Goal: Task Accomplishment & Management: Complete application form

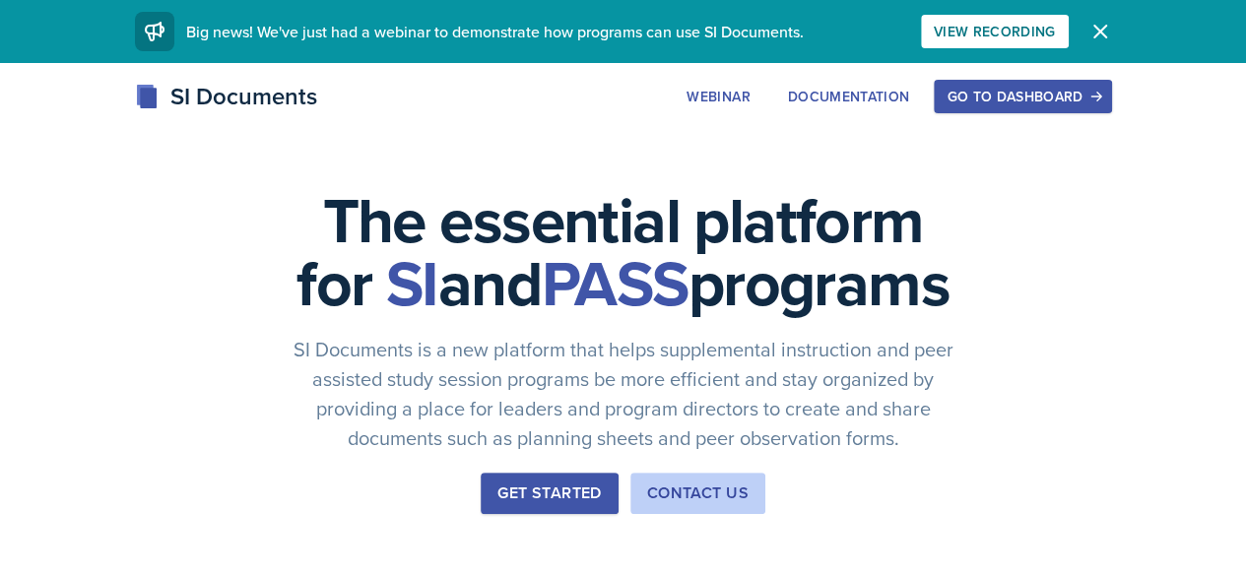
click at [1111, 86] on button "Go to Dashboard" at bounding box center [1022, 96] width 177 height 33
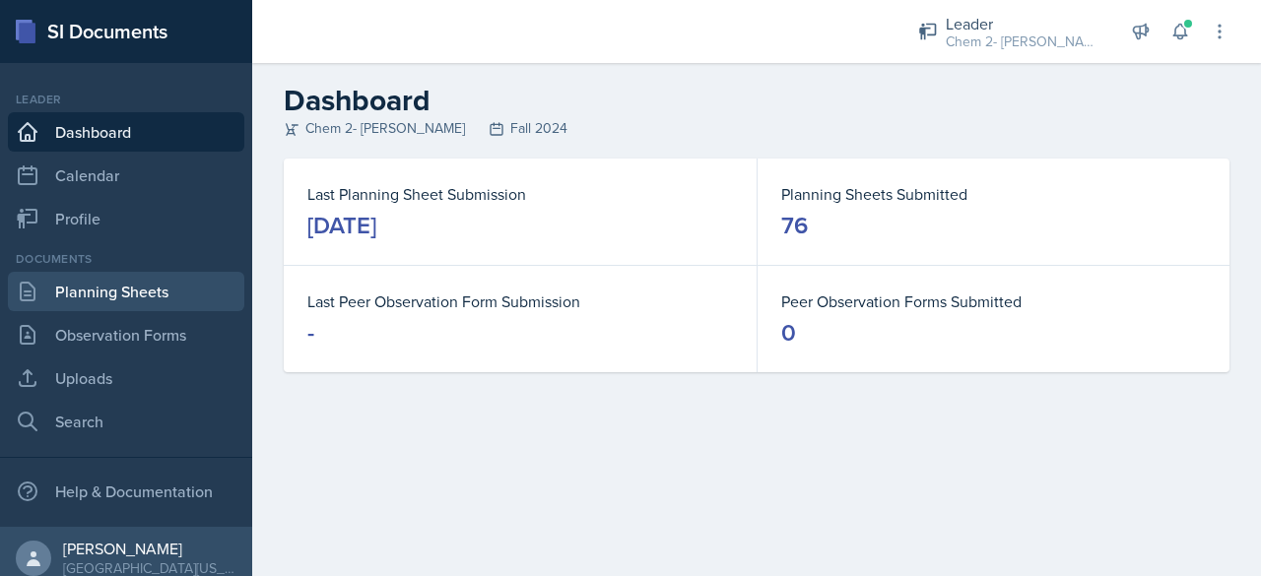
click at [158, 295] on link "Planning Sheets" at bounding box center [126, 291] width 236 height 39
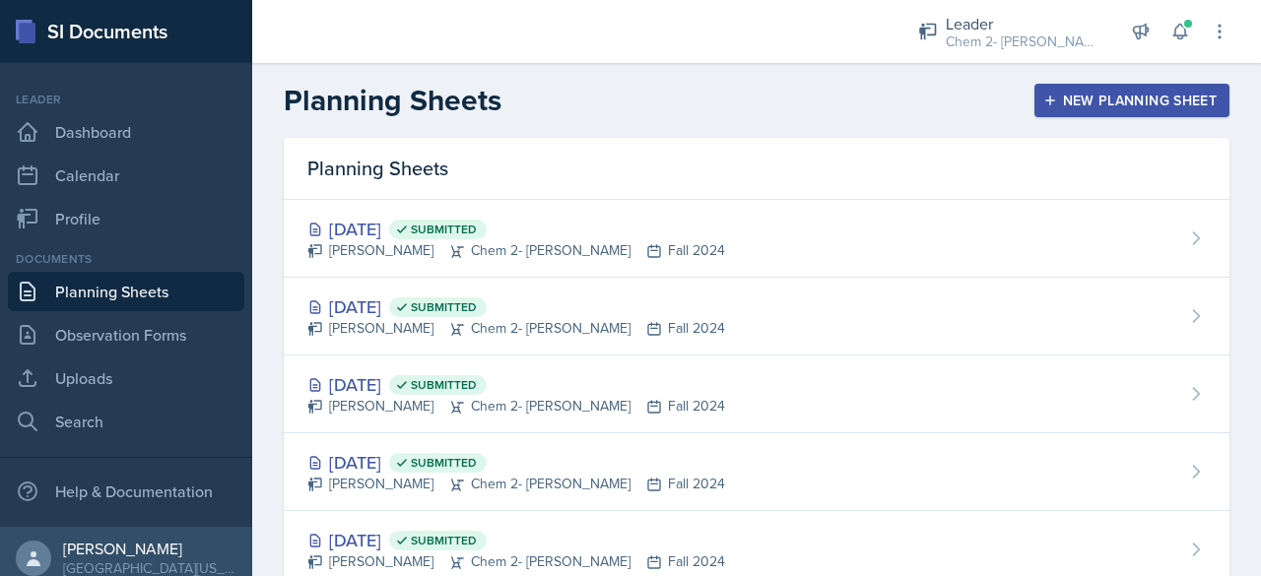
click at [1097, 99] on div "New Planning Sheet" at bounding box center [1131, 101] width 169 height 16
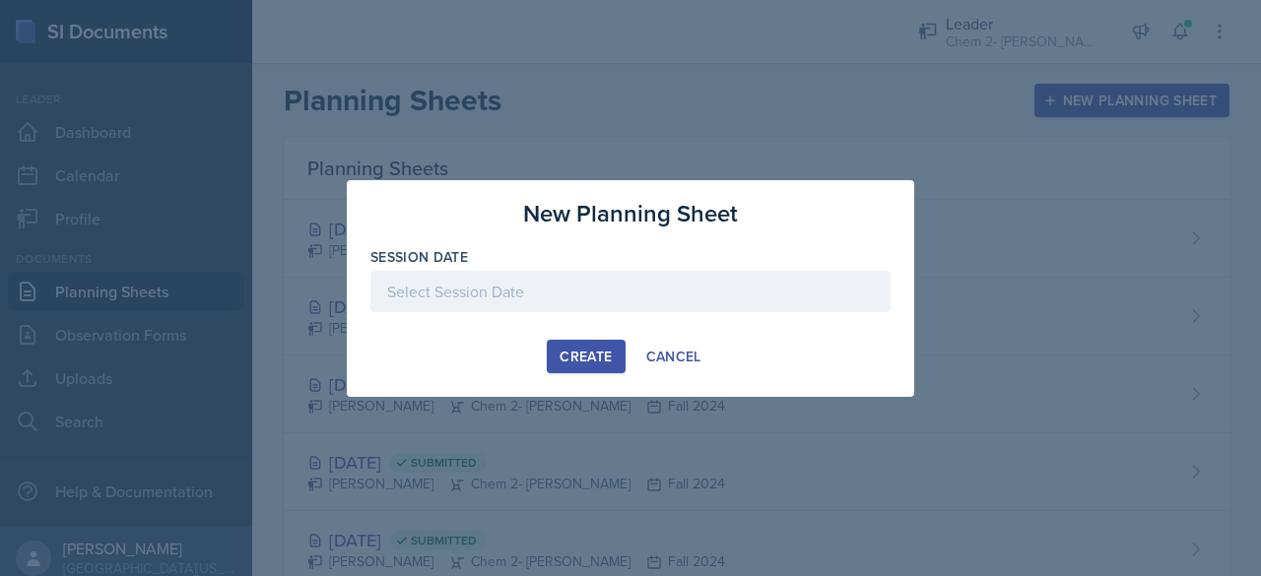
click at [509, 289] on div at bounding box center [630, 291] width 520 height 41
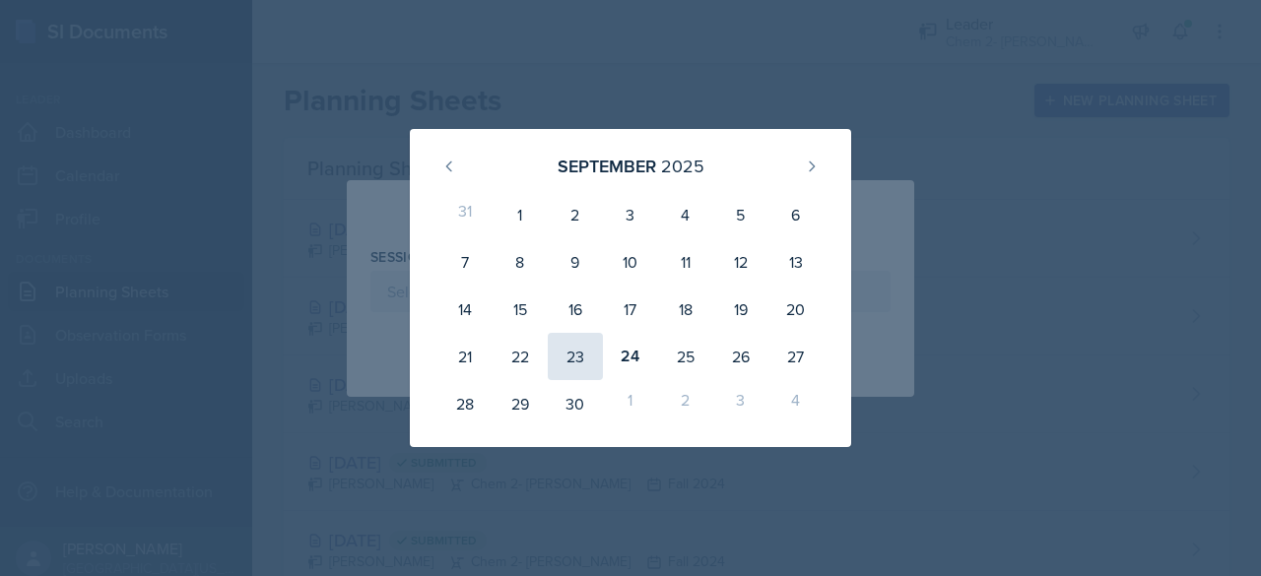
click at [579, 360] on div "23" at bounding box center [575, 356] width 55 height 47
type input "[DATE]"
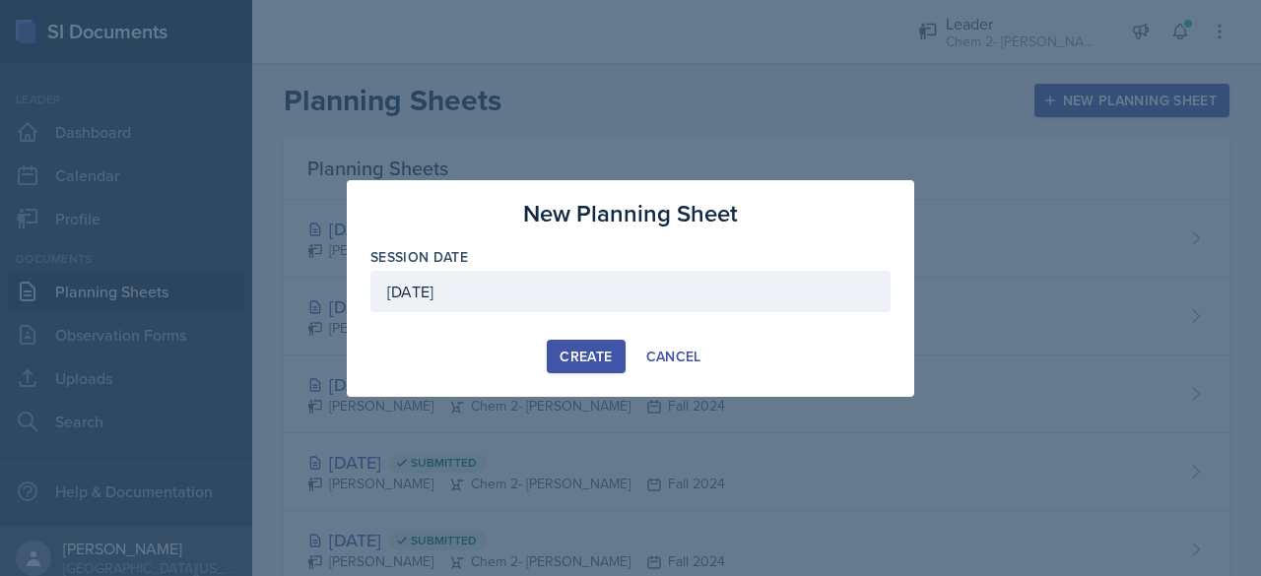
click at [590, 356] on div "Create" at bounding box center [586, 357] width 52 height 16
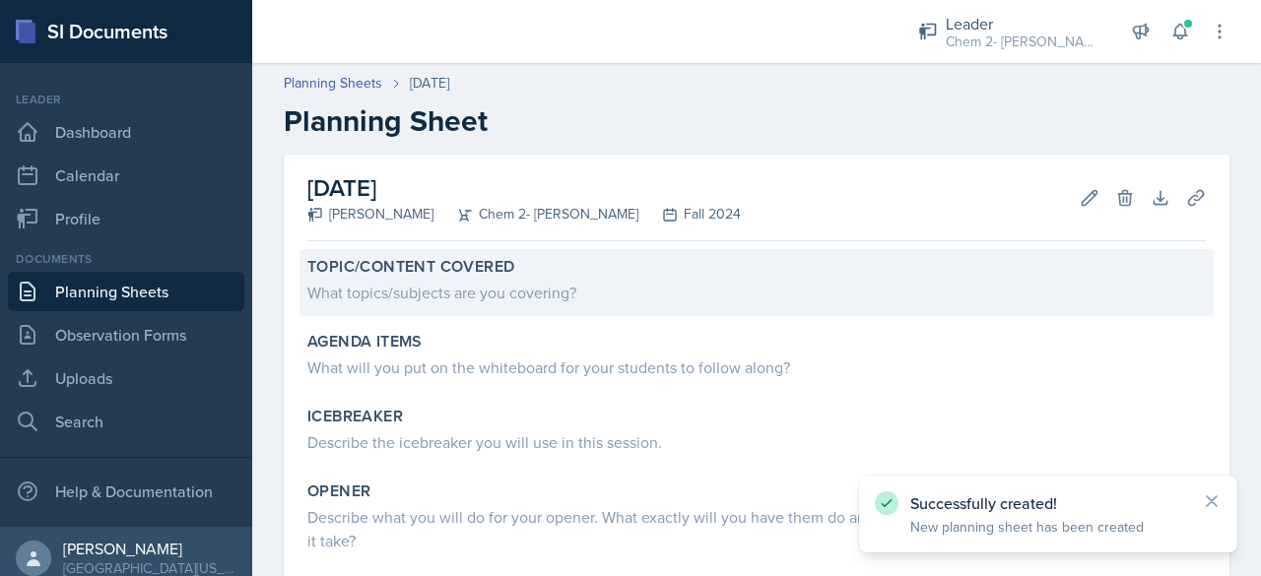
click at [550, 307] on div "Topic/Content Covered What topics/subjects are you covering?" at bounding box center [756, 282] width 914 height 67
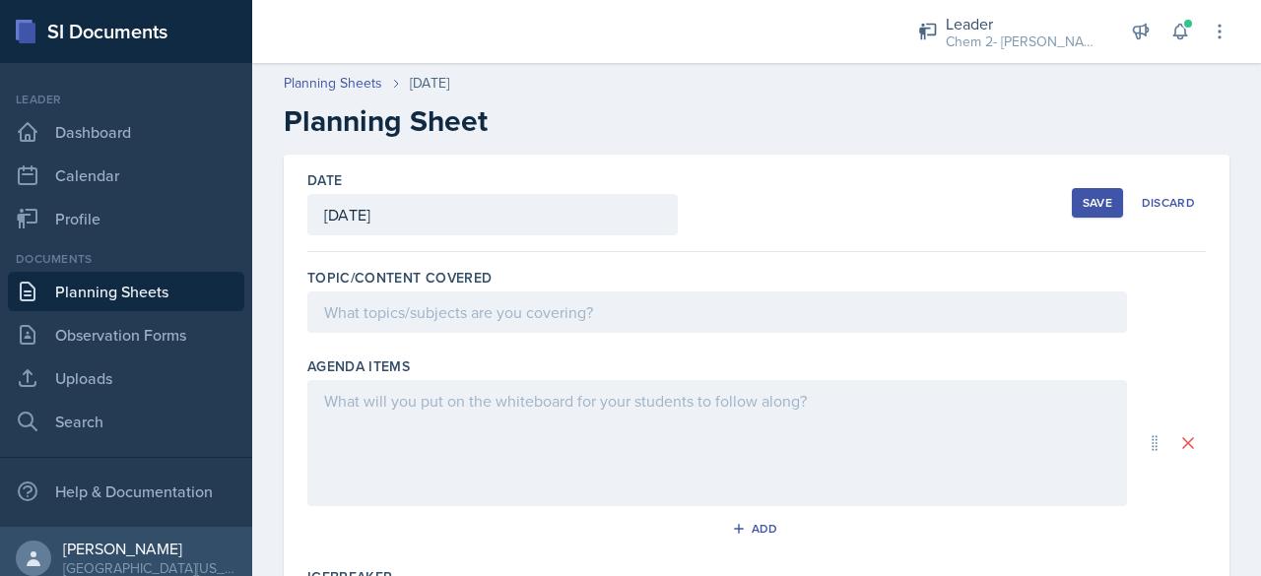
click at [518, 314] on div at bounding box center [717, 312] width 820 height 41
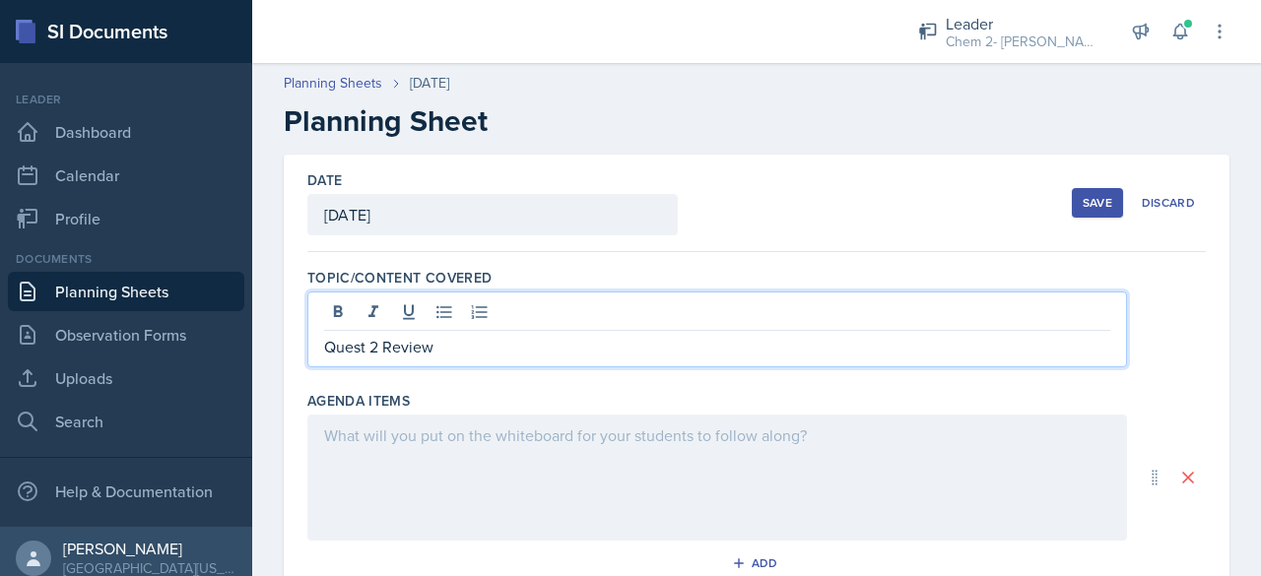
click at [548, 503] on div at bounding box center [717, 478] width 820 height 126
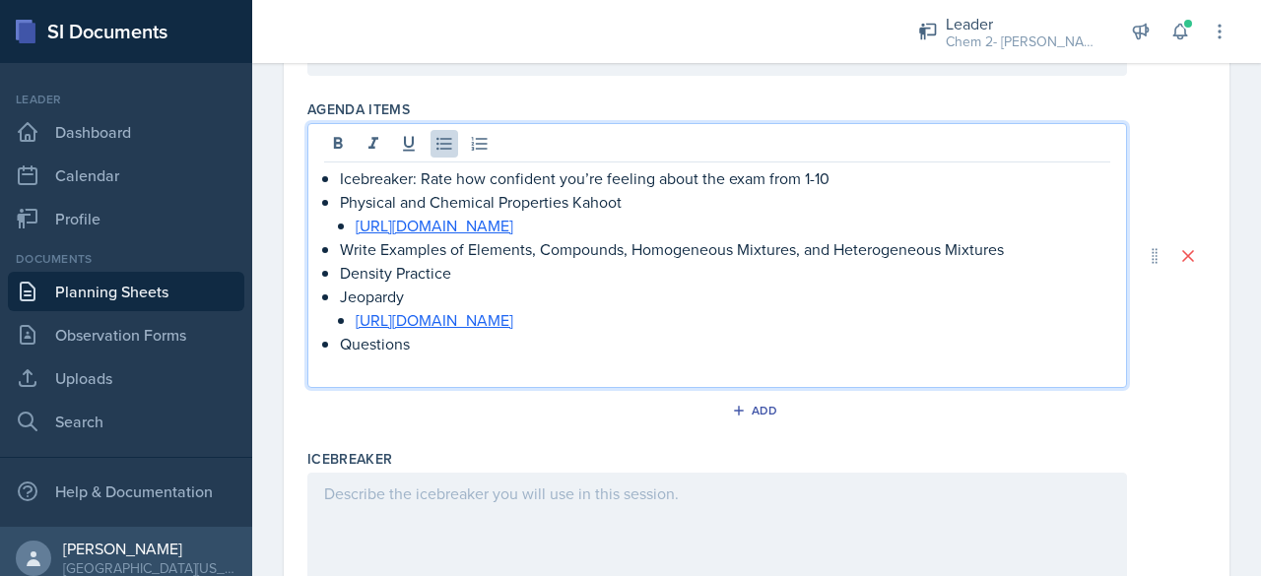
scroll to position [293, 0]
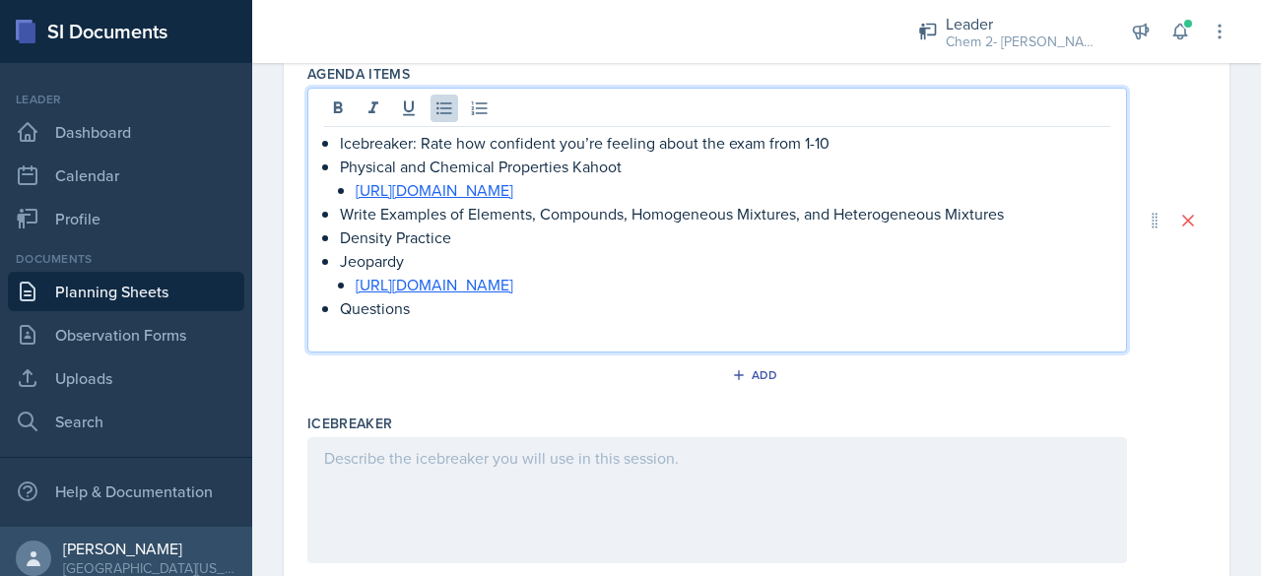
click at [566, 515] on div at bounding box center [717, 500] width 820 height 126
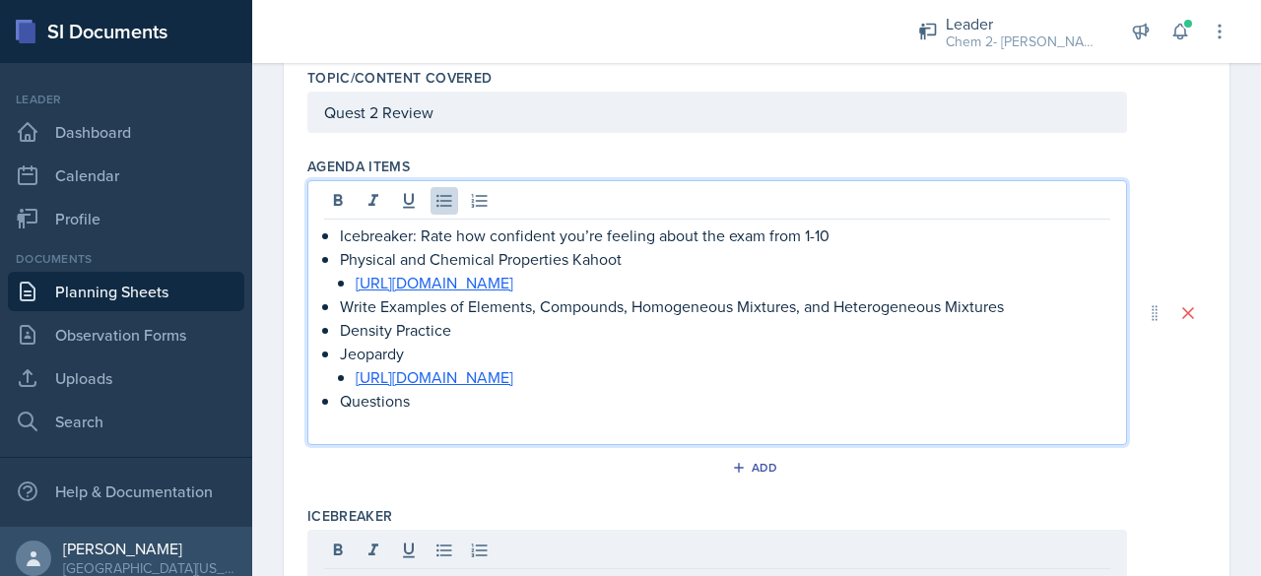
scroll to position [234, 0]
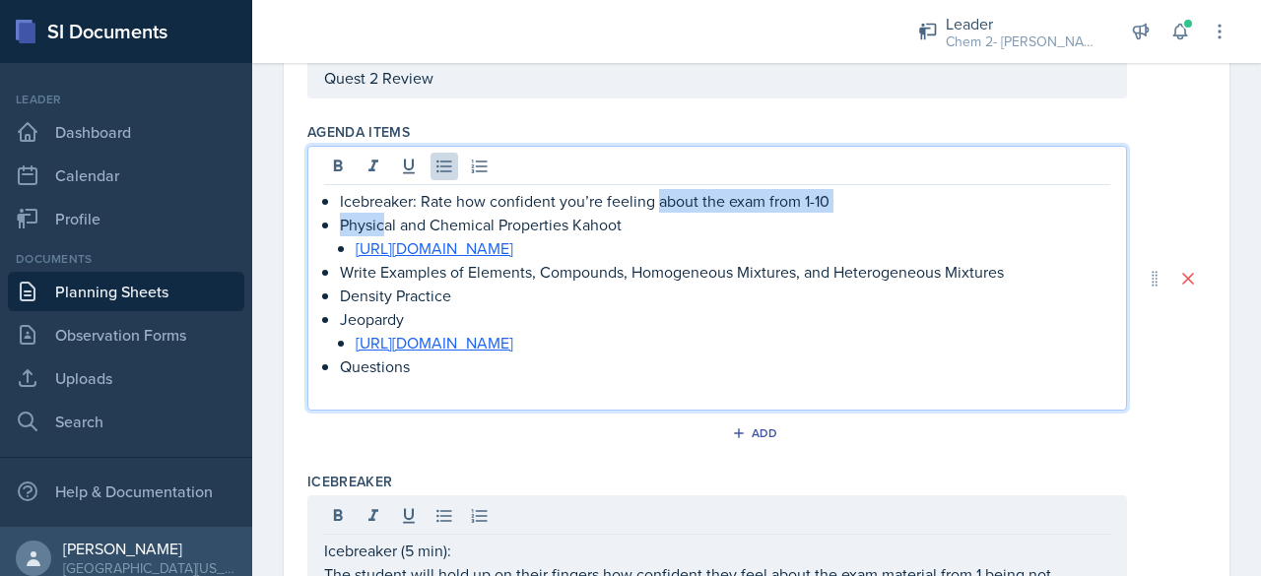
drag, startPoint x: 658, startPoint y: 208, endPoint x: 404, endPoint y: 210, distance: 254.2
click at [404, 210] on ul "Icebreaker: Rate how confident you’re feeling about the exam from 1-10 Physical…" at bounding box center [725, 283] width 770 height 189
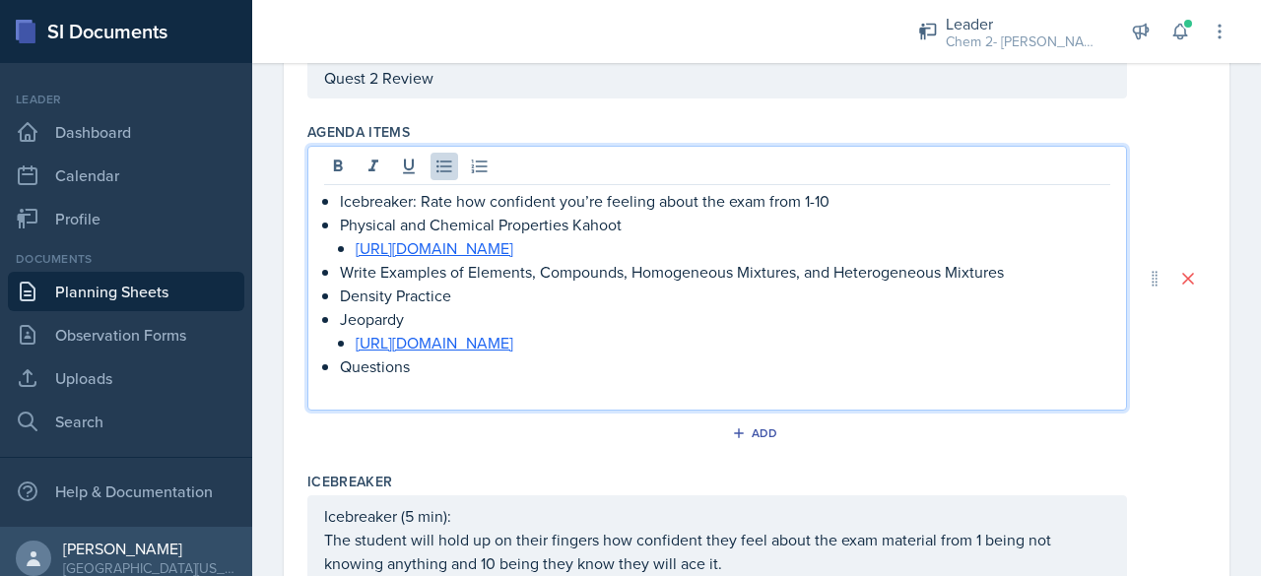
click at [575, 213] on p "Physical and Chemical Properties Kahoot" at bounding box center [725, 225] width 770 height 24
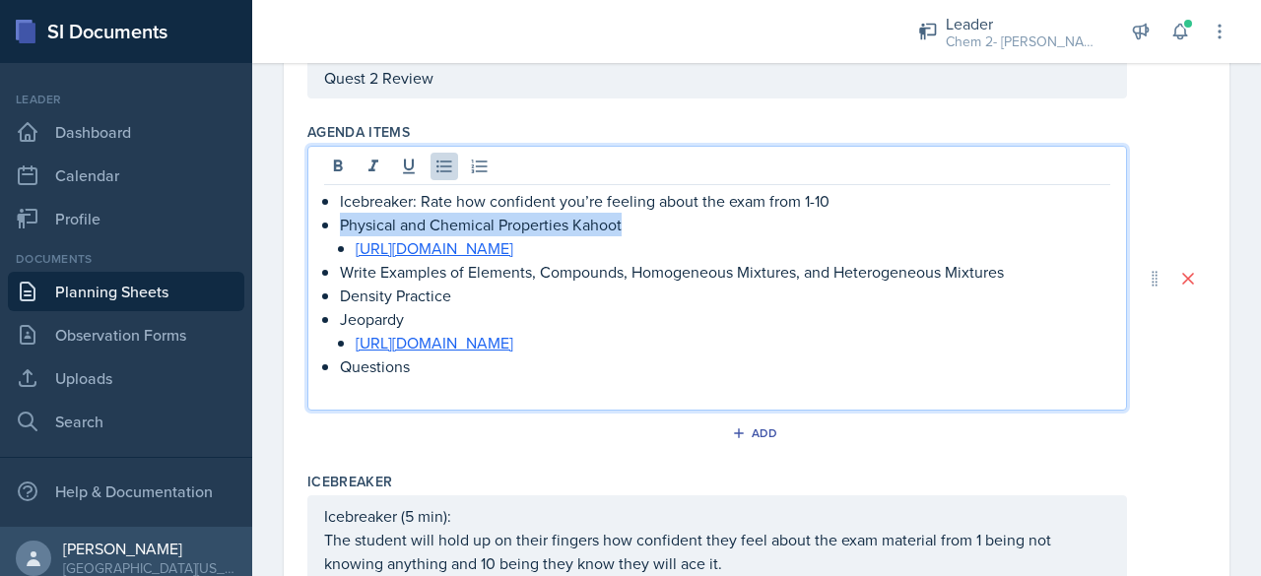
drag, startPoint x: 636, startPoint y: 220, endPoint x: 337, endPoint y: 225, distance: 299.5
click at [337, 225] on div "Icebreaker: Rate how confident you’re feeling about the exam from 1-10 Physical…" at bounding box center [717, 295] width 786 height 213
copy p "Physical and Chemical Properties Kahoot"
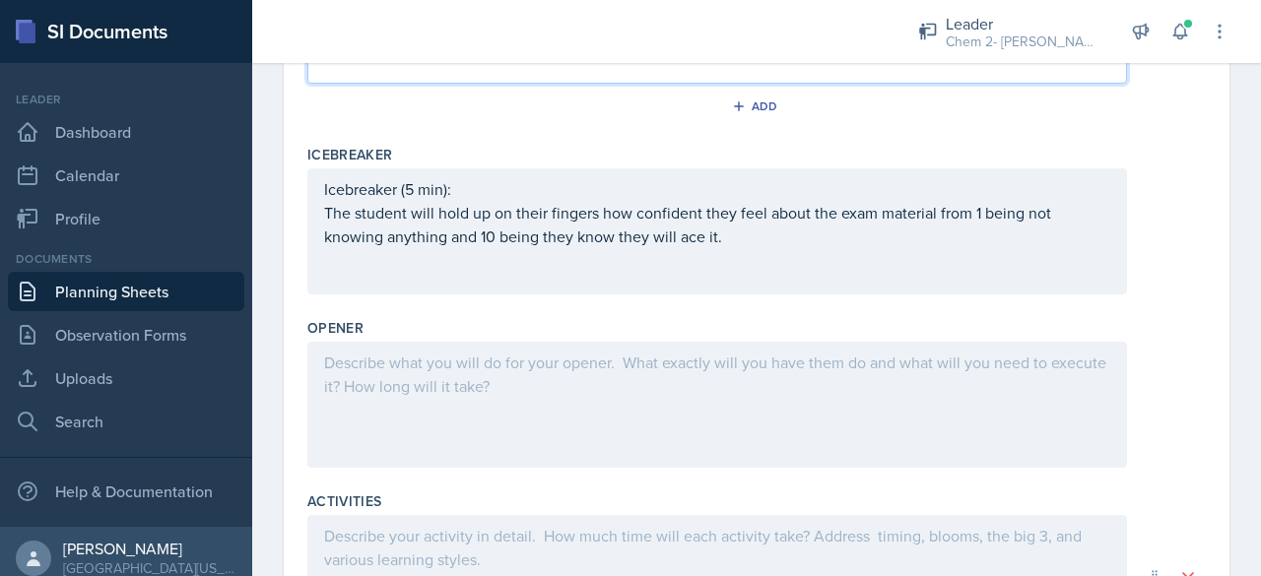
click at [472, 398] on div at bounding box center [717, 405] width 820 height 126
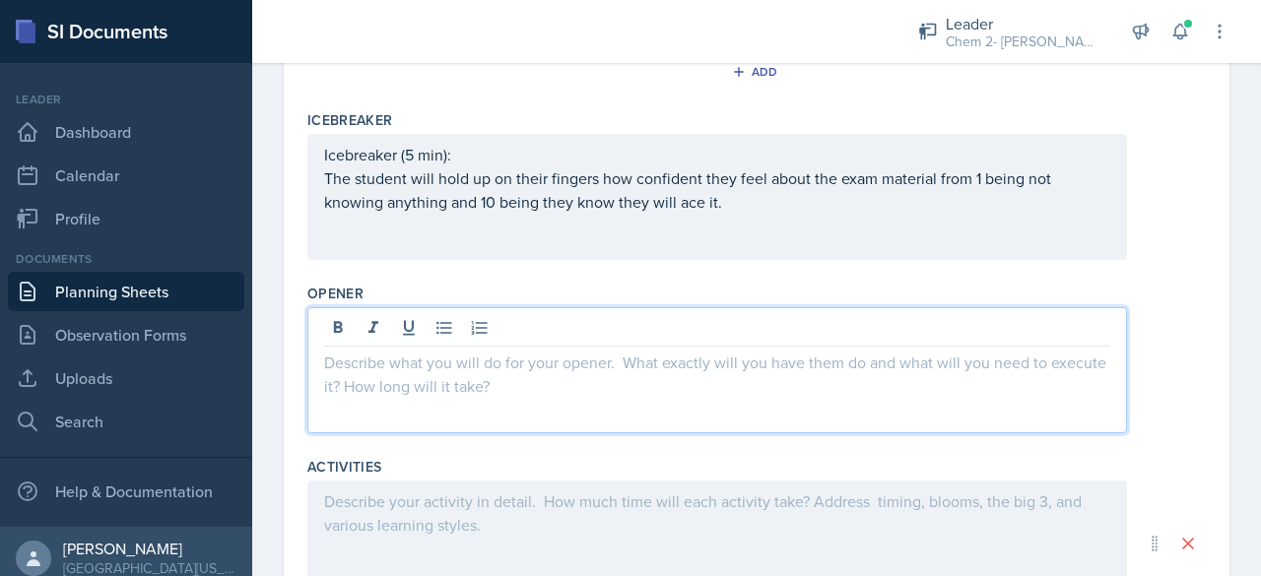
paste div
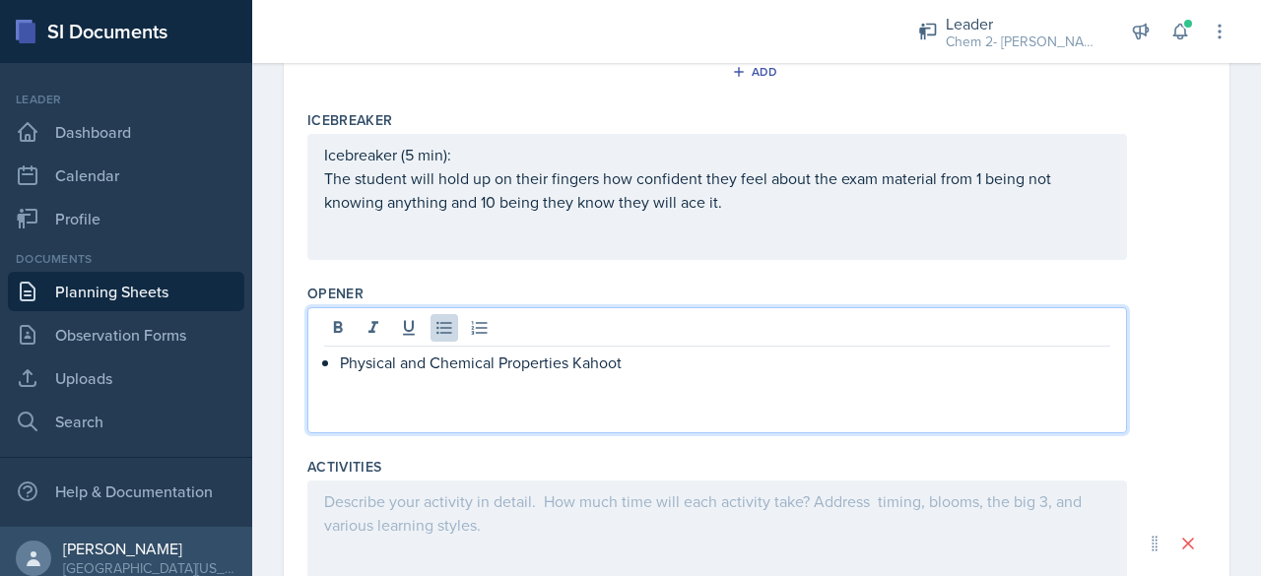
click at [340, 374] on p "Physical and Chemical Properties Kahoot" at bounding box center [725, 363] width 770 height 24
click at [723, 374] on p "Physical and Chemical Properties Kahoot" at bounding box center [717, 363] width 786 height 24
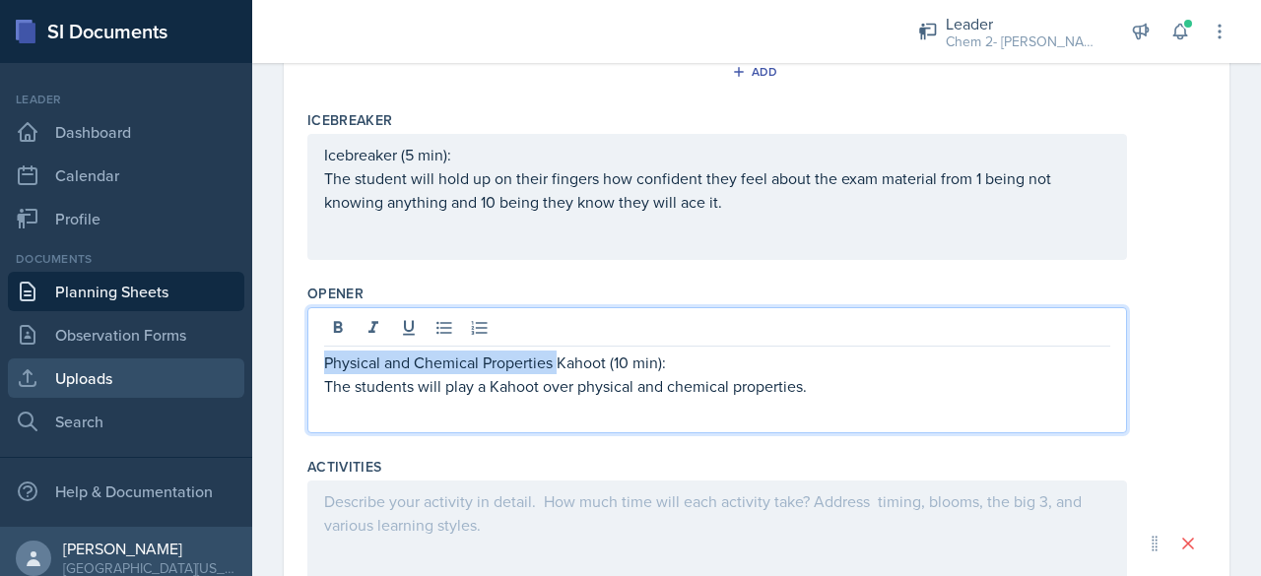
drag, startPoint x: 556, startPoint y: 383, endPoint x: 166, endPoint y: 377, distance: 389.2
click at [166, 377] on div "SI Documents Leader Dashboard Calendar Profile Documents Planning Sheets Observ…" at bounding box center [630, 288] width 1261 height 576
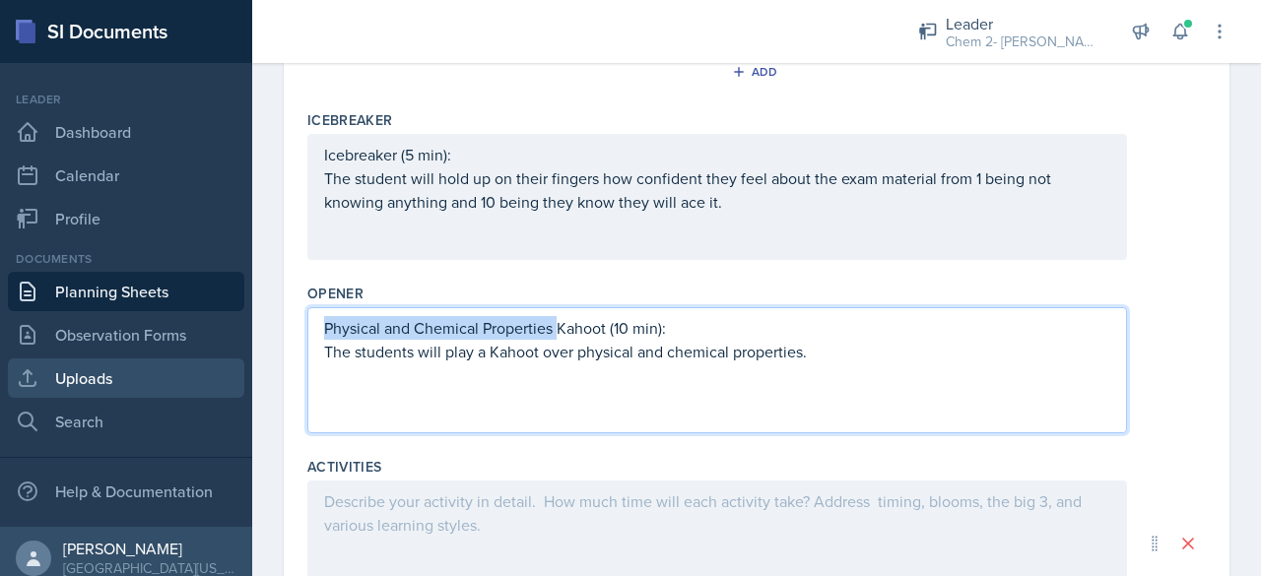
scroll to position [528, 0]
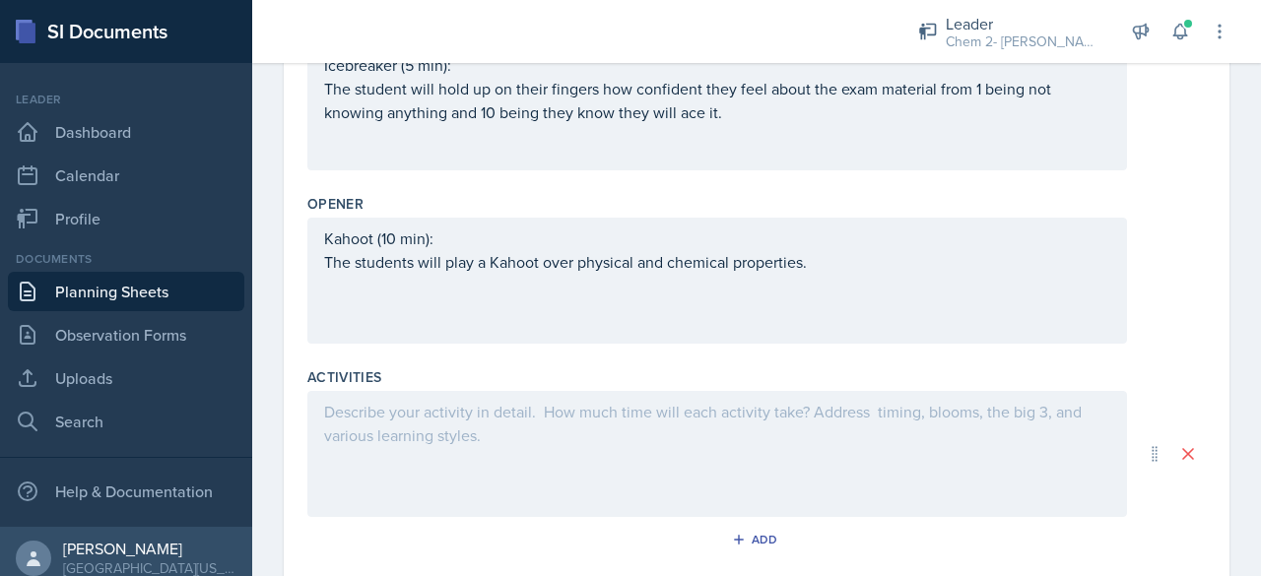
click at [477, 462] on div at bounding box center [717, 454] width 820 height 126
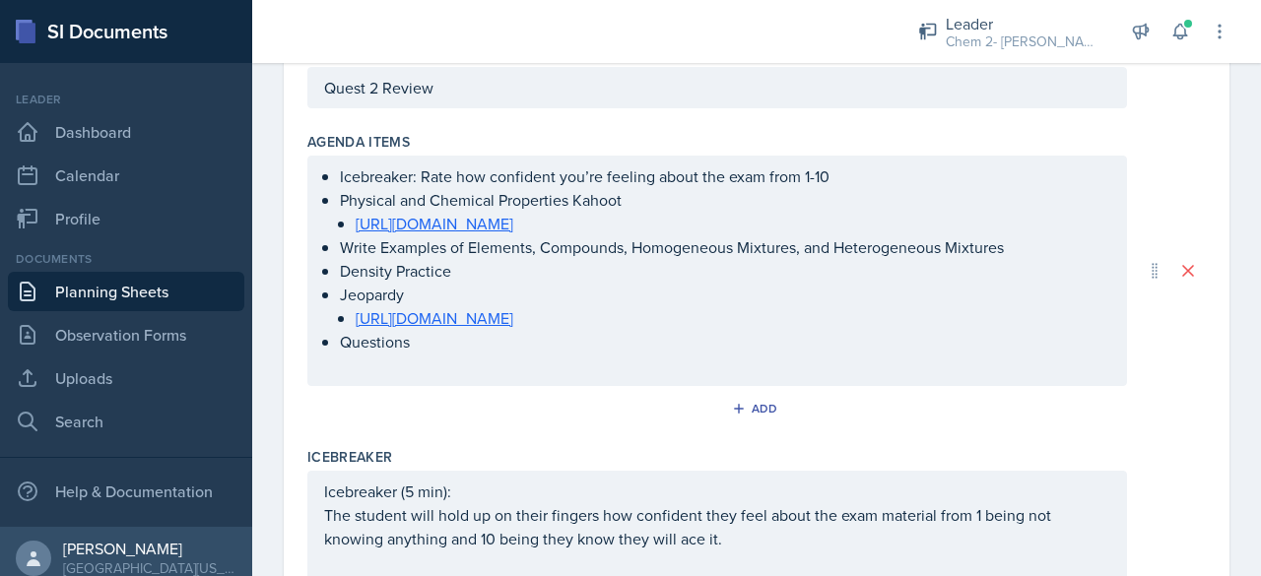
scroll to position [259, 0]
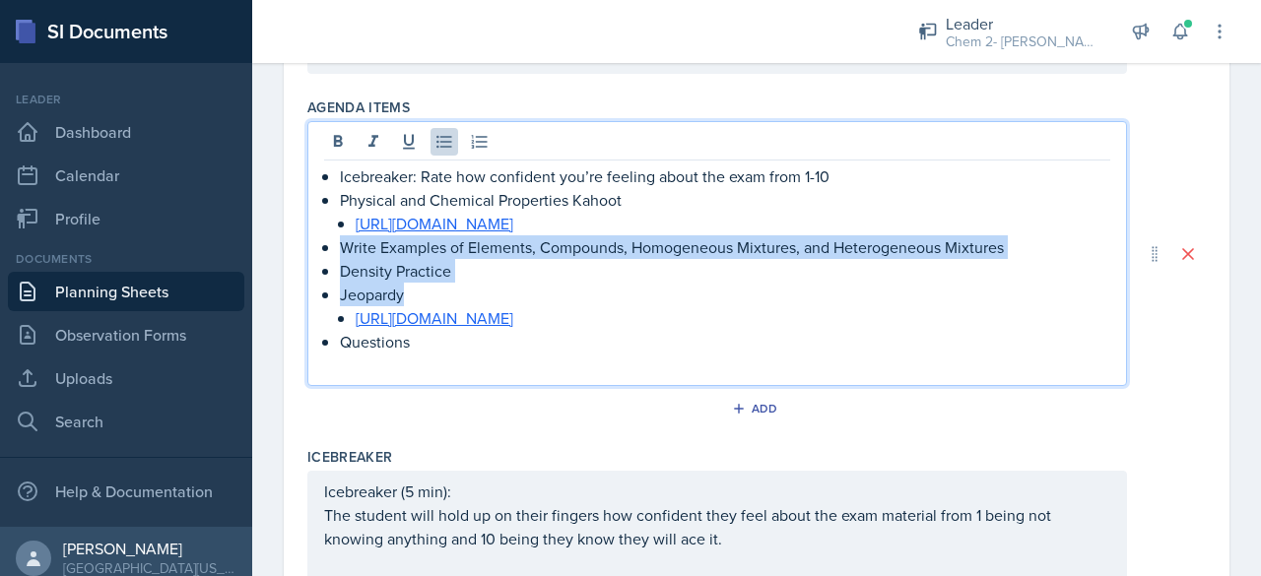
drag, startPoint x: 426, startPoint y: 322, endPoint x: 338, endPoint y: 270, distance: 102.0
click at [338, 270] on div "Icebreaker: Rate how confident you’re feeling about the exam from 1-10 Physical…" at bounding box center [717, 271] width 786 height 213
copy ul "Write Examples of Elements, Compounds, Homogeneous Mixtures, and Heterogeneous …"
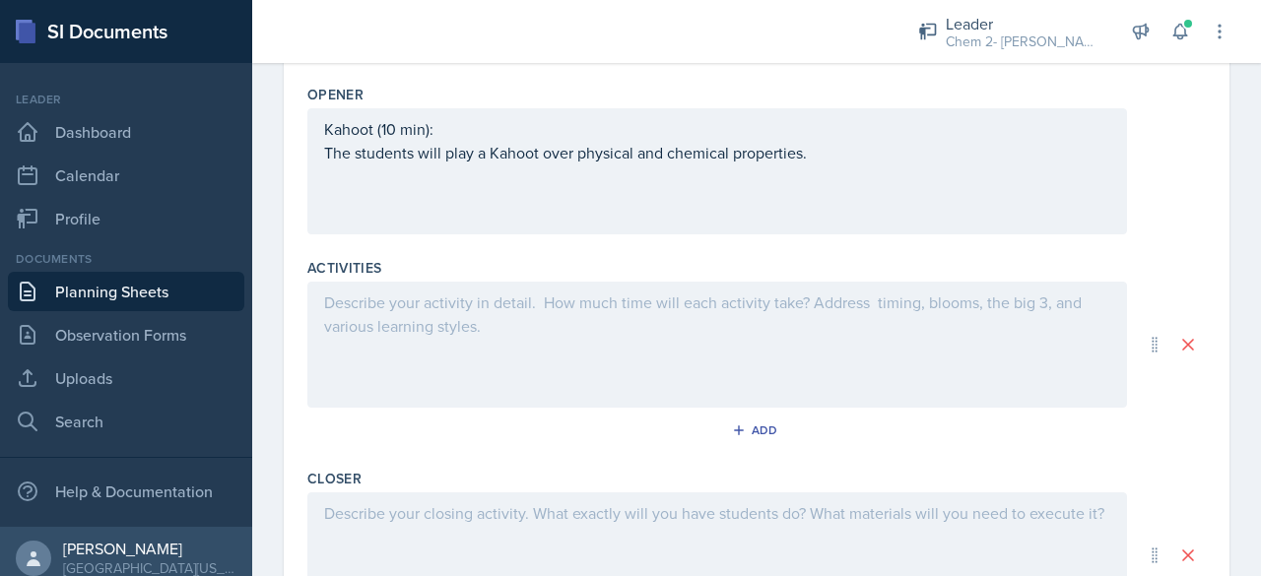
click at [489, 356] on div at bounding box center [717, 345] width 820 height 126
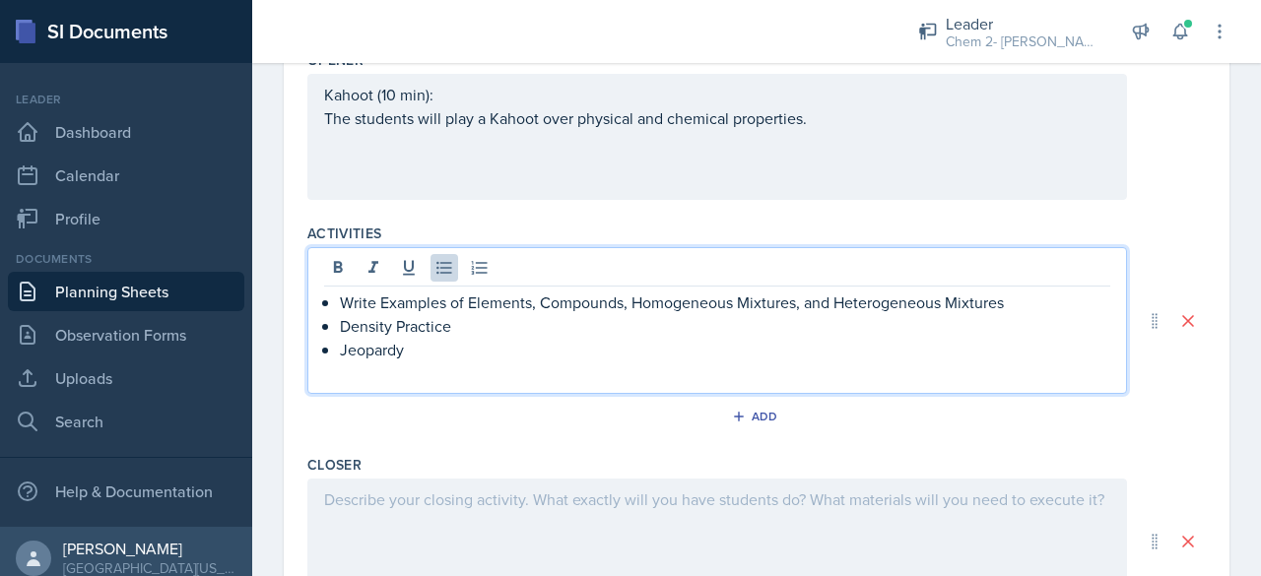
click at [347, 314] on p "Write Examples of Elements, Compounds, Homogeneous Mixtures, and Heterogeneous …" at bounding box center [725, 303] width 770 height 24
click at [339, 328] on div "Write Examples of Elements, Compounds, Homogeneous Mixtures, and Heterogeneous …" at bounding box center [717, 338] width 786 height 95
click at [332, 346] on div "Write Examples of Elements, Compounds, Homogeneous Mixtures, and Heterogeneous …" at bounding box center [717, 338] width 786 height 95
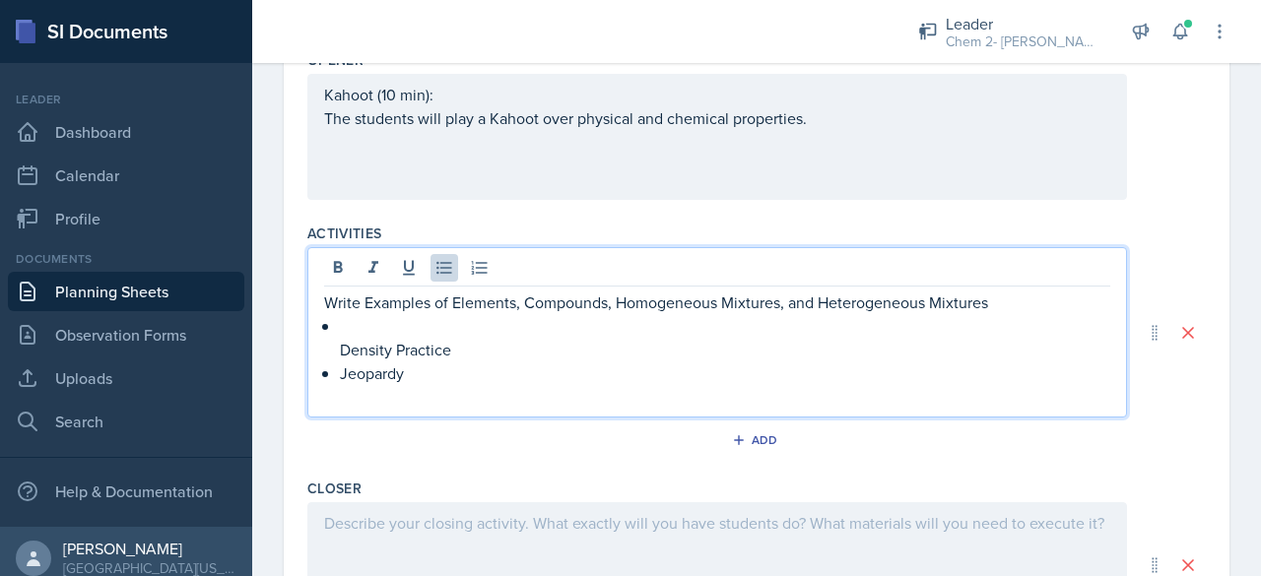
click at [332, 346] on div "Write Examples of Elements, Compounds, Homogeneous Mixtures, and Heterogeneous …" at bounding box center [717, 350] width 786 height 118
click at [334, 371] on div "Write Examples of Elements, Compounds, Homogeneous Mixtures, and Heterogeneous …" at bounding box center [717, 350] width 786 height 118
click at [533, 362] on p "Density Practice" at bounding box center [717, 350] width 786 height 24
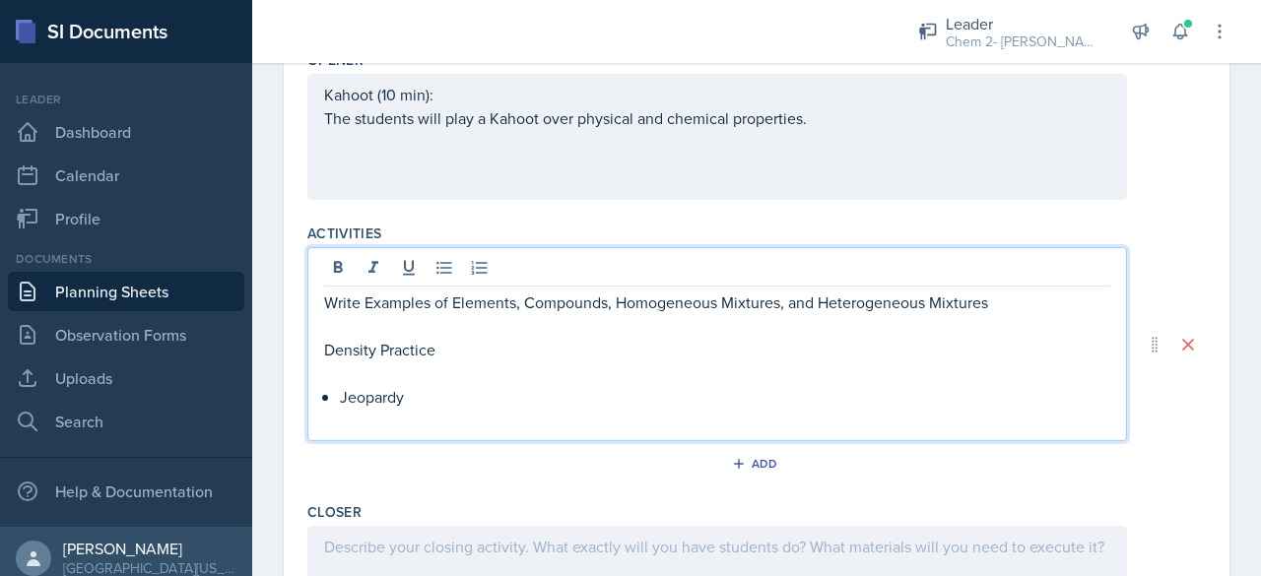
click at [333, 430] on p at bounding box center [717, 421] width 786 height 24
click at [346, 409] on p "Jeopardy" at bounding box center [725, 397] width 770 height 24
click at [997, 314] on p "Write Examples of Elements, Compounds, Homogeneous Mixtures, and Heterogeneous …" at bounding box center [717, 303] width 786 height 24
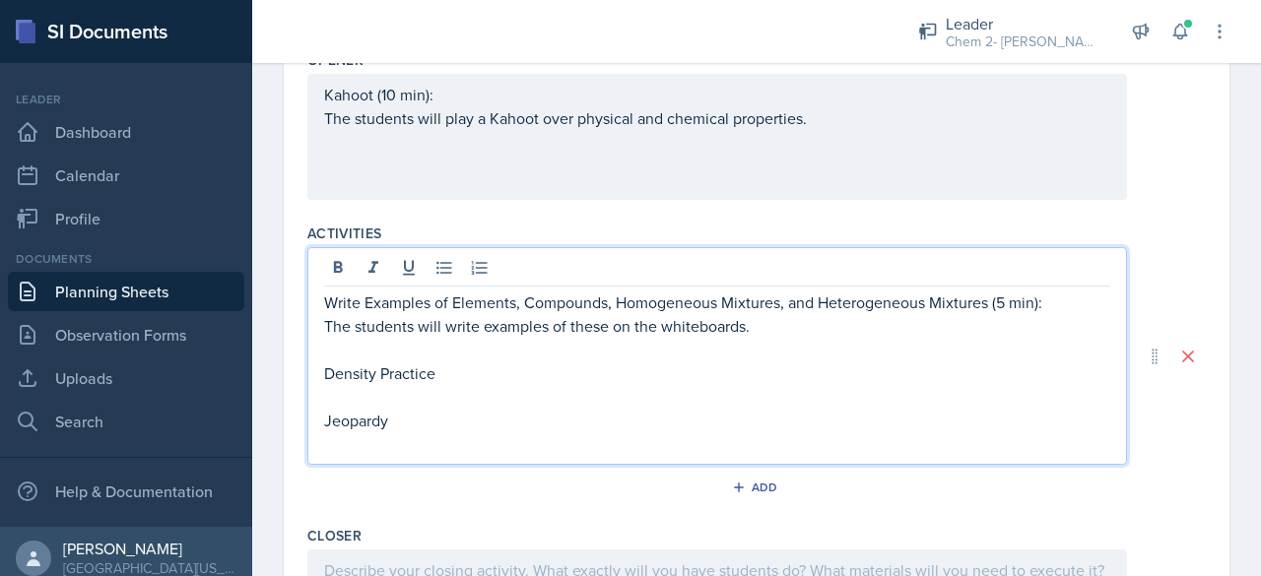
click at [506, 385] on p "Density Practice" at bounding box center [717, 374] width 786 height 24
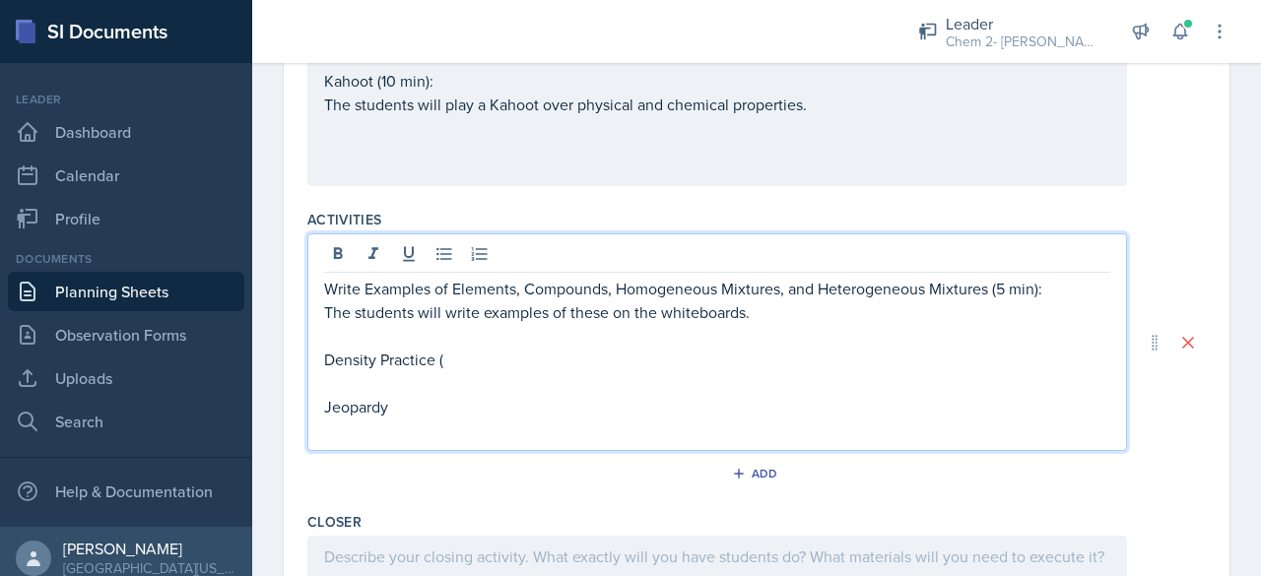
scroll to position [815, 0]
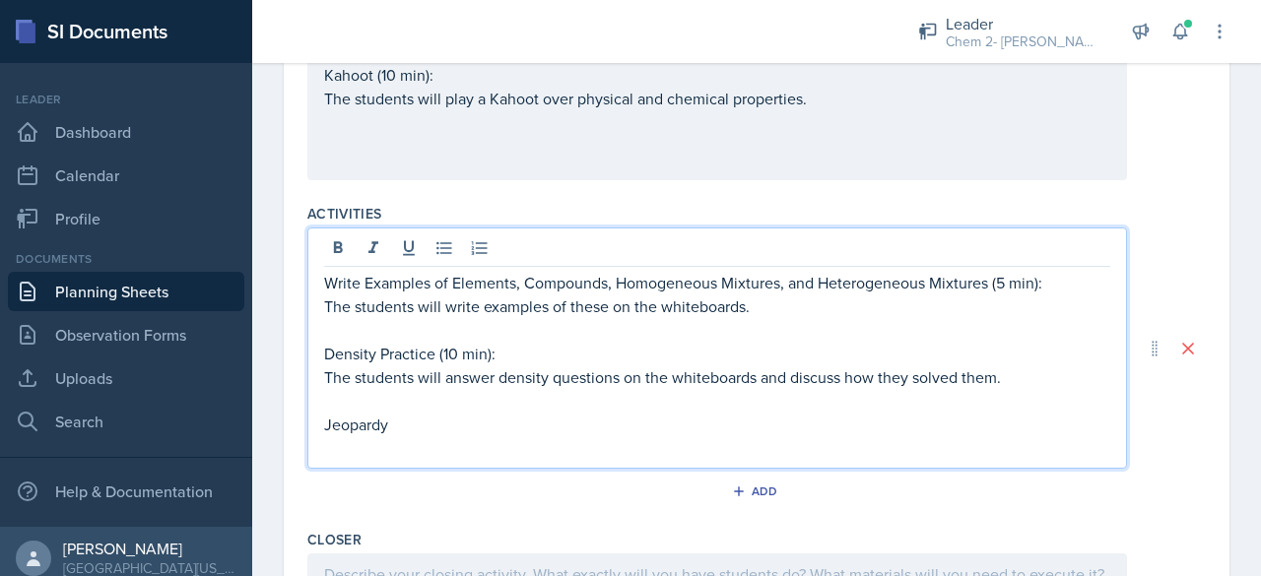
click at [499, 413] on p at bounding box center [717, 401] width 786 height 24
click at [438, 413] on p at bounding box center [717, 401] width 786 height 24
click at [424, 436] on p "Jeopardy" at bounding box center [717, 425] width 786 height 24
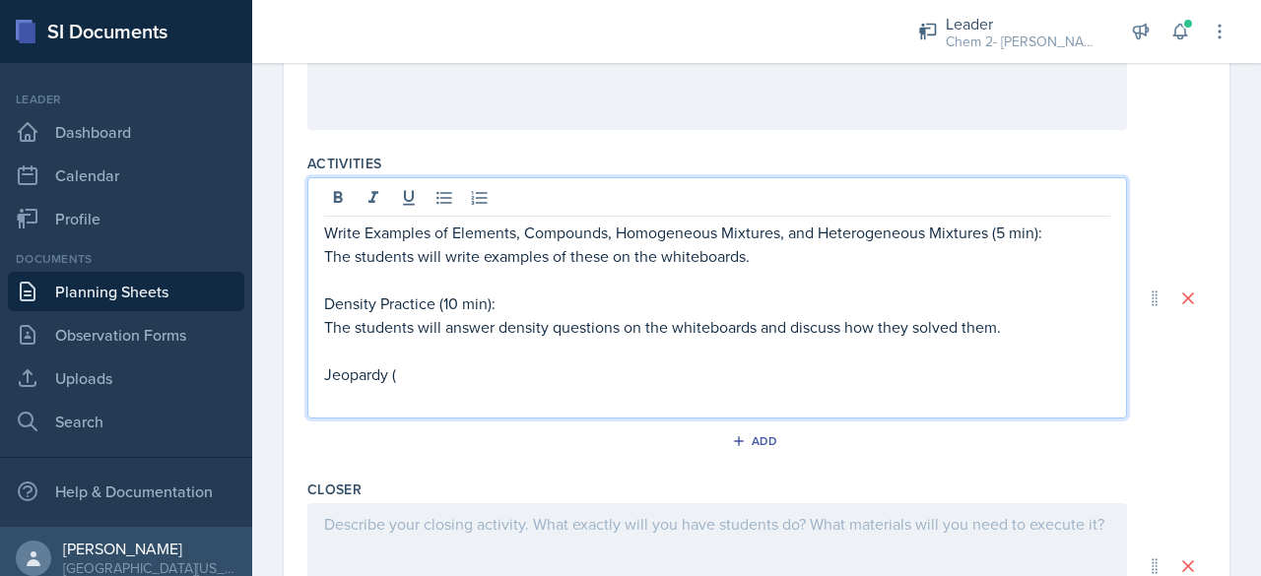
scroll to position [866, 0]
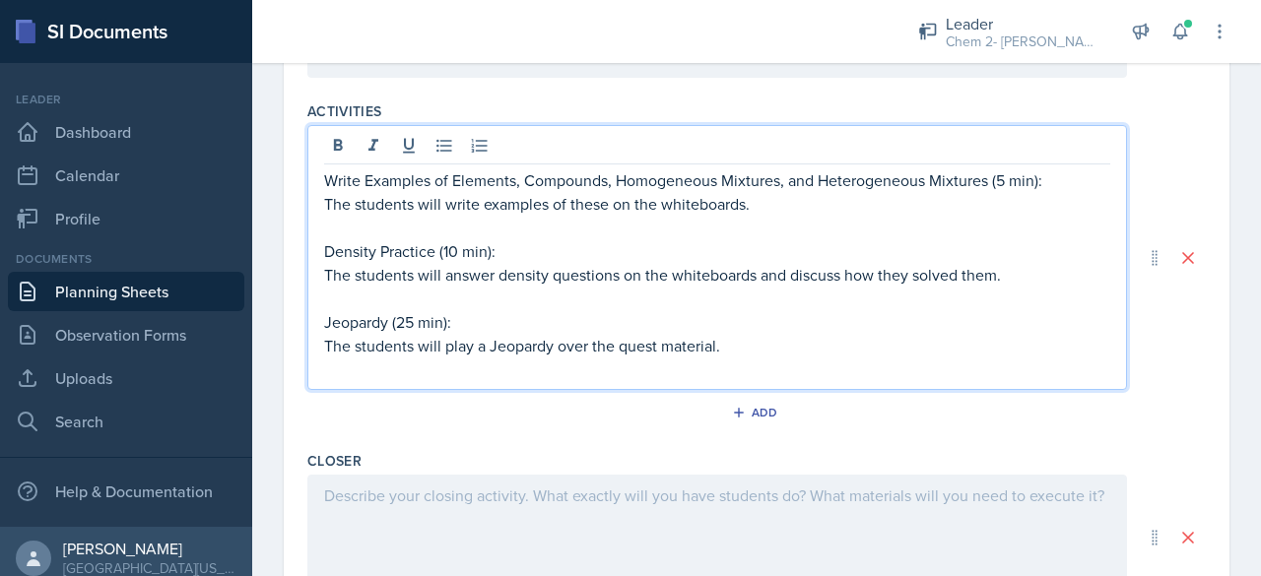
click at [445, 507] on p at bounding box center [717, 496] width 786 height 24
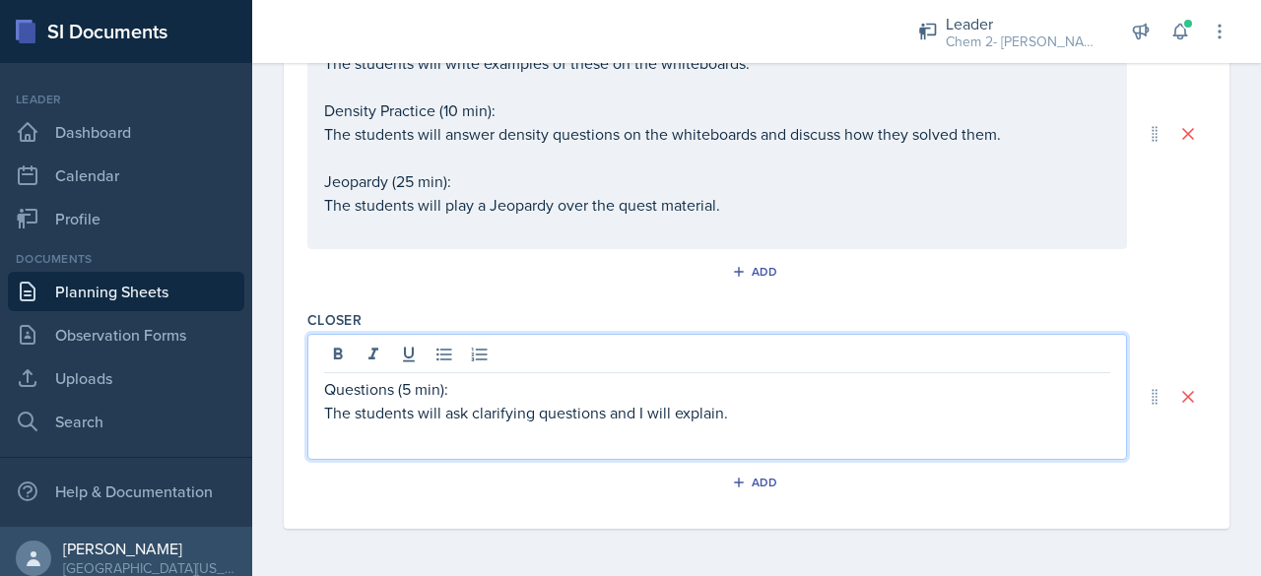
scroll to position [0, 0]
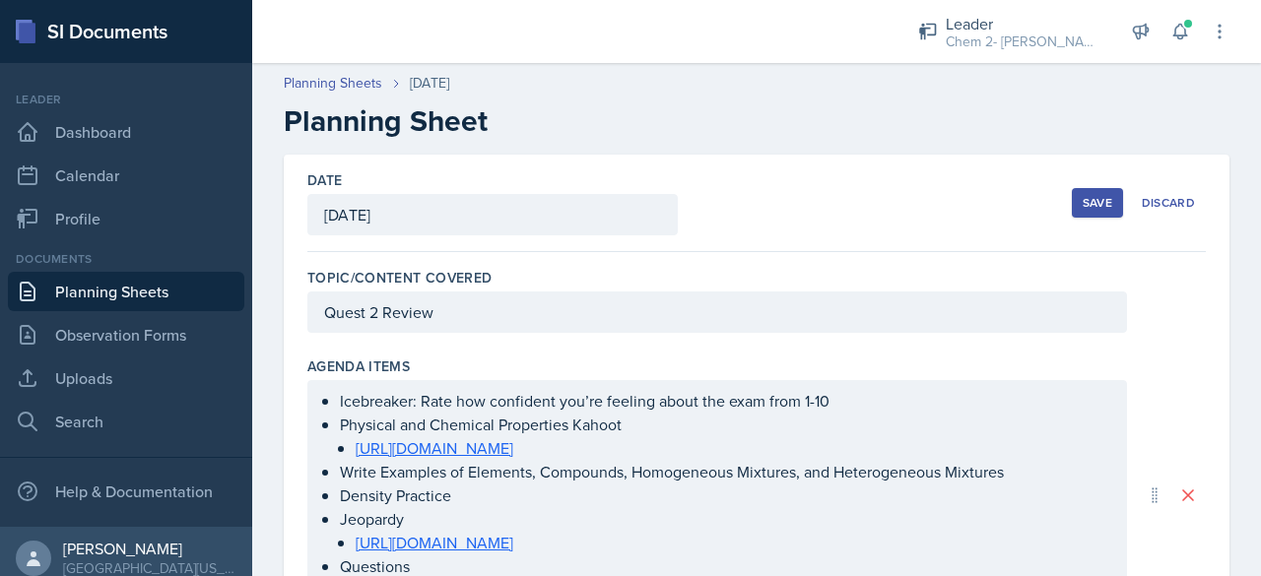
click at [1092, 200] on div "Save" at bounding box center [1098, 203] width 30 height 16
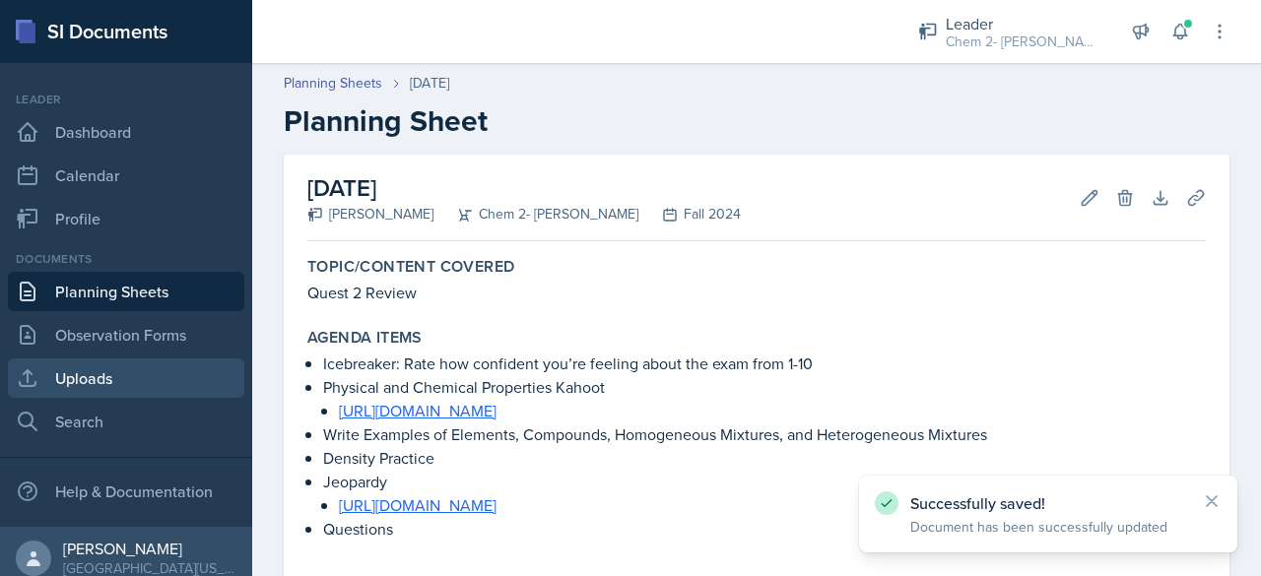
click at [139, 373] on link "Uploads" at bounding box center [126, 378] width 236 height 39
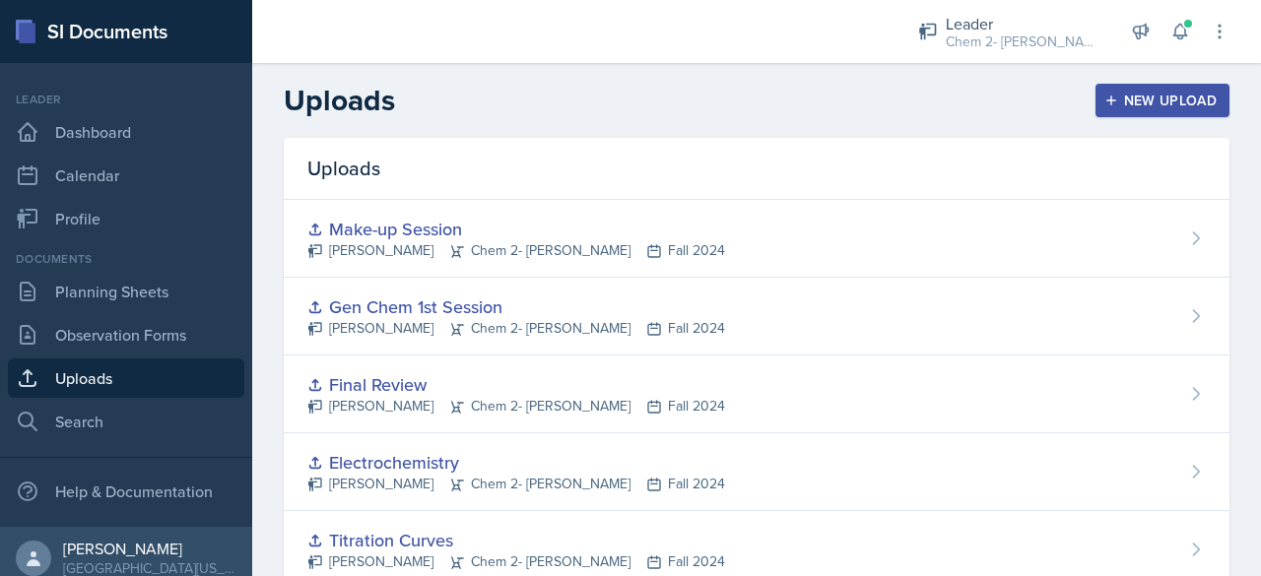
click at [1151, 88] on button "New Upload" at bounding box center [1162, 100] width 135 height 33
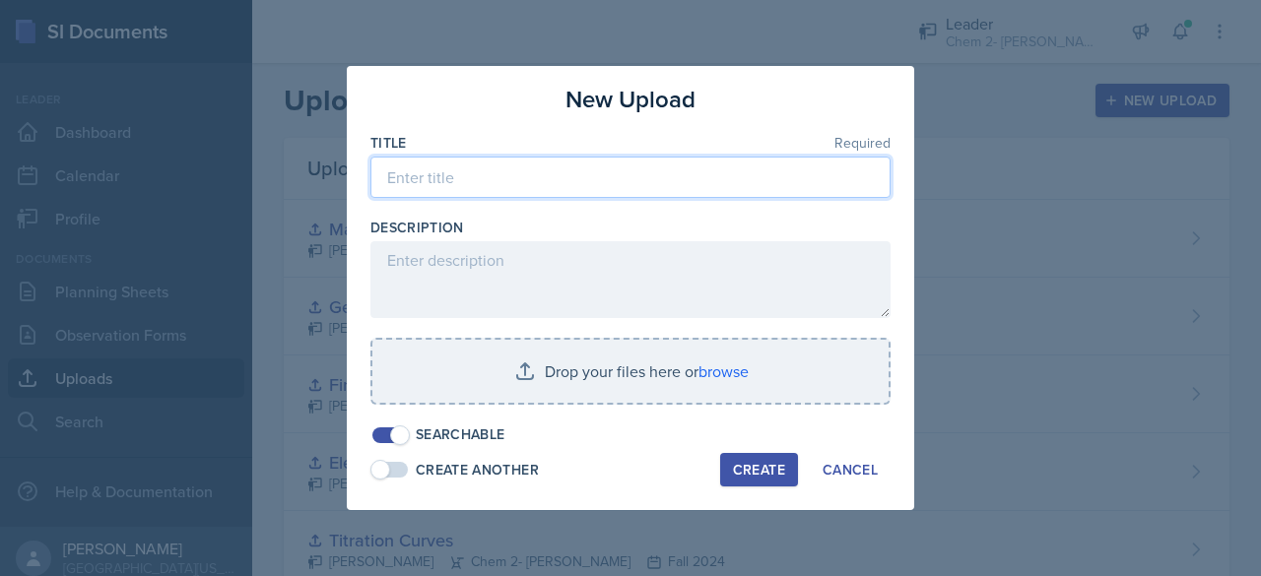
click at [579, 178] on input at bounding box center [630, 177] width 520 height 41
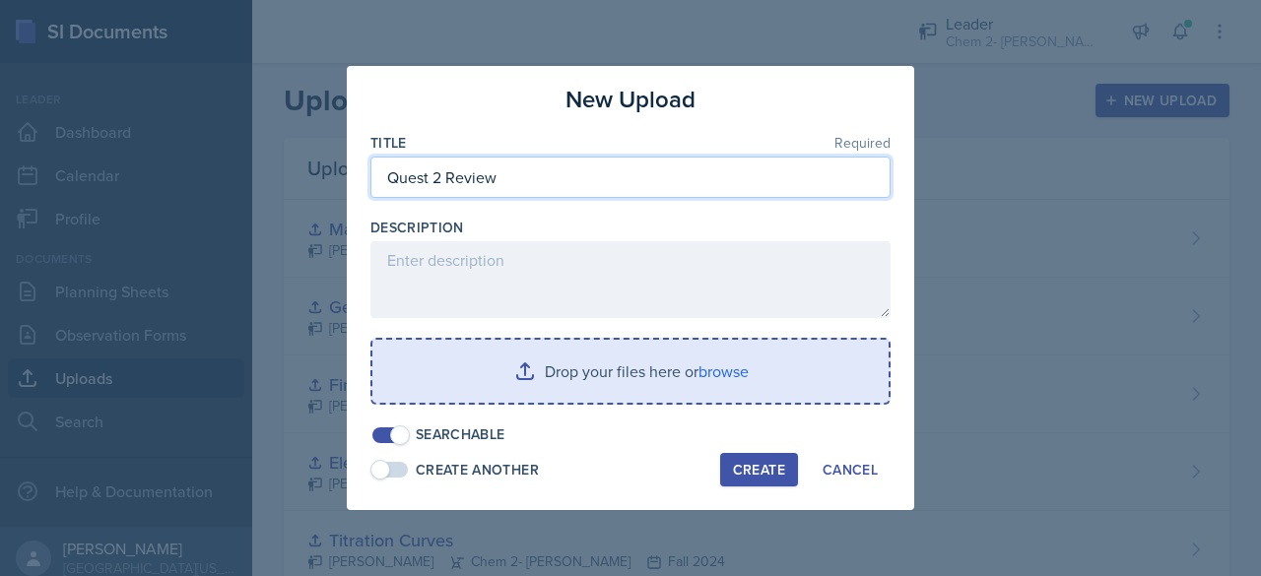
type input "Quest 2 Review"
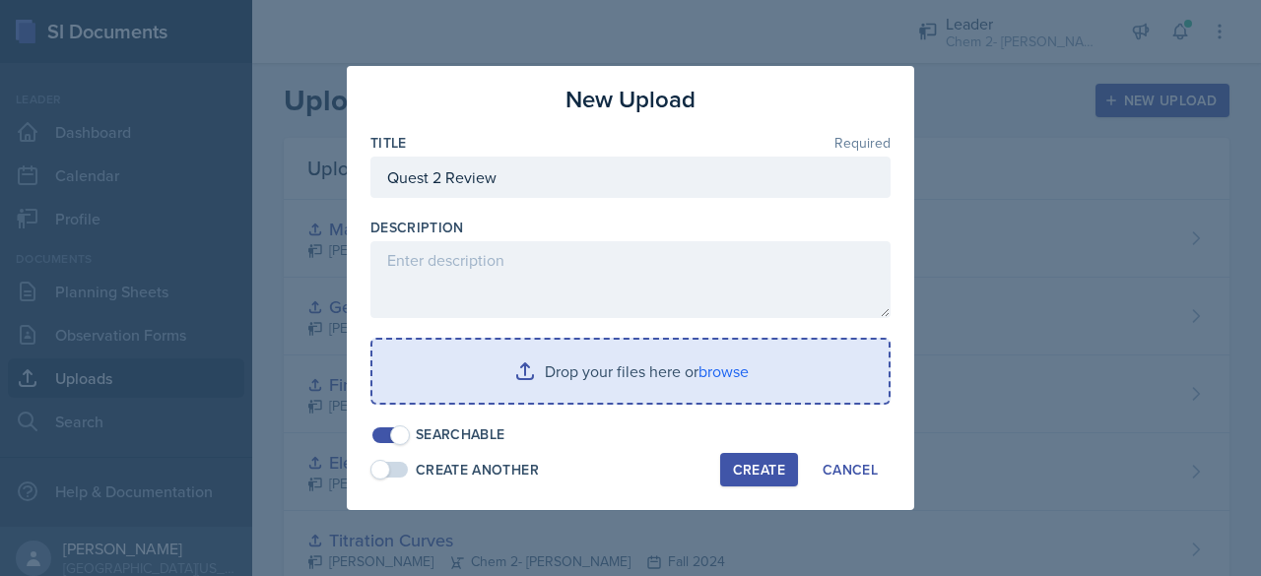
click at [596, 362] on input "file" at bounding box center [630, 371] width 516 height 63
click at [634, 372] on input "file" at bounding box center [630, 371] width 516 height 63
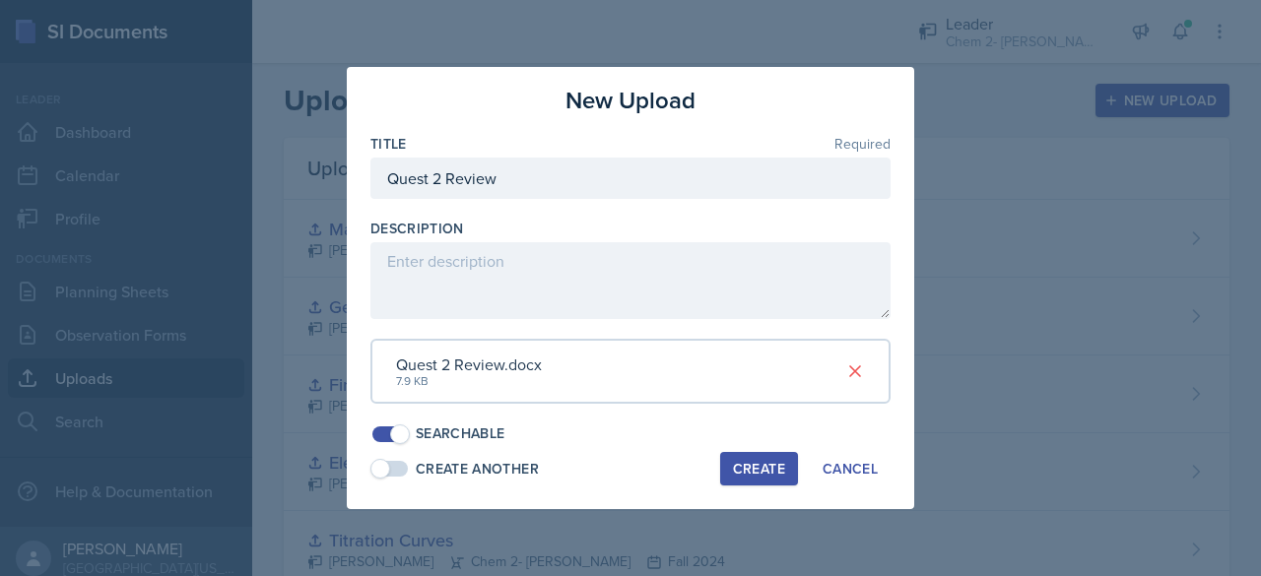
click at [761, 466] on div "Create" at bounding box center [759, 469] width 52 height 16
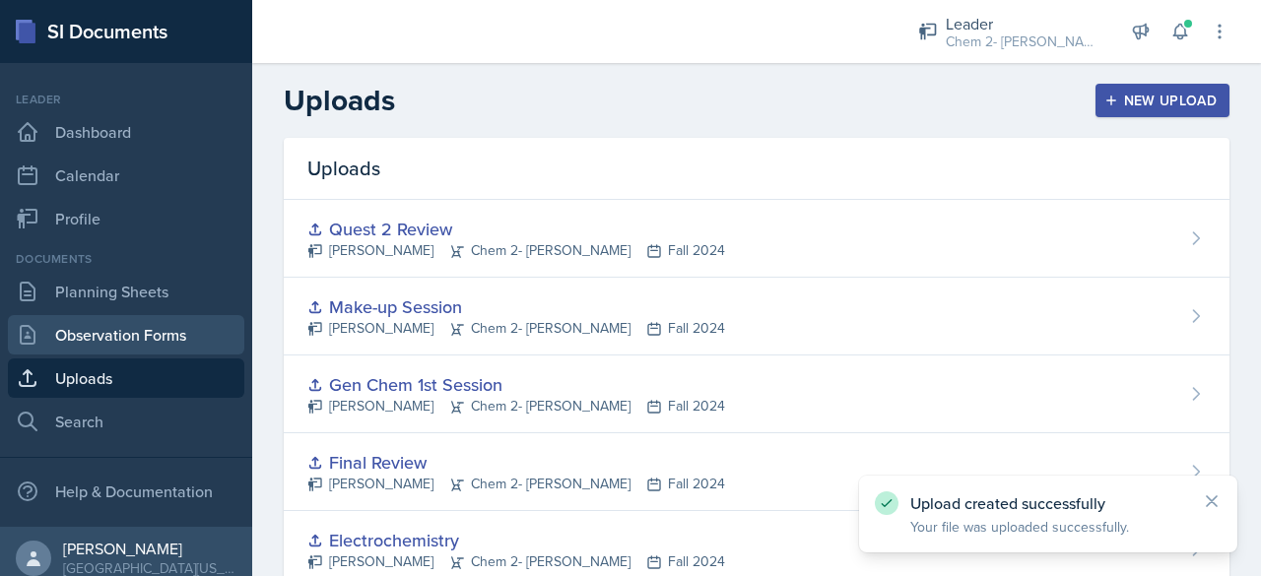
click at [128, 326] on link "Observation Forms" at bounding box center [126, 334] width 236 height 39
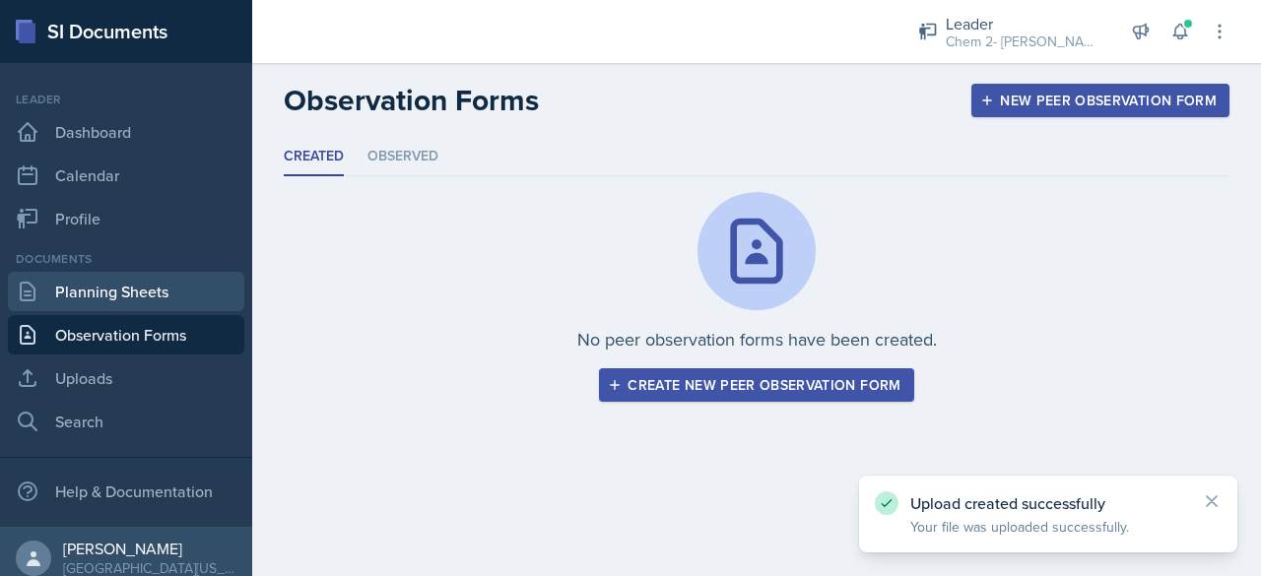
click at [120, 301] on link "Planning Sheets" at bounding box center [126, 291] width 236 height 39
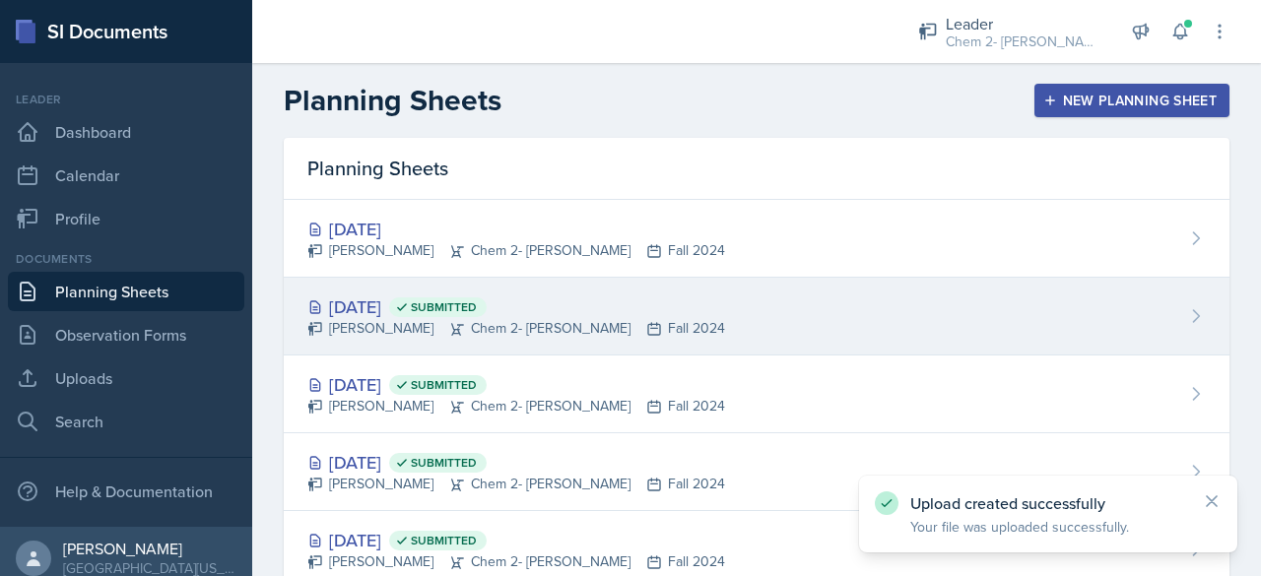
scroll to position [4, 0]
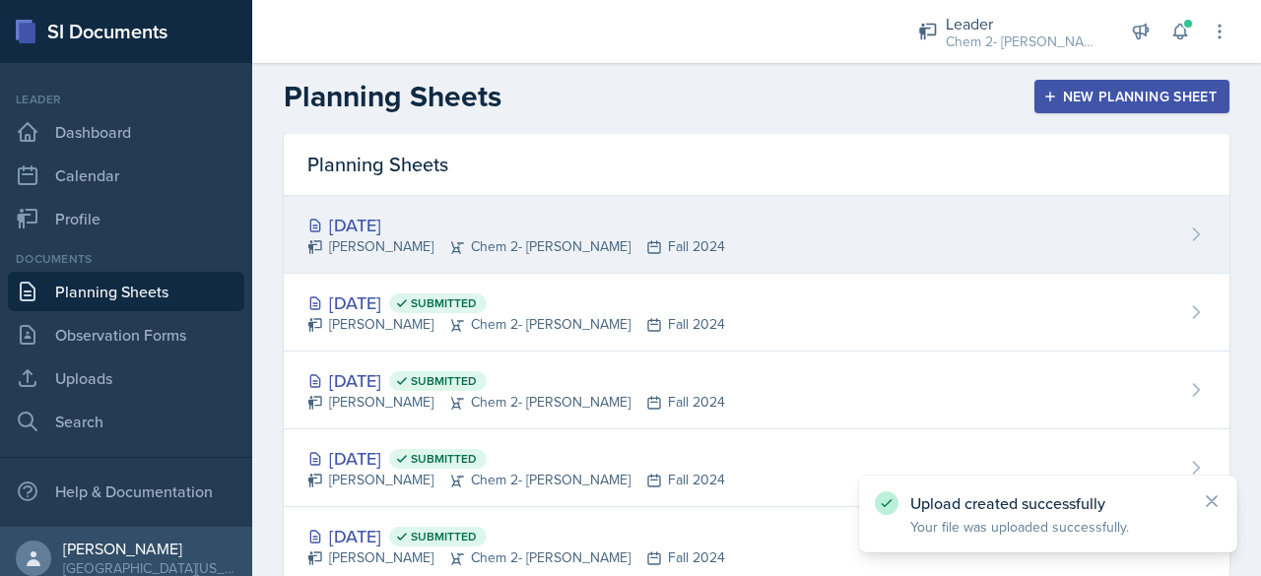
click at [430, 228] on div "[DATE]" at bounding box center [516, 225] width 418 height 27
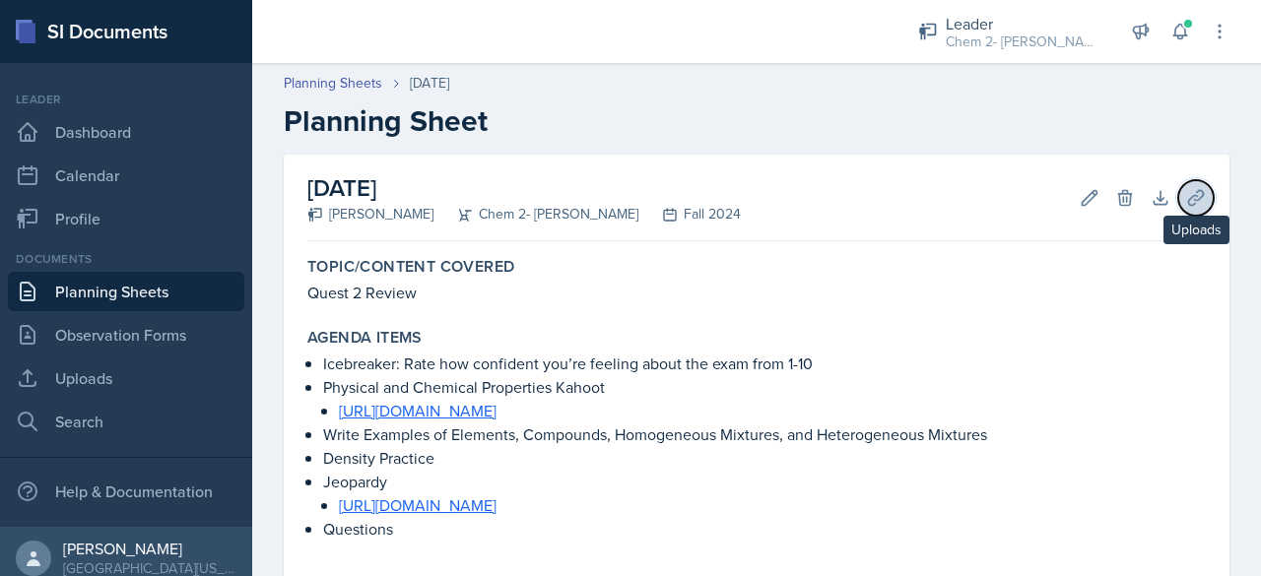
click at [1186, 206] on icon at bounding box center [1196, 198] width 20 height 20
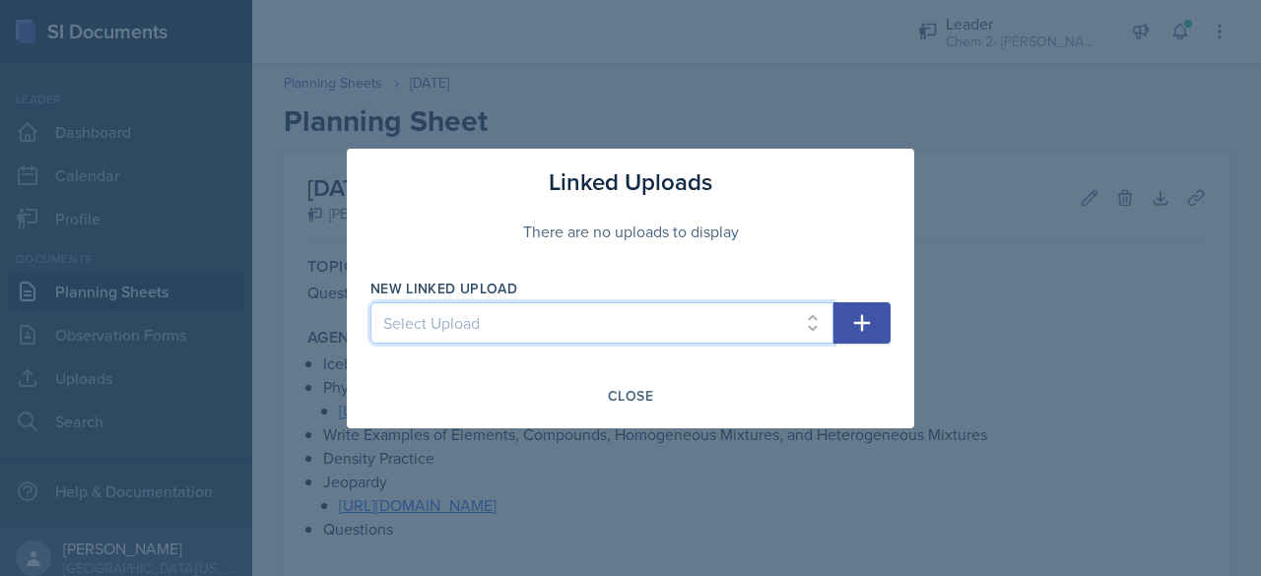
click at [695, 322] on select "Select Upload SI 9/11 SI 9/12 Exam 1 Jeopardy 9/18 9/19 9/23 9/25 9/26 9/30 10/…" at bounding box center [601, 322] width 463 height 41
select select "f38f9696-3c3a-4bb9-8a16-2e58a5e17c9a"
click at [370, 302] on select "Select Upload SI 9/11 SI 9/12 Exam 1 Jeopardy 9/18 9/19 9/23 9/25 9/26 9/30 10/…" at bounding box center [601, 322] width 463 height 41
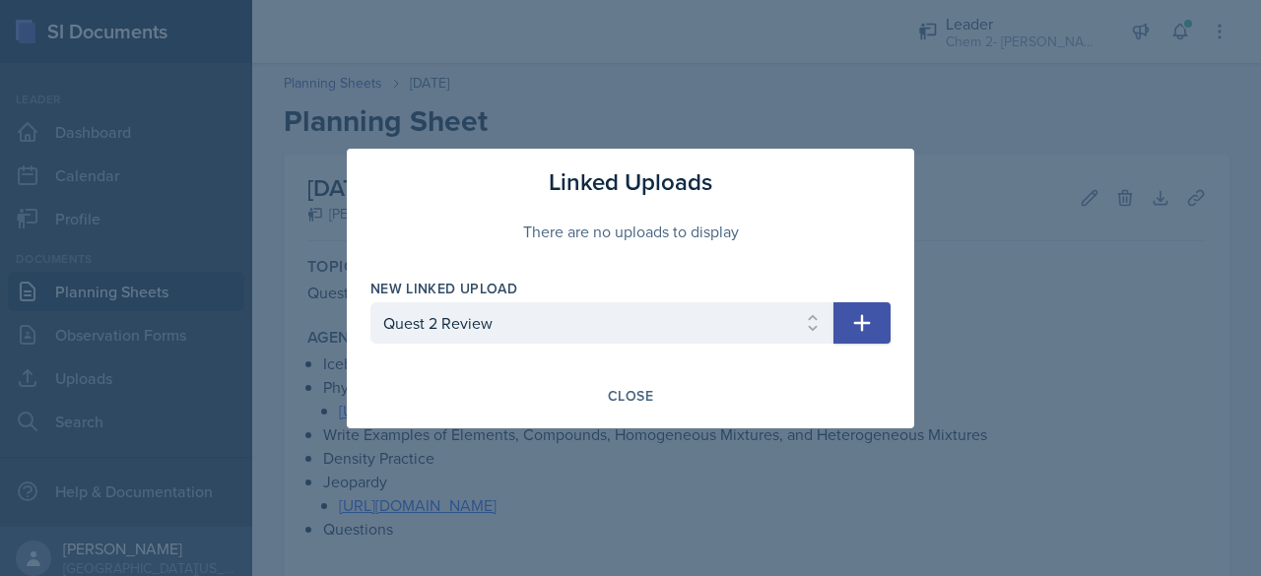
click at [857, 329] on icon "button" at bounding box center [862, 323] width 24 height 24
select select
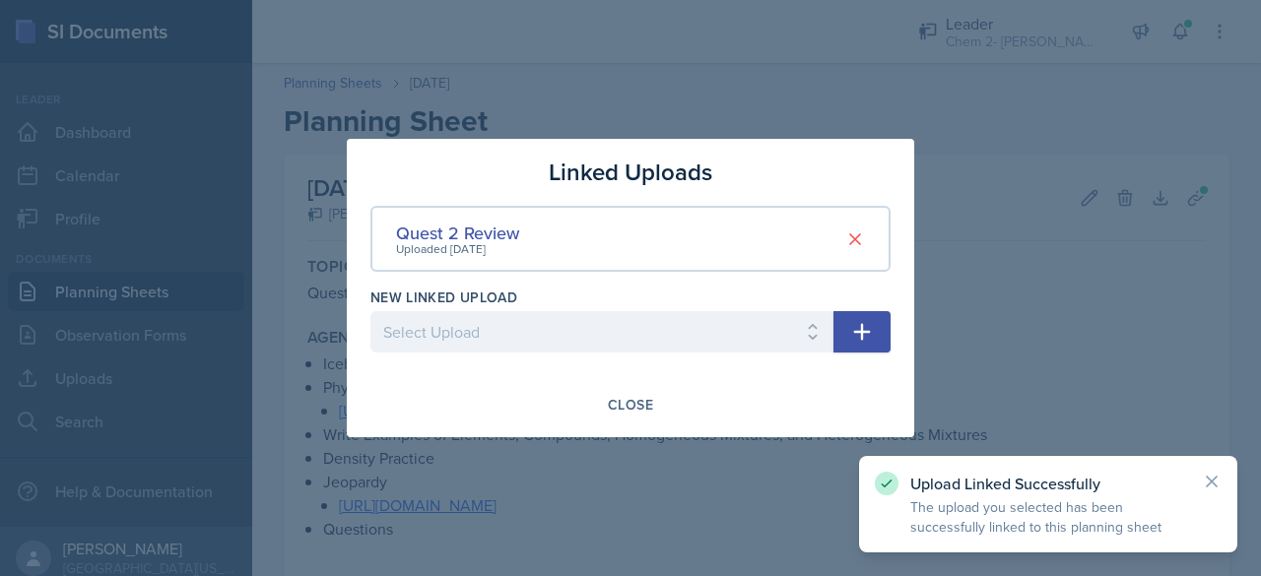
click at [452, 507] on div at bounding box center [630, 288] width 1261 height 576
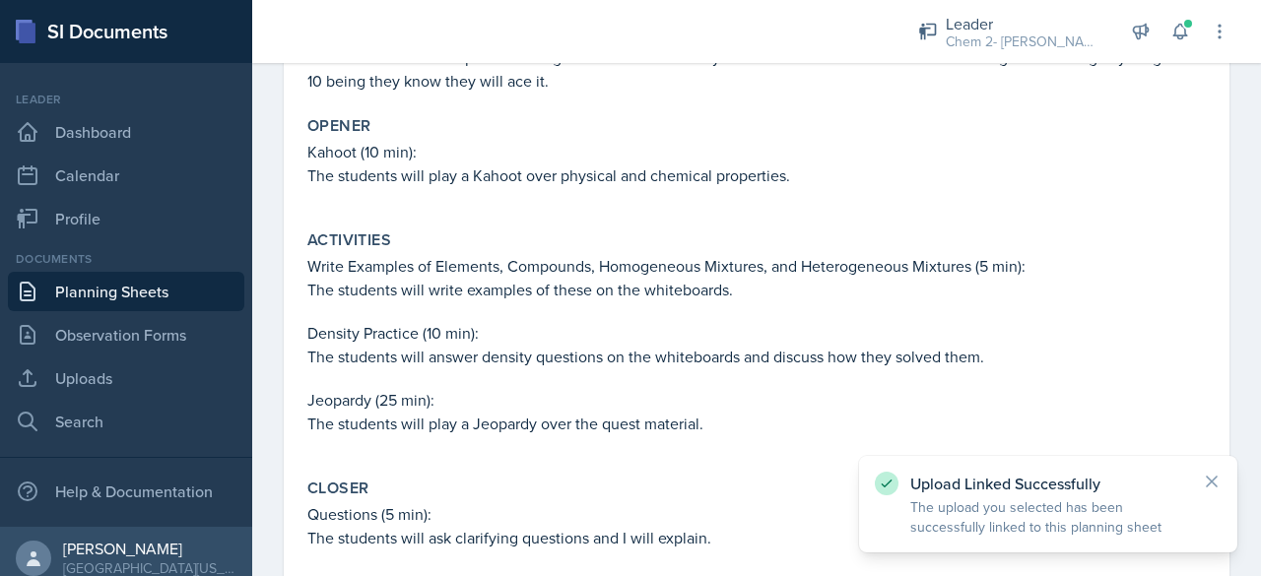
scroll to position [717, 0]
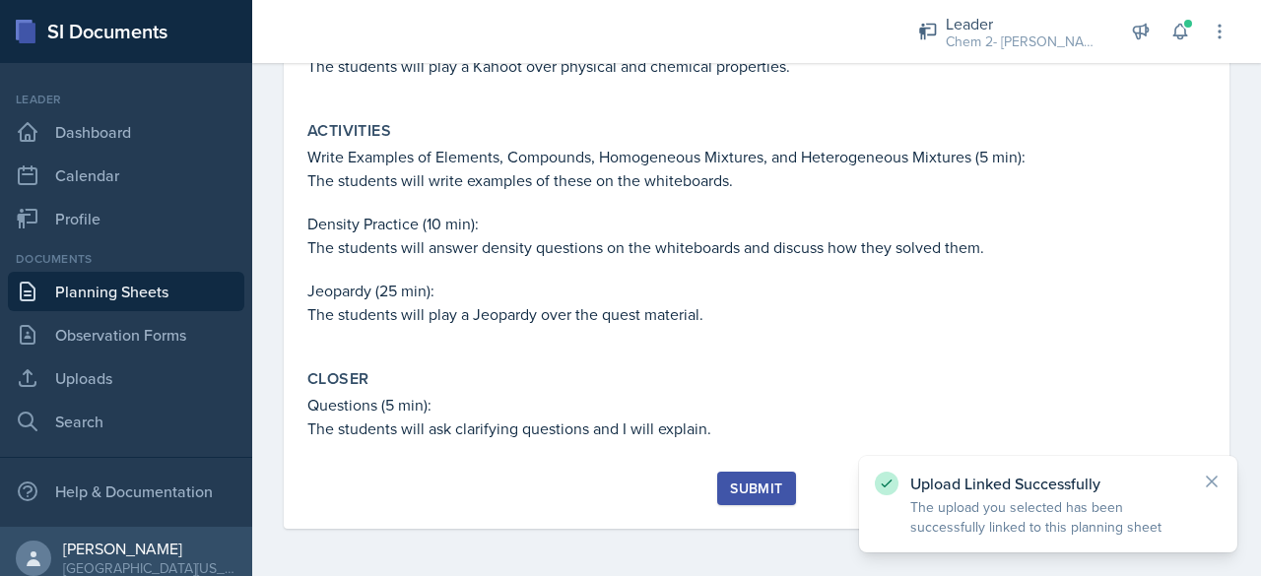
click at [749, 471] on div "Topic/Content Covered Quest 2 Review Agenda items Icebreaker: Rate how confiden…" at bounding box center [756, 13] width 898 height 918
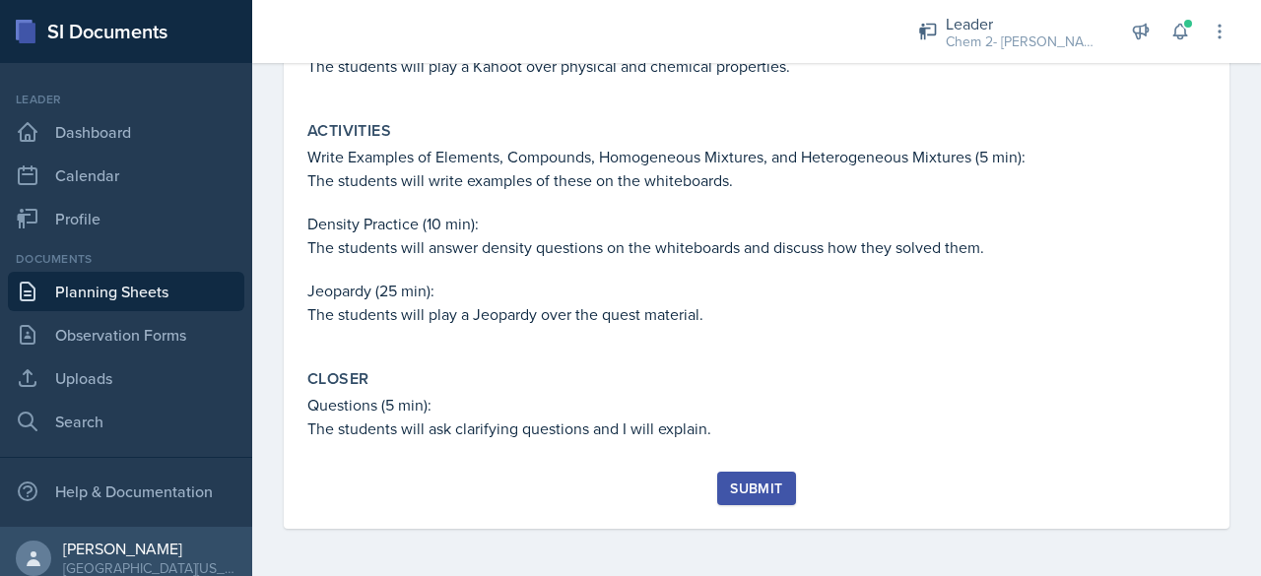
click at [751, 486] on div "Submit" at bounding box center [756, 489] width 52 height 16
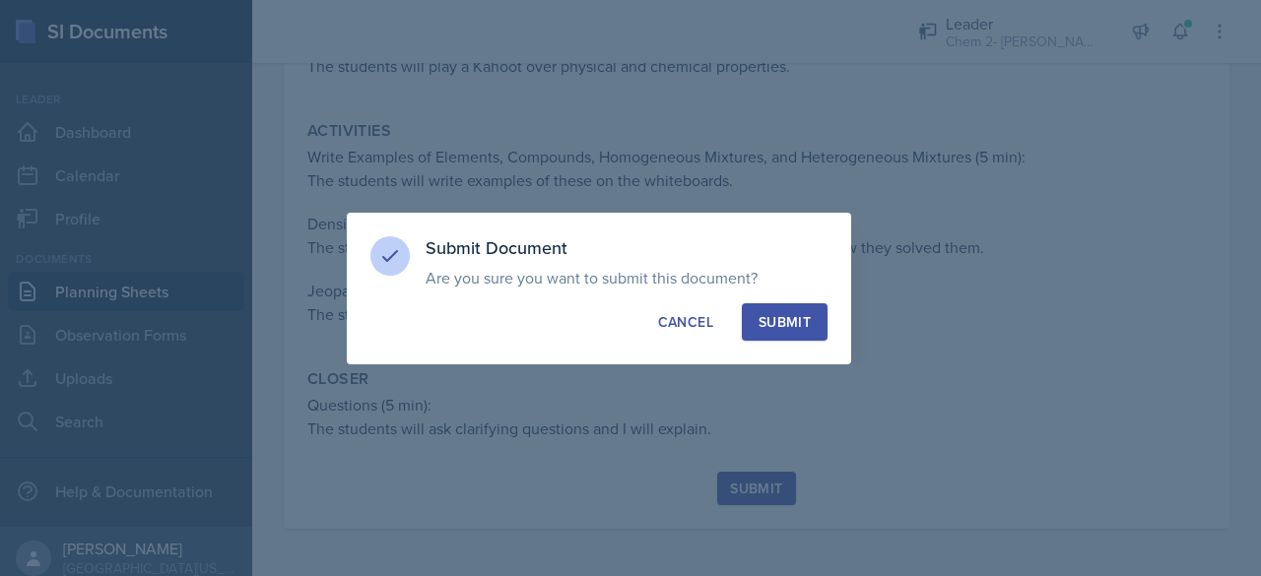
click at [802, 310] on button "Submit" at bounding box center [785, 321] width 86 height 37
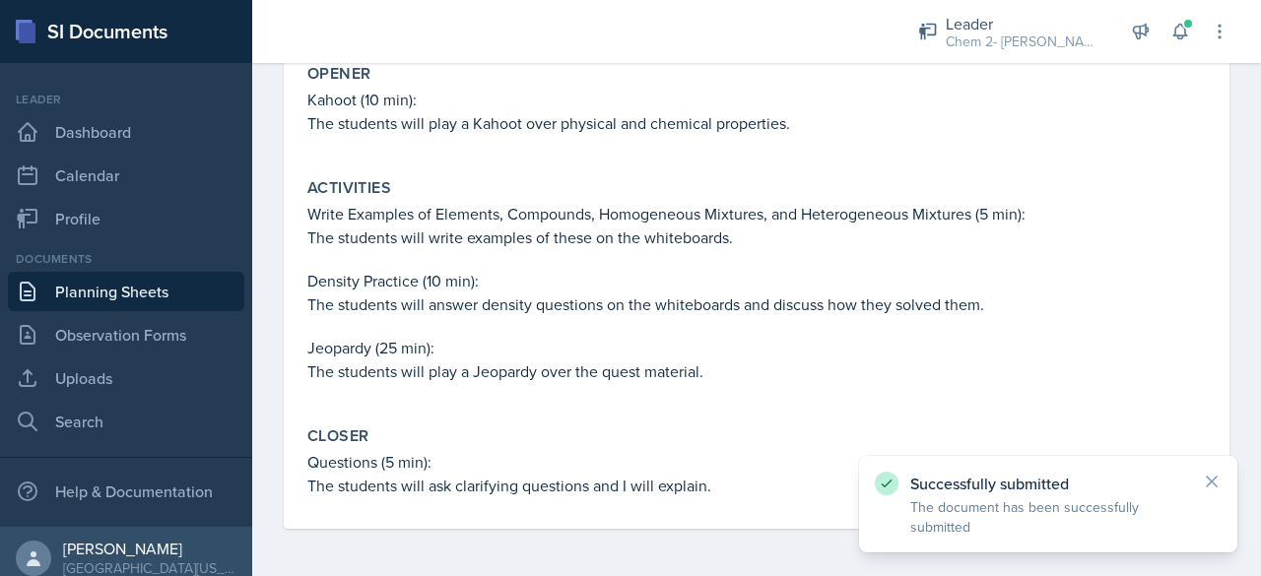
click at [128, 289] on link "Planning Sheets" at bounding box center [126, 291] width 236 height 39
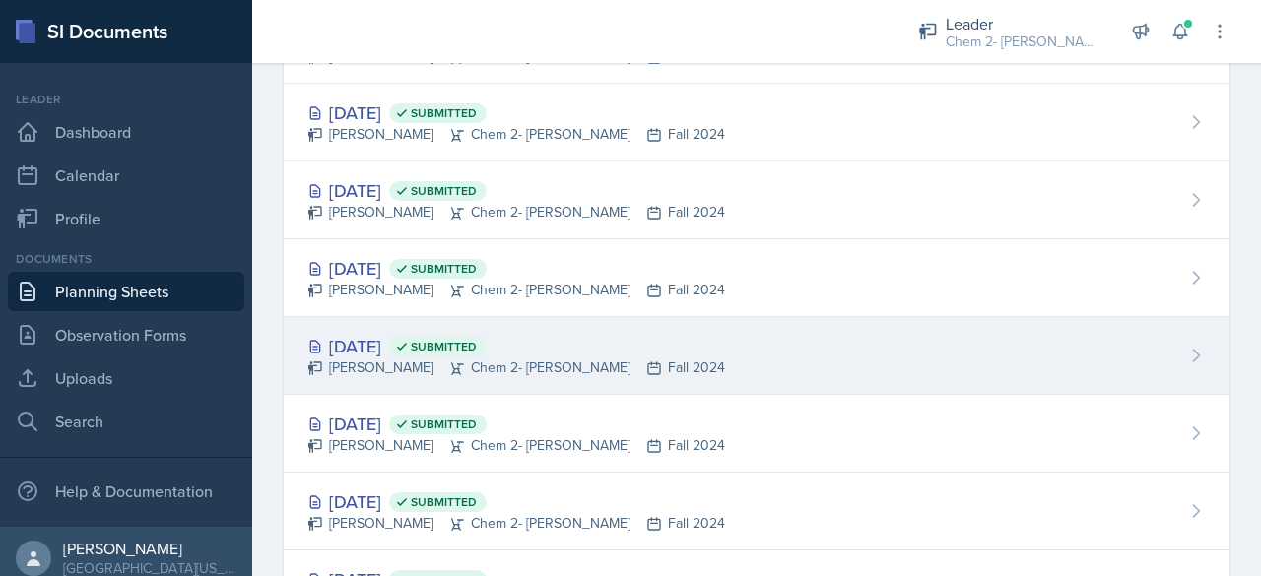
scroll to position [575, 0]
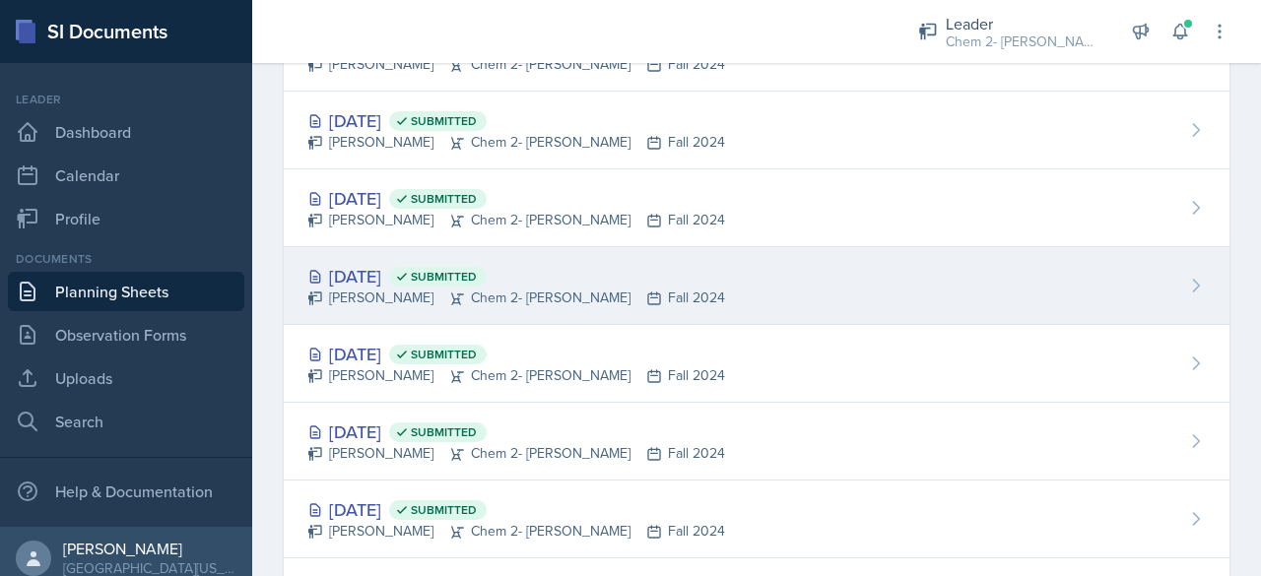
click at [390, 264] on div "[DATE] Submitted" at bounding box center [516, 276] width 418 height 27
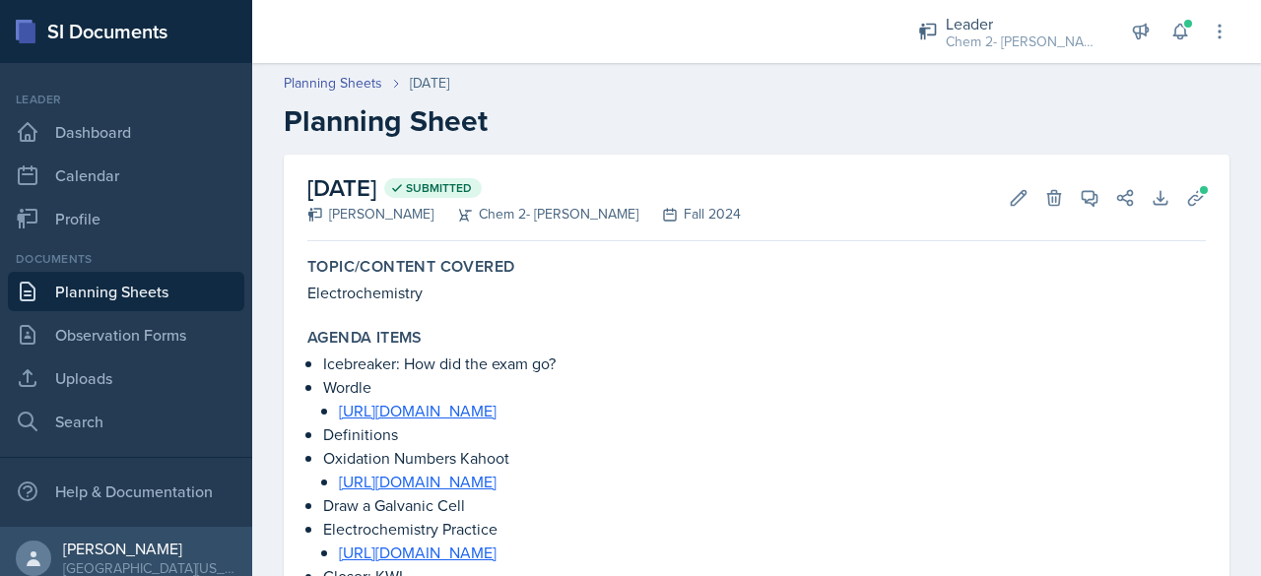
click at [177, 285] on link "Planning Sheets" at bounding box center [126, 291] width 236 height 39
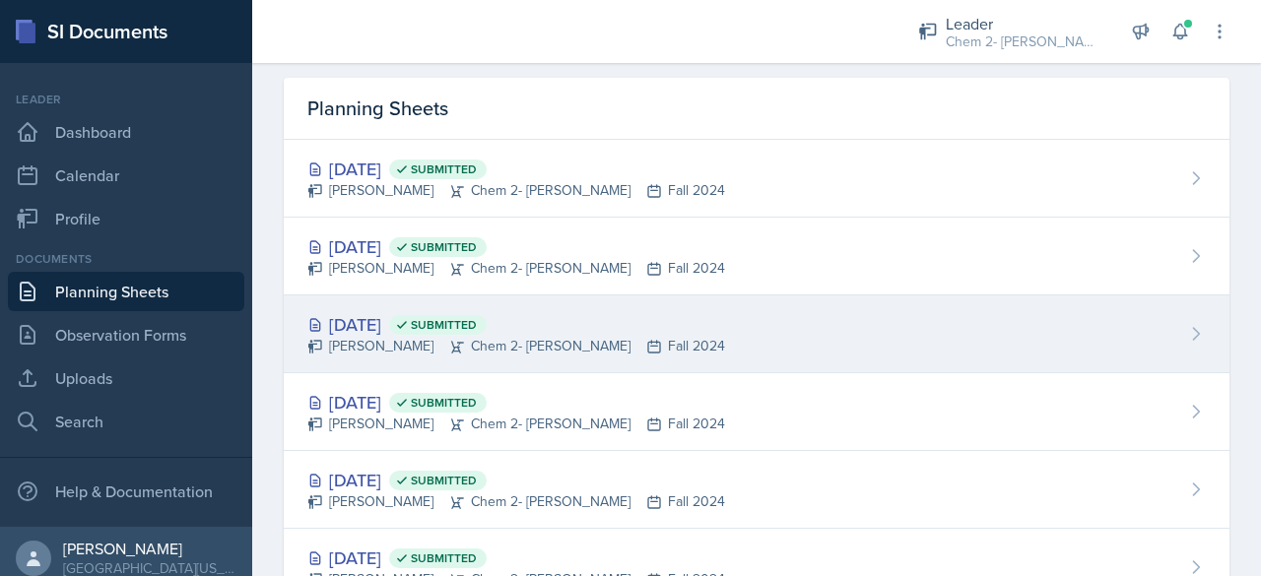
scroll to position [61, 0]
click at [372, 314] on div "[DATE] Submitted" at bounding box center [516, 323] width 418 height 27
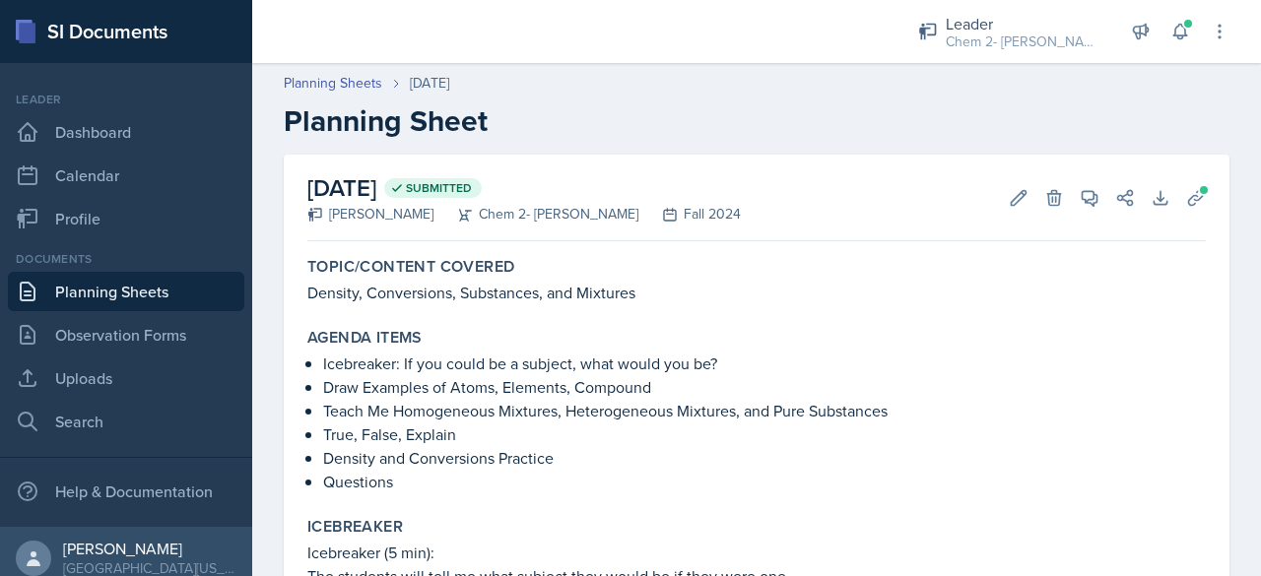
click at [124, 288] on link "Planning Sheets" at bounding box center [126, 291] width 236 height 39
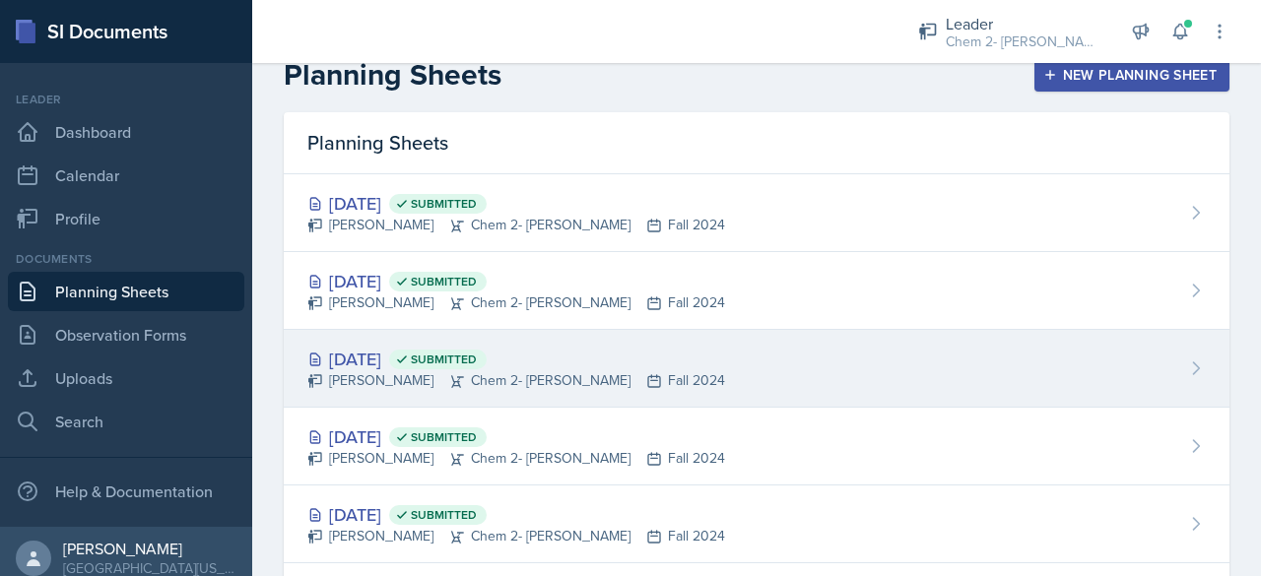
scroll to position [33, 0]
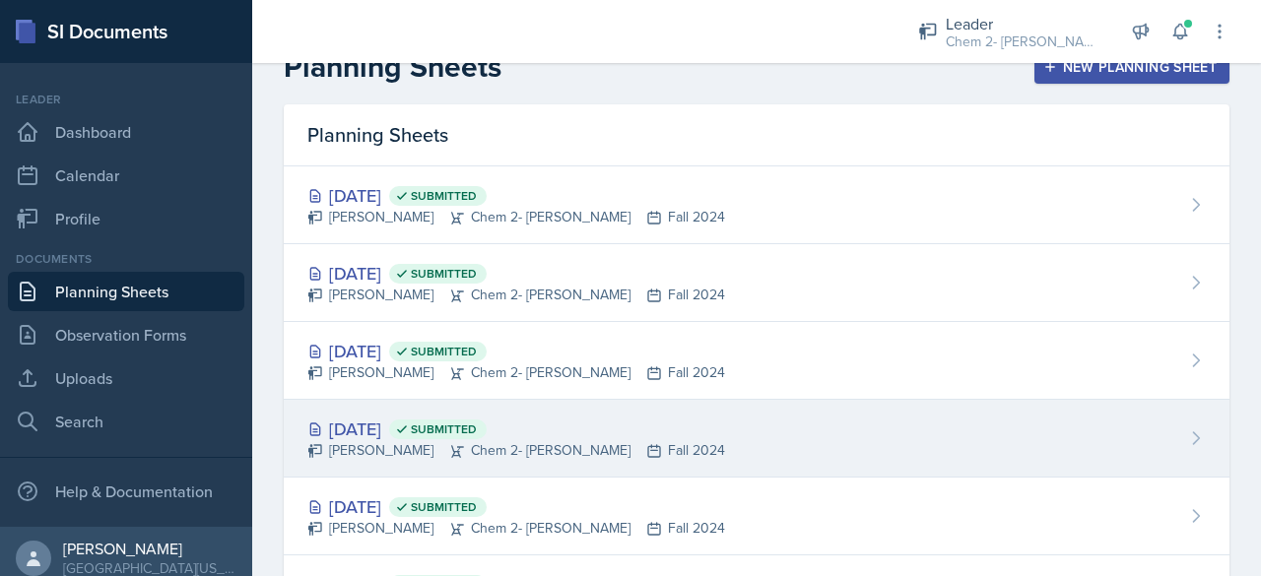
click at [395, 423] on div "[DATE] Submitted" at bounding box center [516, 429] width 418 height 27
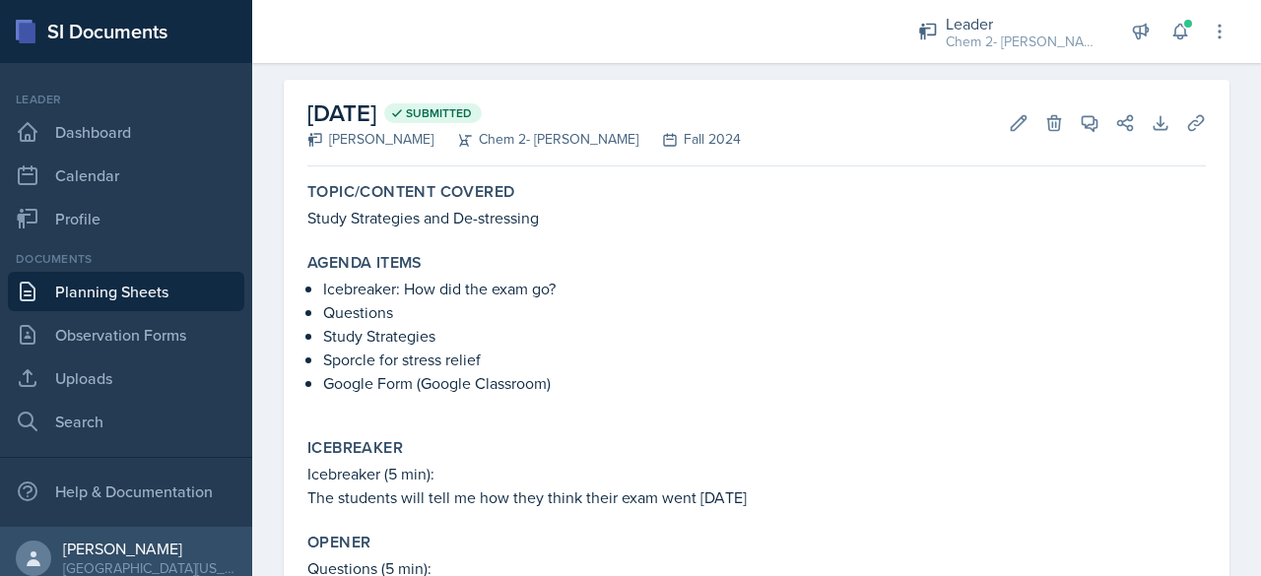
scroll to position [85, 0]
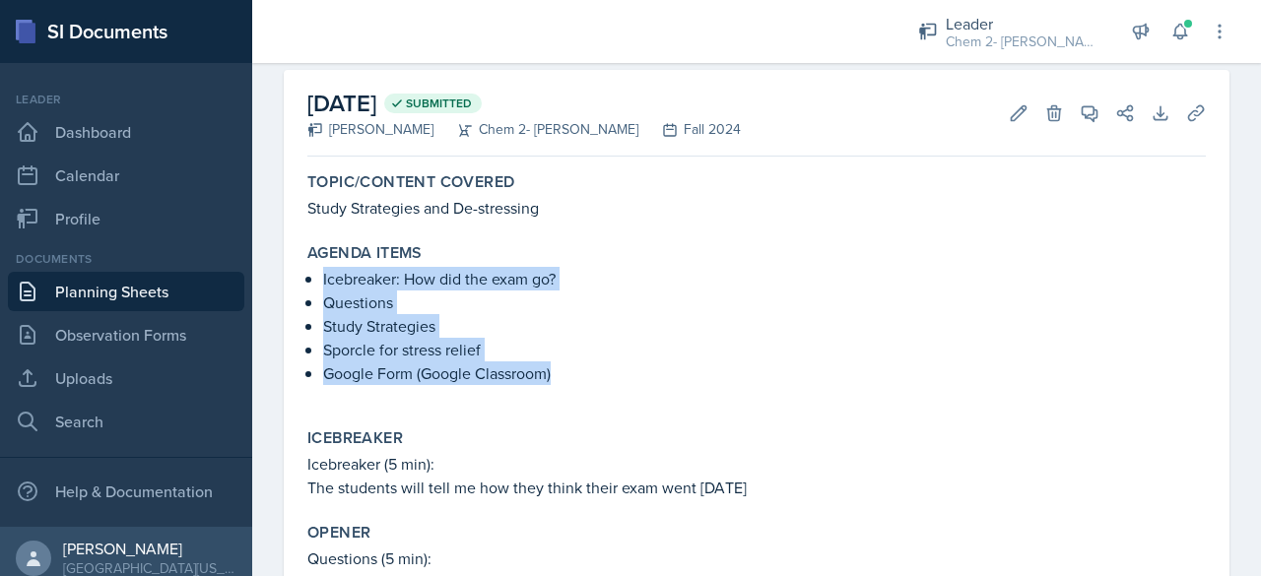
drag, startPoint x: 584, startPoint y: 375, endPoint x: 268, endPoint y: 273, distance: 332.4
click at [268, 273] on div "[DATE] Submitted [PERSON_NAME] Chem 2- [PERSON_NAME] Fall 2024 Edit Delete View…" at bounding box center [756, 499] width 1009 height 859
copy ul "Icebreaker: How did the exam go? Questions Study Strategies Sporcle for stress …"
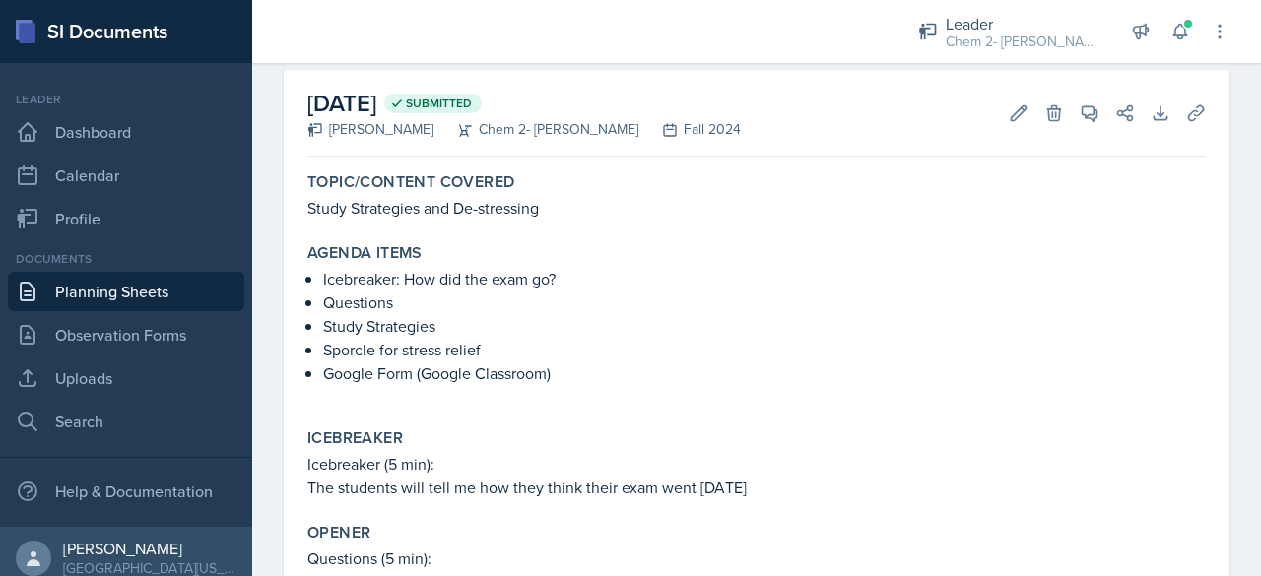
click at [561, 389] on p at bounding box center [756, 395] width 898 height 20
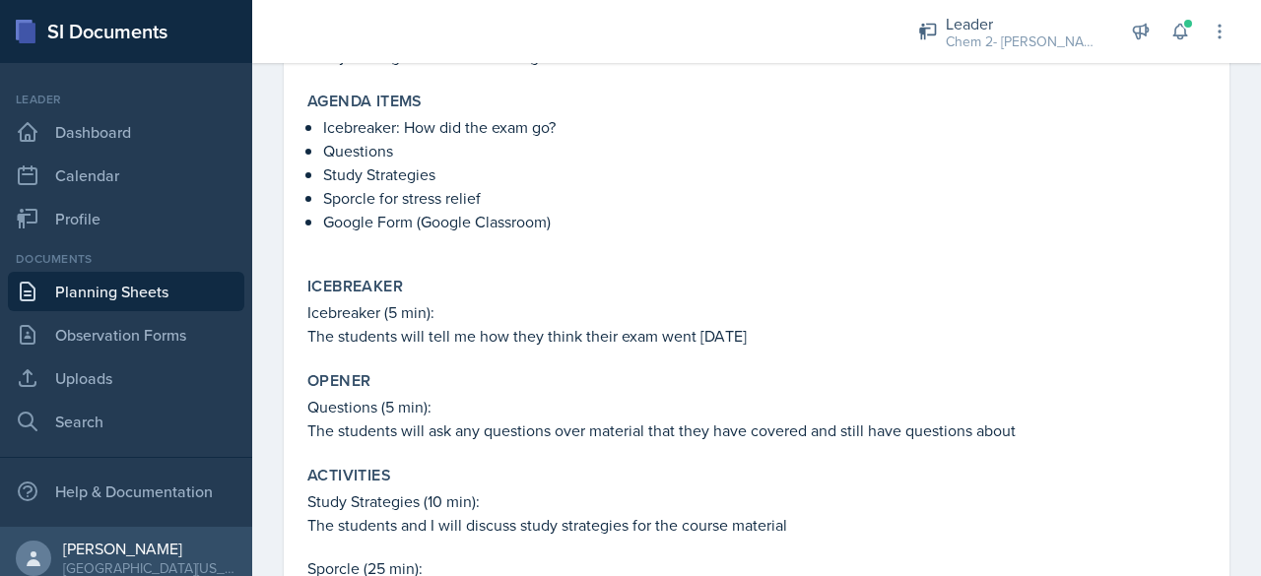
scroll to position [436, 0]
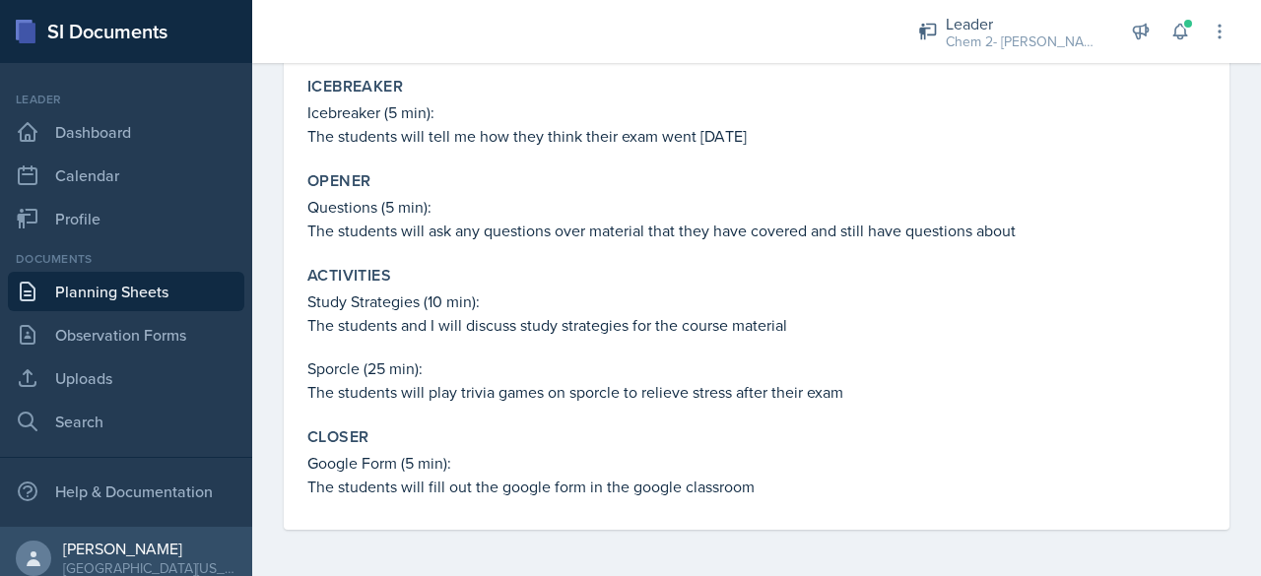
click at [98, 285] on link "Planning Sheets" at bounding box center [126, 291] width 236 height 39
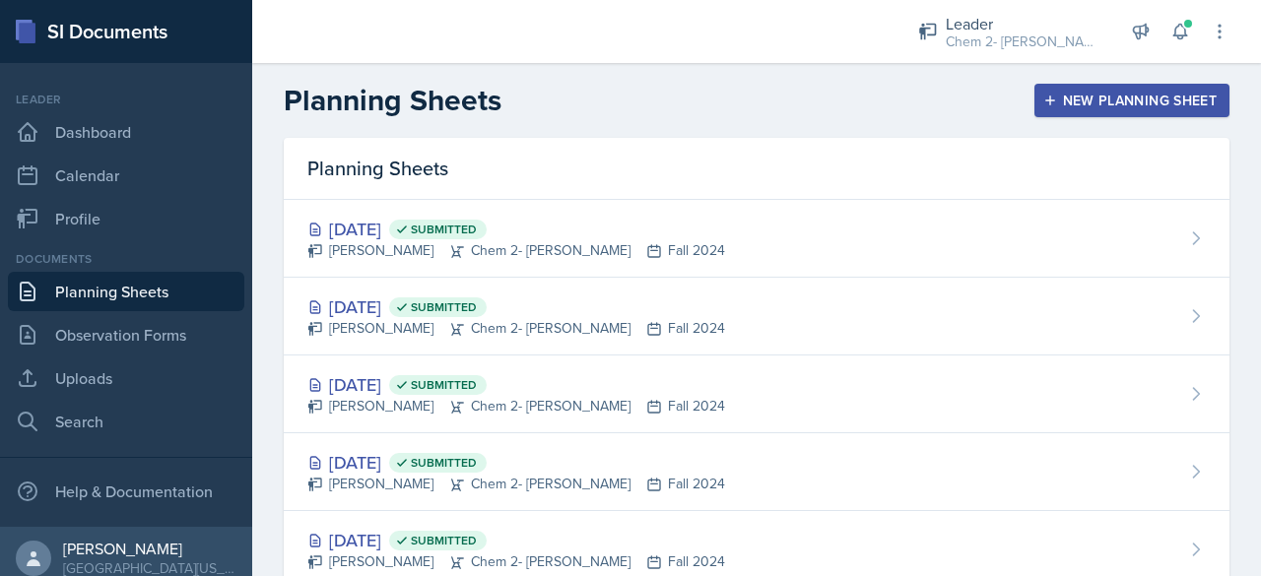
click at [1133, 97] on div "New Planning Sheet" at bounding box center [1131, 101] width 169 height 16
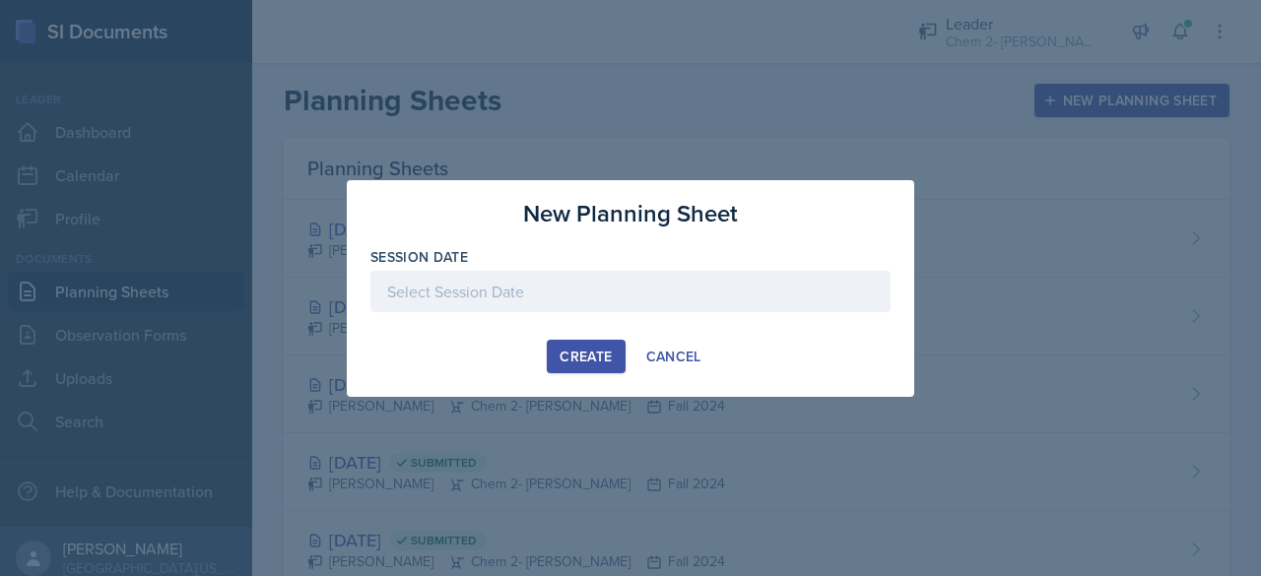
click at [560, 286] on div at bounding box center [630, 291] width 520 height 41
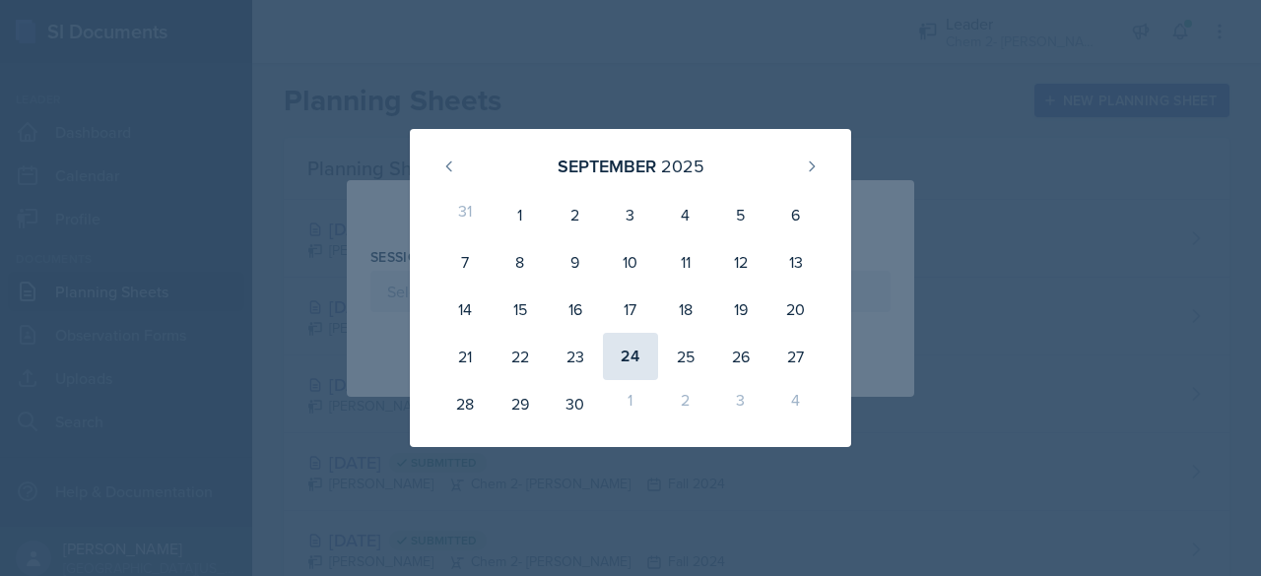
click at [644, 346] on div "24" at bounding box center [630, 356] width 55 height 47
type input "[DATE]"
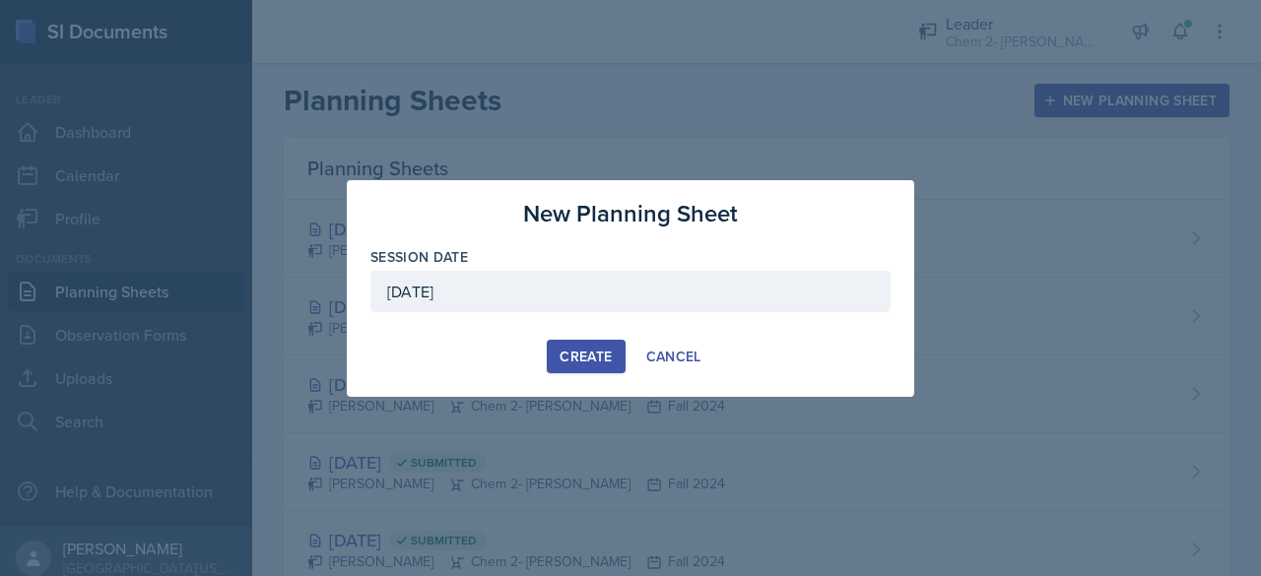
click at [589, 352] on div "Create" at bounding box center [586, 357] width 52 height 16
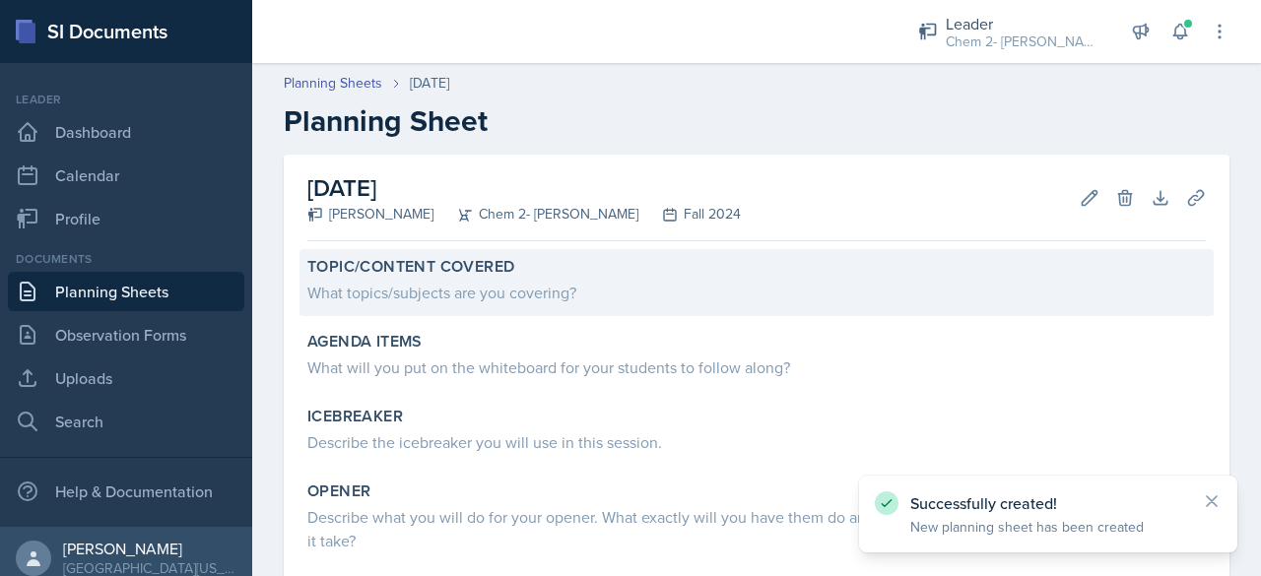
click at [532, 303] on div "What topics/subjects are you covering?" at bounding box center [756, 293] width 898 height 24
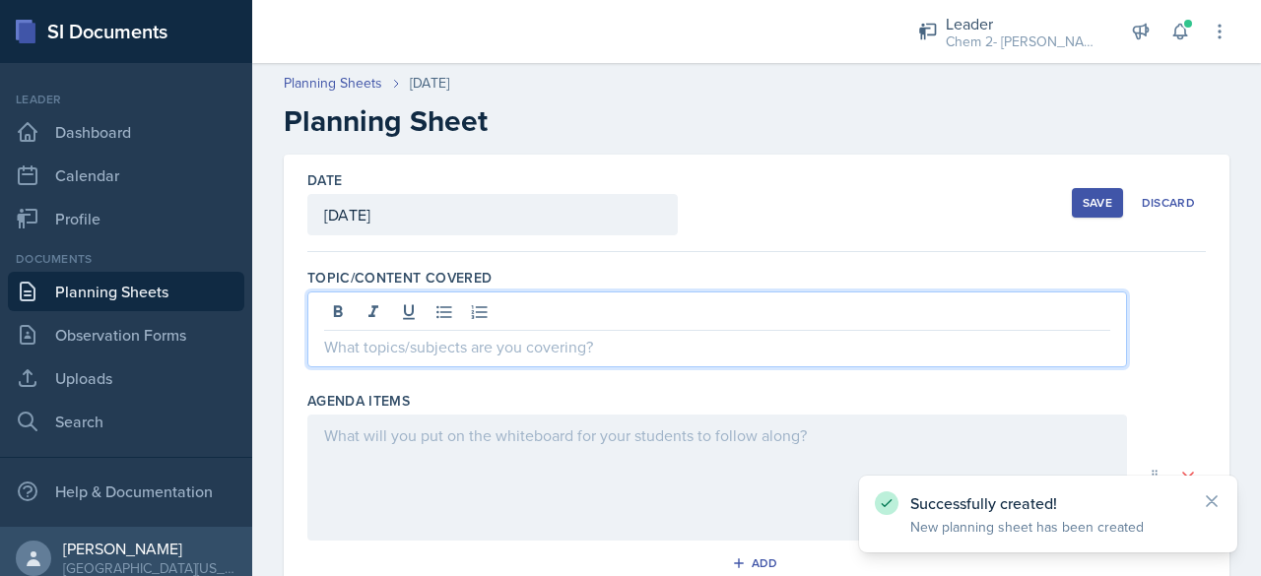
click at [532, 303] on div at bounding box center [717, 330] width 820 height 76
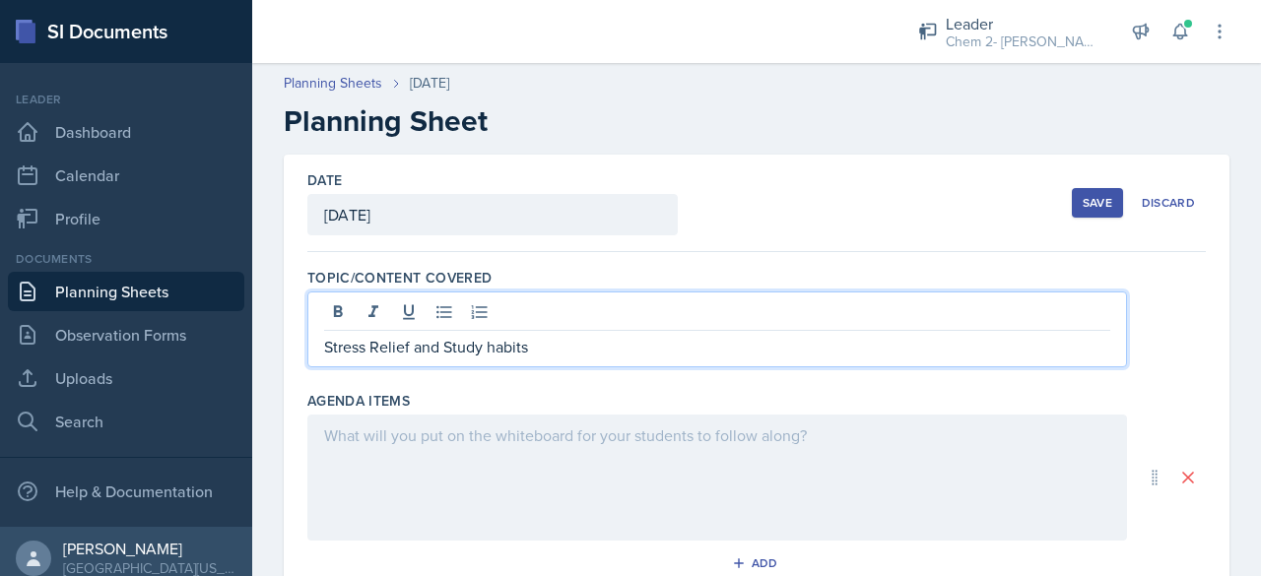
click at [489, 353] on p "Stress Relief and Study habits" at bounding box center [717, 347] width 786 height 24
click at [495, 348] on p "Stress Relief and Study habits" at bounding box center [717, 347] width 786 height 24
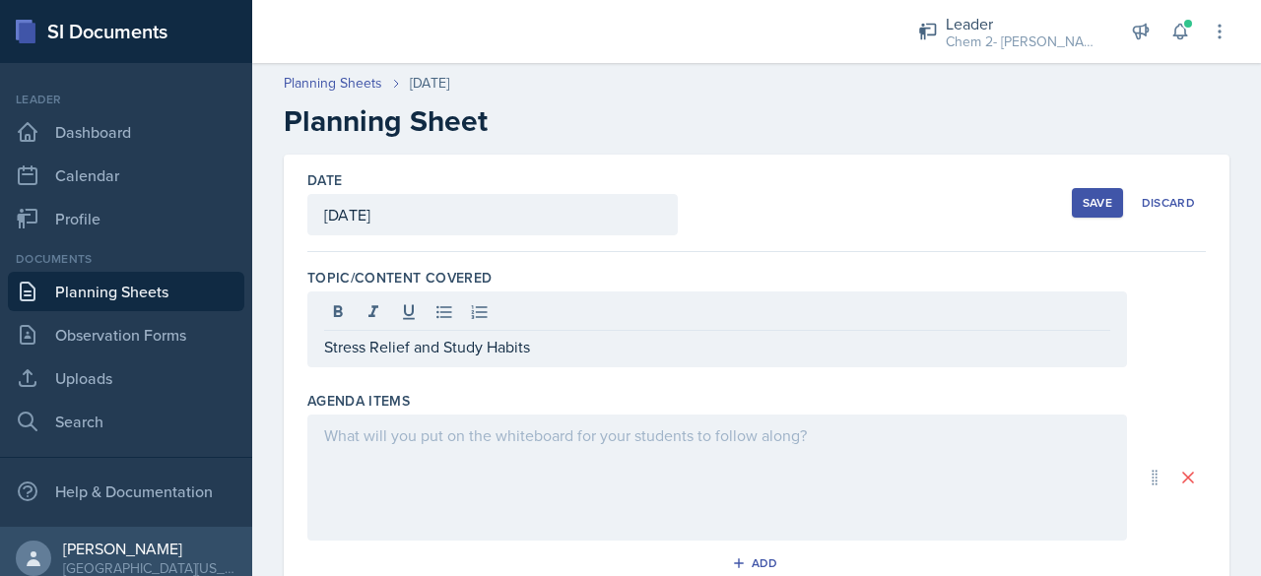
click at [546, 455] on div at bounding box center [717, 478] width 820 height 126
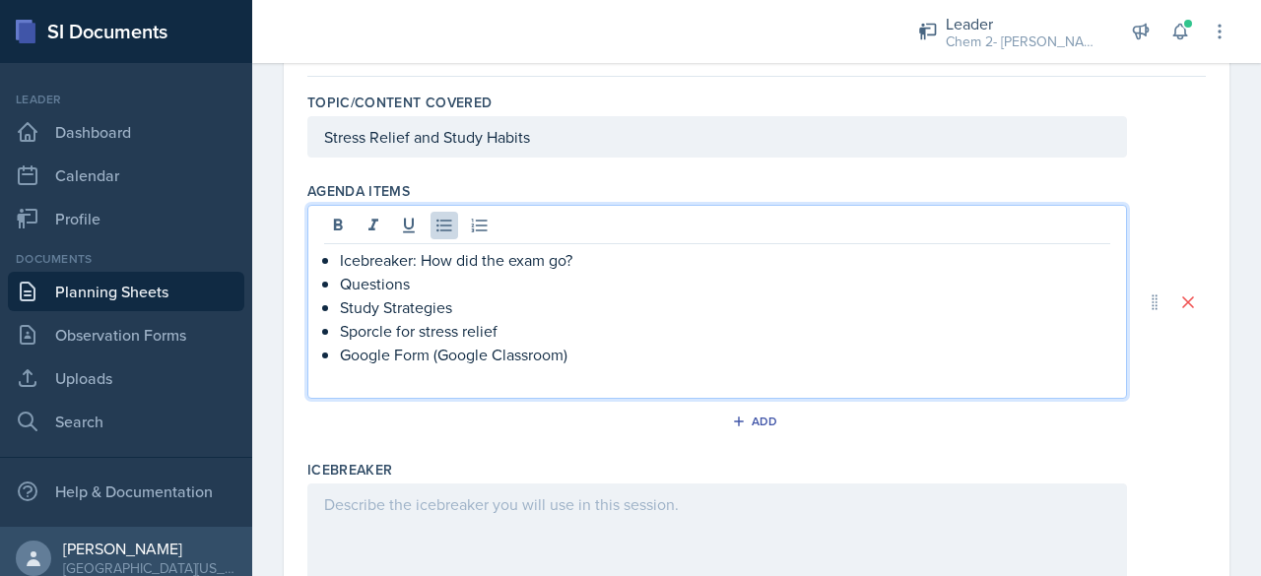
scroll to position [208, 0]
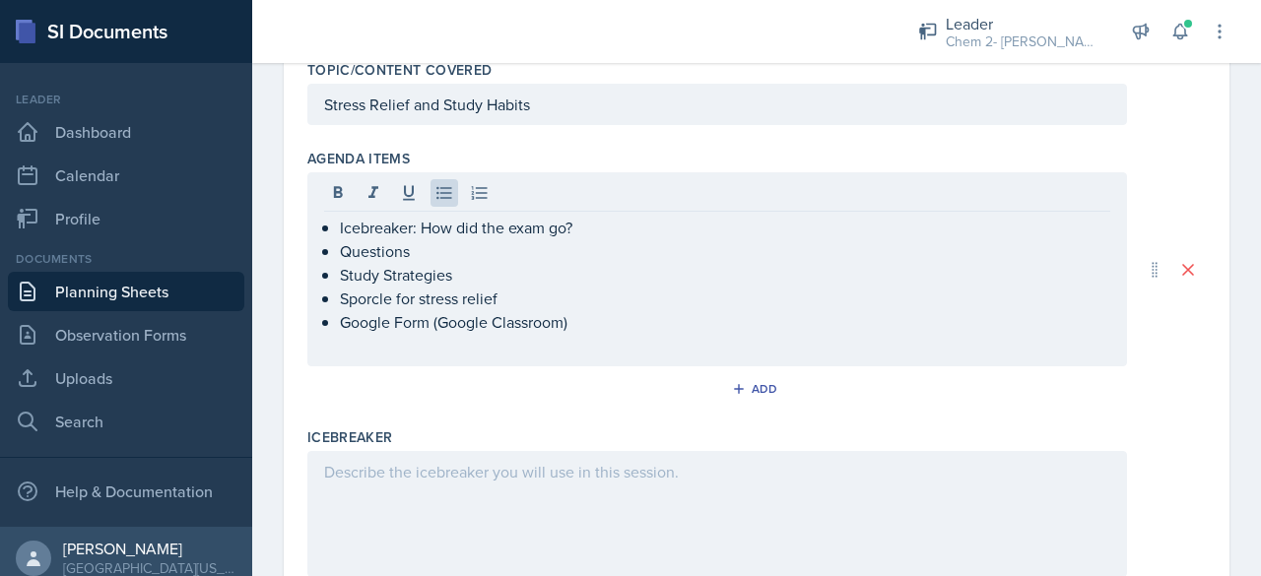
click at [530, 537] on div at bounding box center [717, 514] width 820 height 126
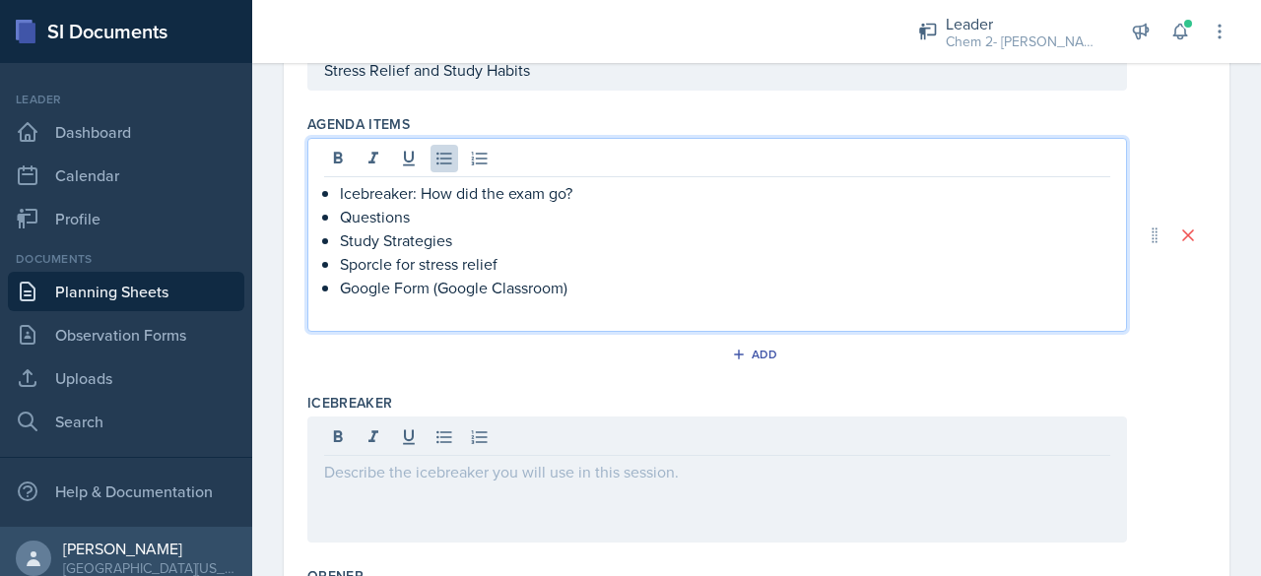
scroll to position [276, 0]
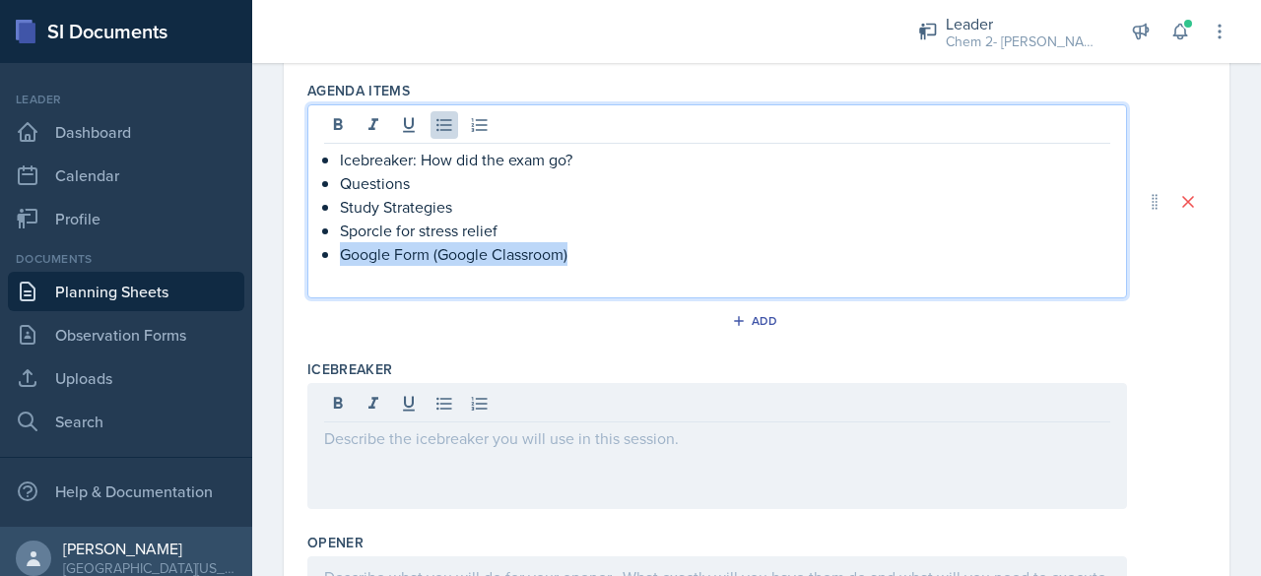
drag, startPoint x: 640, startPoint y: 260, endPoint x: 340, endPoint y: 254, distance: 300.5
click at [340, 254] on p "Google Form (Google Classroom)" at bounding box center [725, 254] width 770 height 24
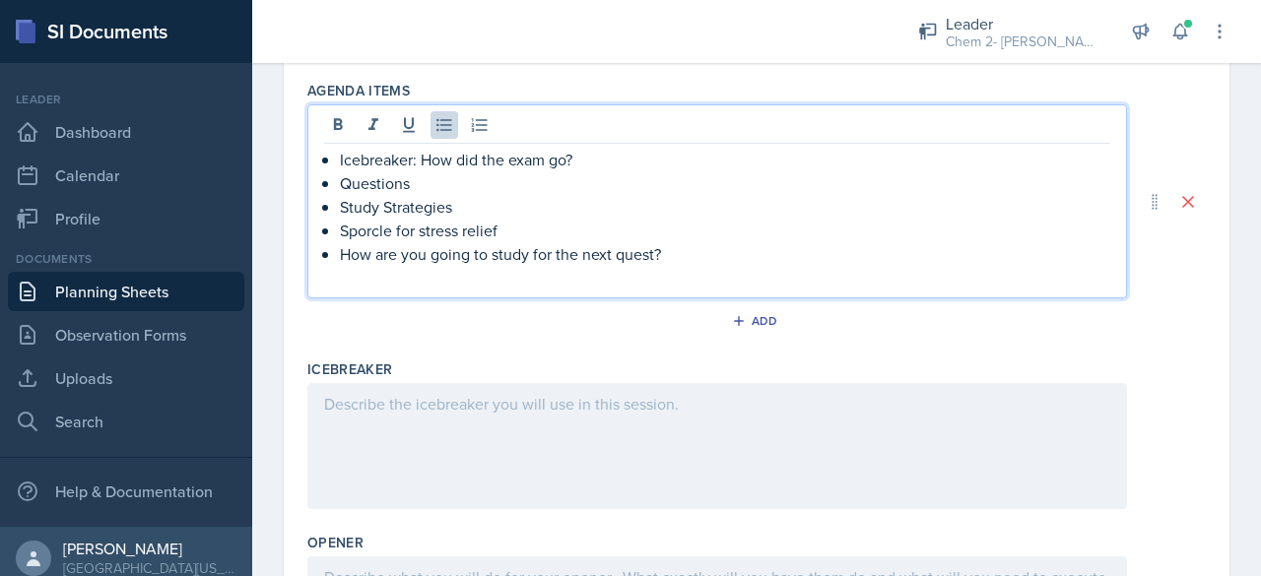
click at [629, 260] on p "How are you going to study for the next quest?" at bounding box center [725, 254] width 770 height 24
click at [552, 406] on div at bounding box center [717, 446] width 820 height 126
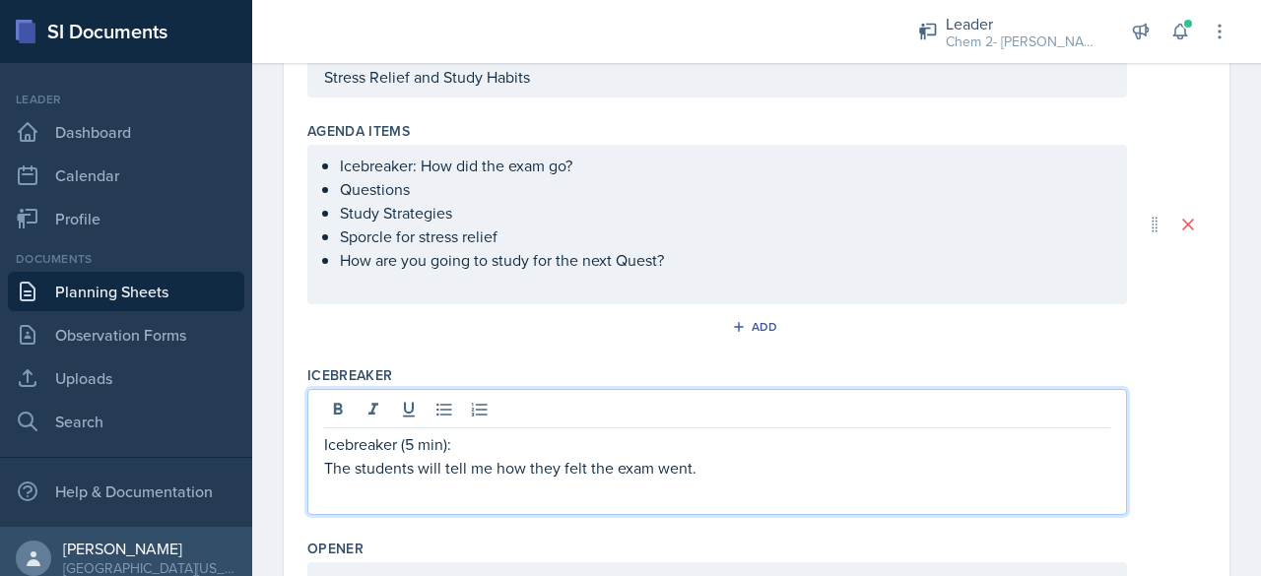
scroll to position [544, 0]
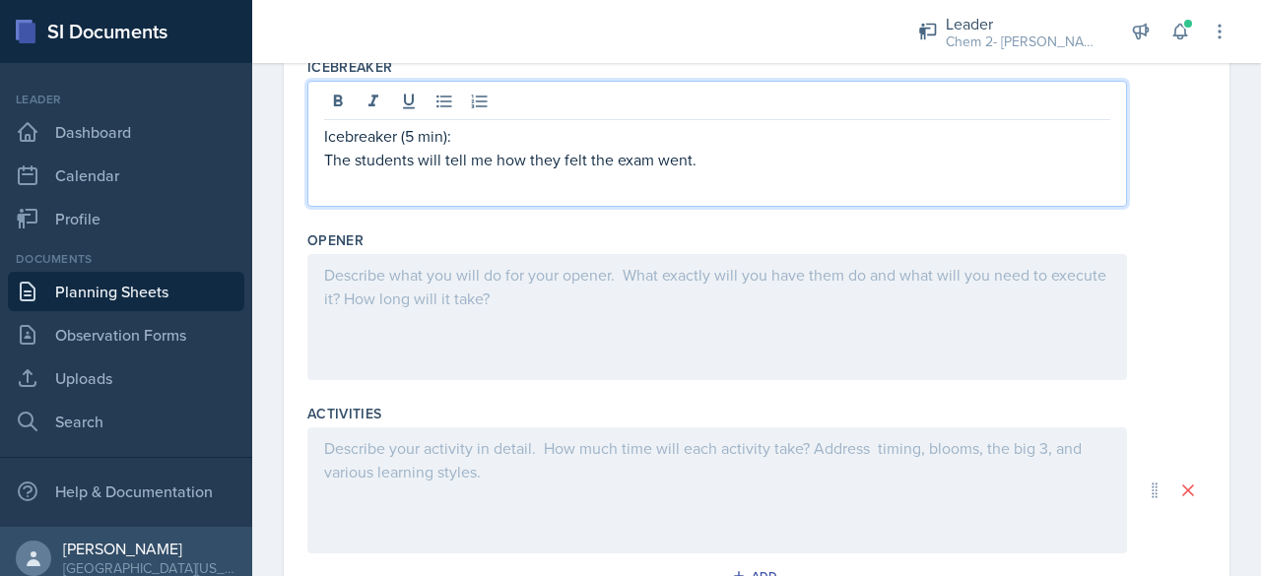
drag, startPoint x: 428, startPoint y: 364, endPoint x: 381, endPoint y: 323, distance: 61.4
click at [381, 323] on div at bounding box center [717, 317] width 820 height 126
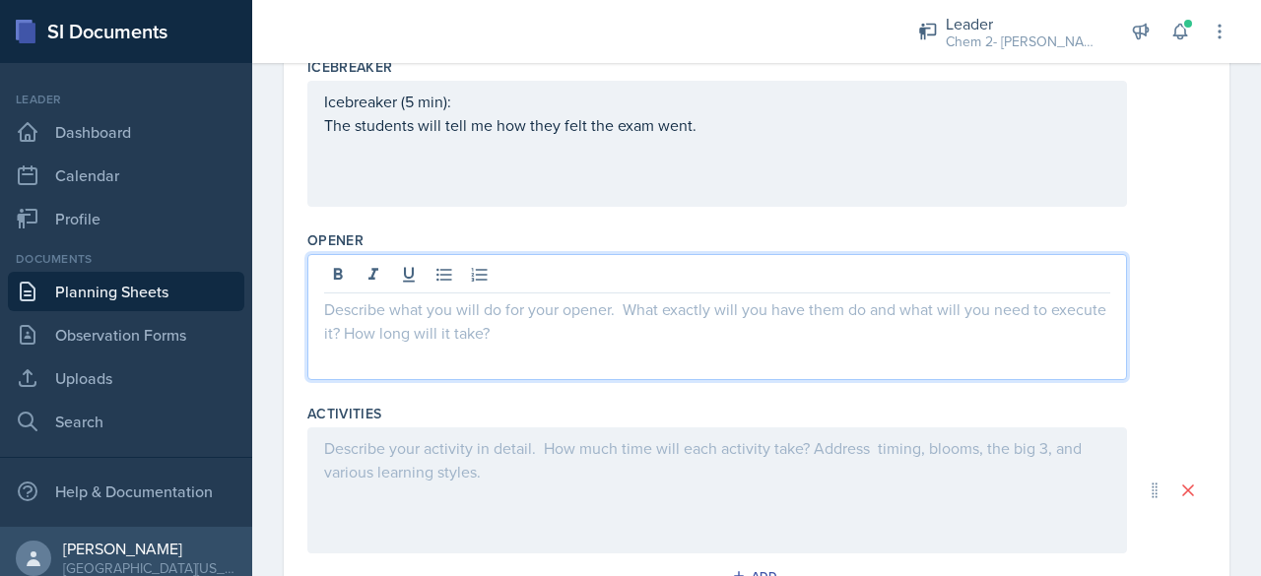
scroll to position [577, 0]
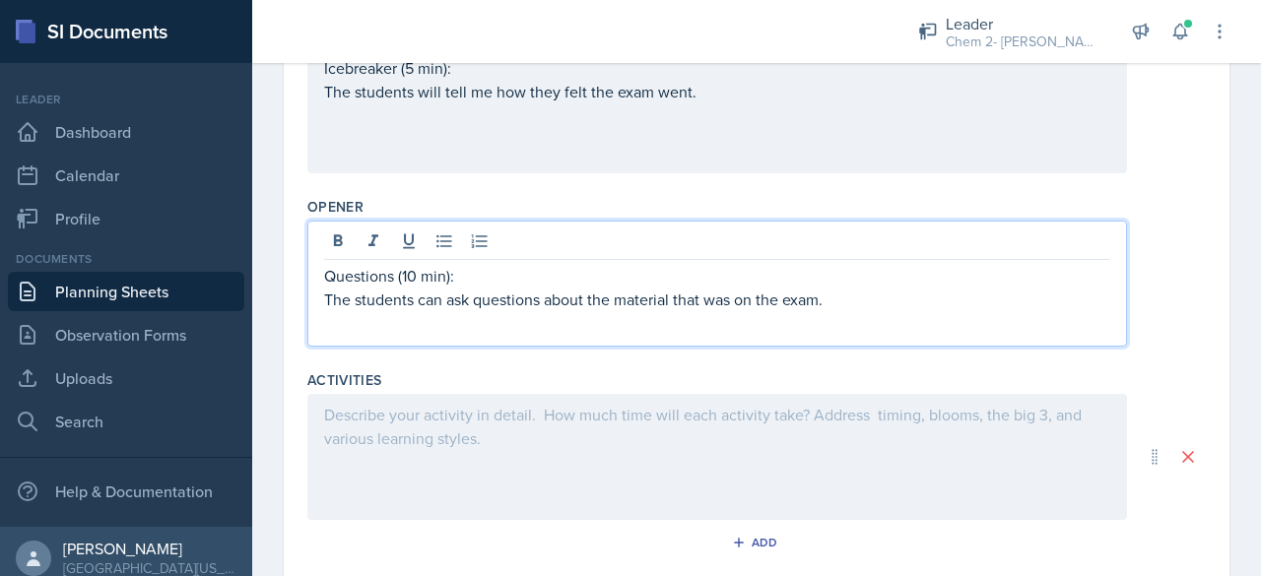
click at [422, 507] on div at bounding box center [717, 457] width 820 height 126
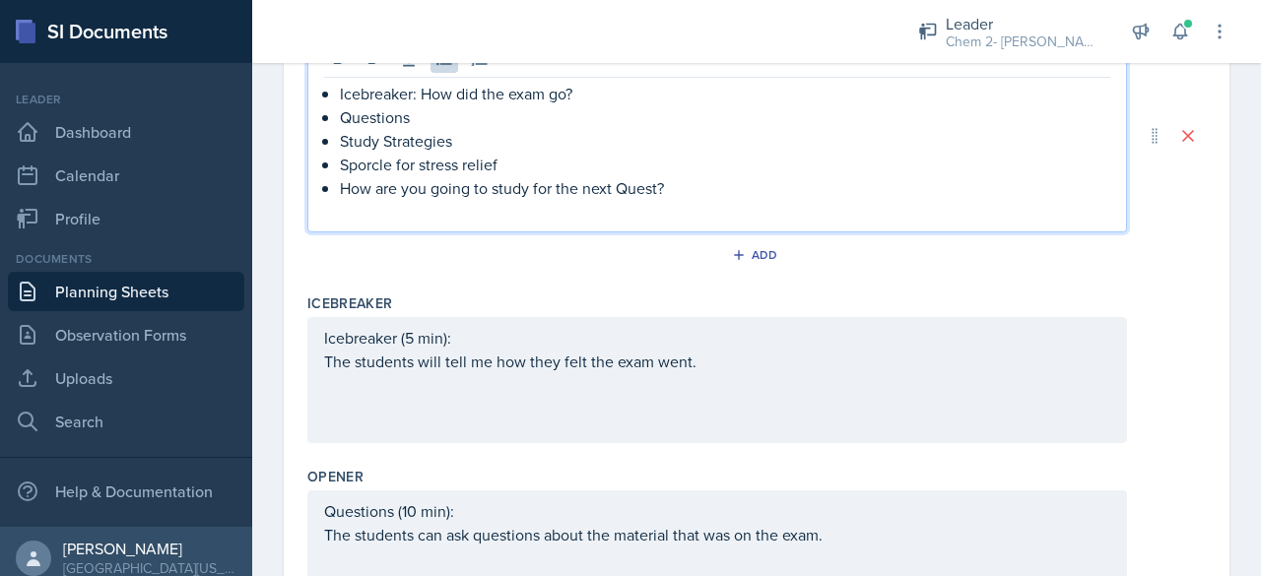
scroll to position [376, 0]
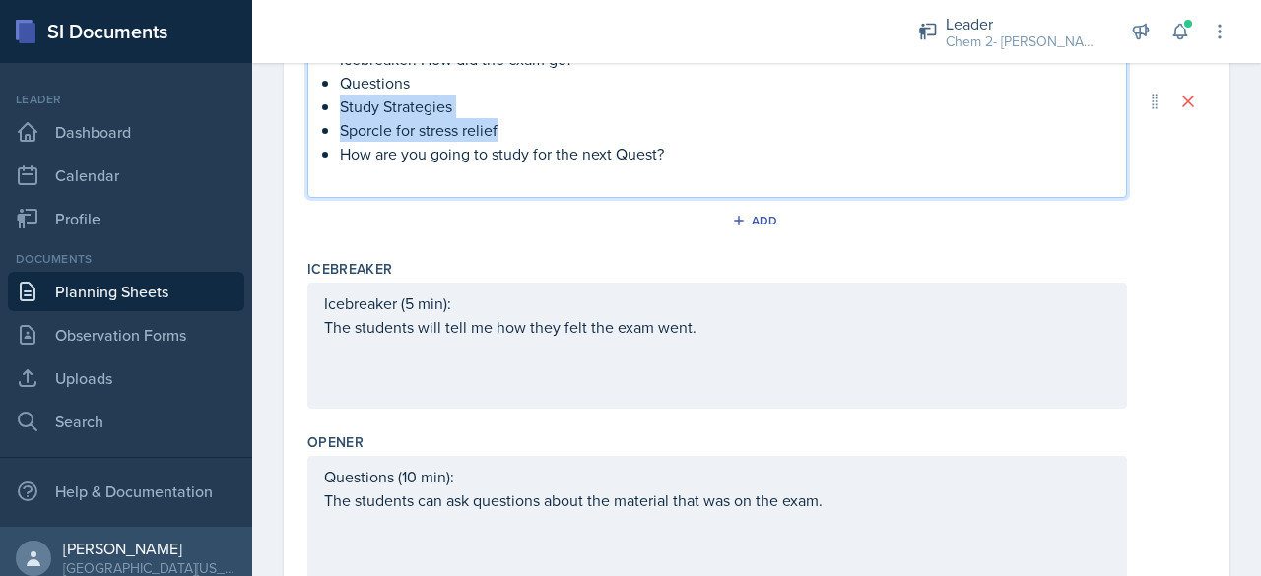
drag, startPoint x: 517, startPoint y: 135, endPoint x: 339, endPoint y: 113, distance: 179.6
click at [339, 113] on div "Icebreaker: How did the exam go? Questions Study Strategies Sporcle for stress …" at bounding box center [717, 118] width 786 height 142
copy ul "Study Strategies Sporcle for stress relief"
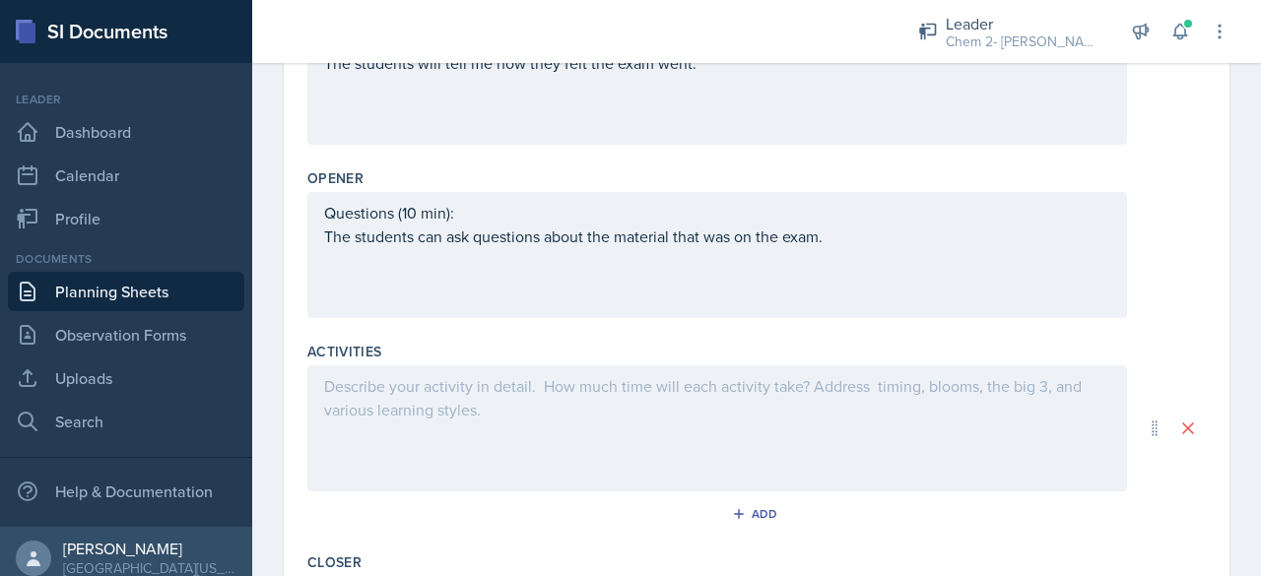
click at [443, 431] on div at bounding box center [717, 428] width 820 height 126
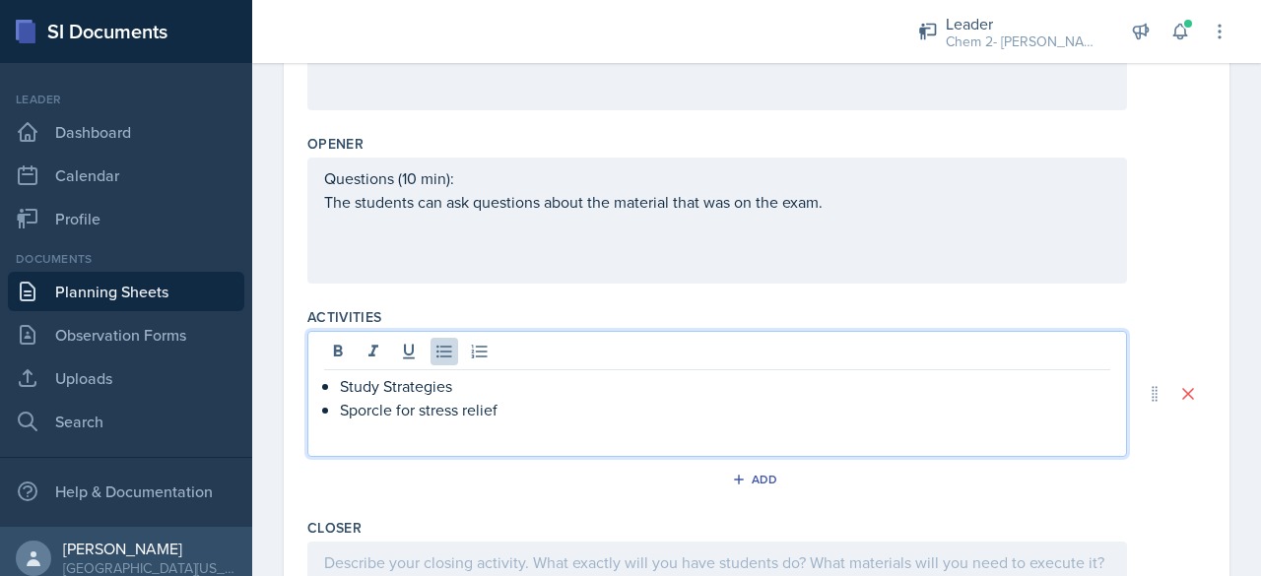
click at [336, 386] on div "Study Strategies Sporcle for stress relief" at bounding box center [717, 409] width 786 height 71
click at [340, 398] on li "Sporcle for stress relief" at bounding box center [725, 410] width 770 height 24
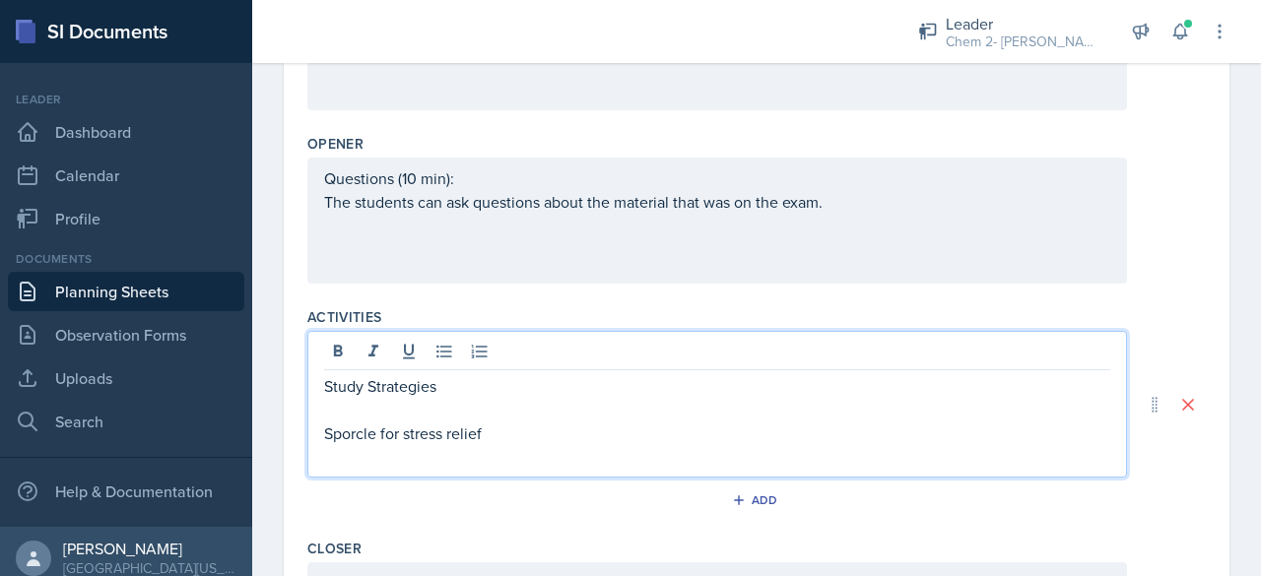
click at [520, 435] on p "Sporcle for stress relief" at bounding box center [717, 434] width 786 height 24
click at [483, 398] on p at bounding box center [717, 410] width 786 height 24
click at [473, 388] on p "Study Strategies" at bounding box center [717, 386] width 786 height 24
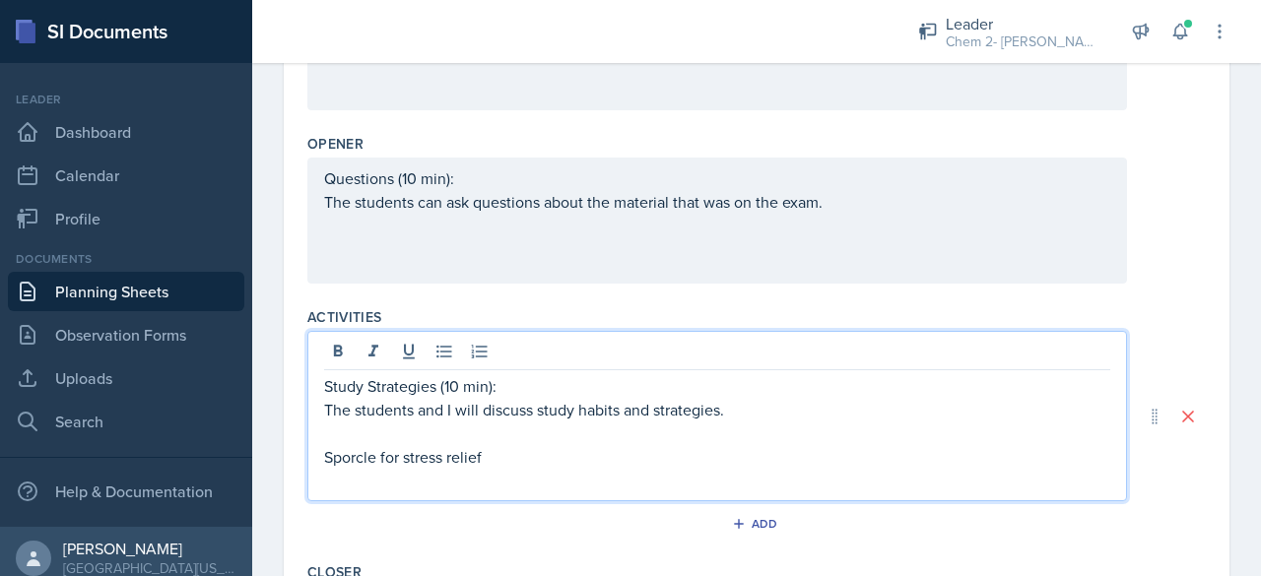
click at [521, 460] on p "Sporcle for stress relief" at bounding box center [717, 457] width 786 height 24
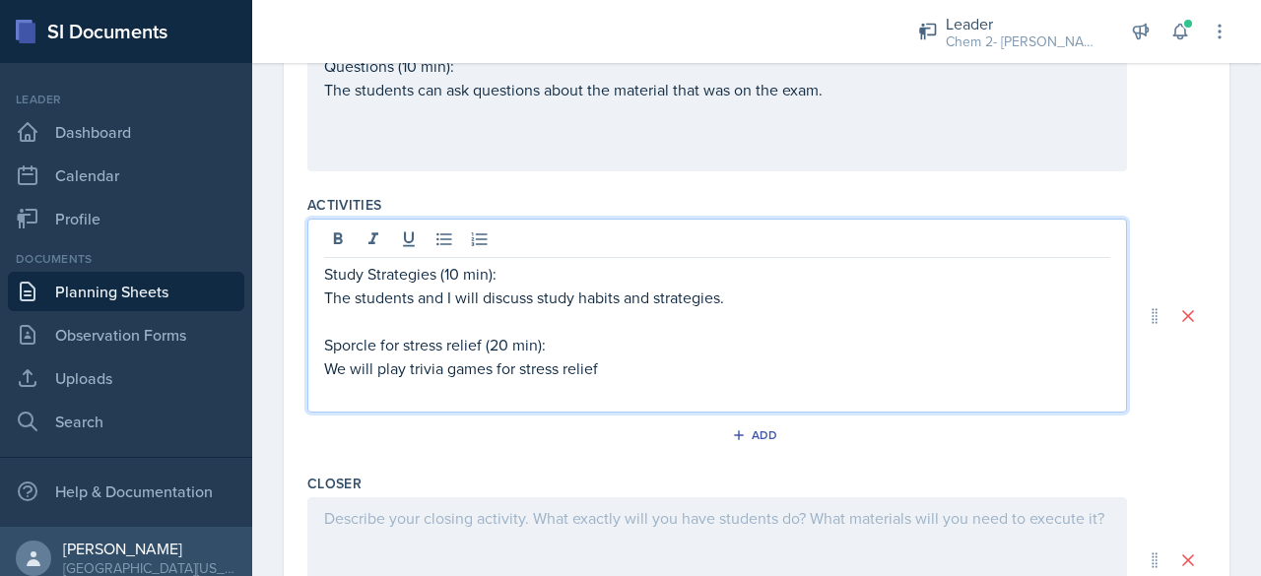
scroll to position [768, 0]
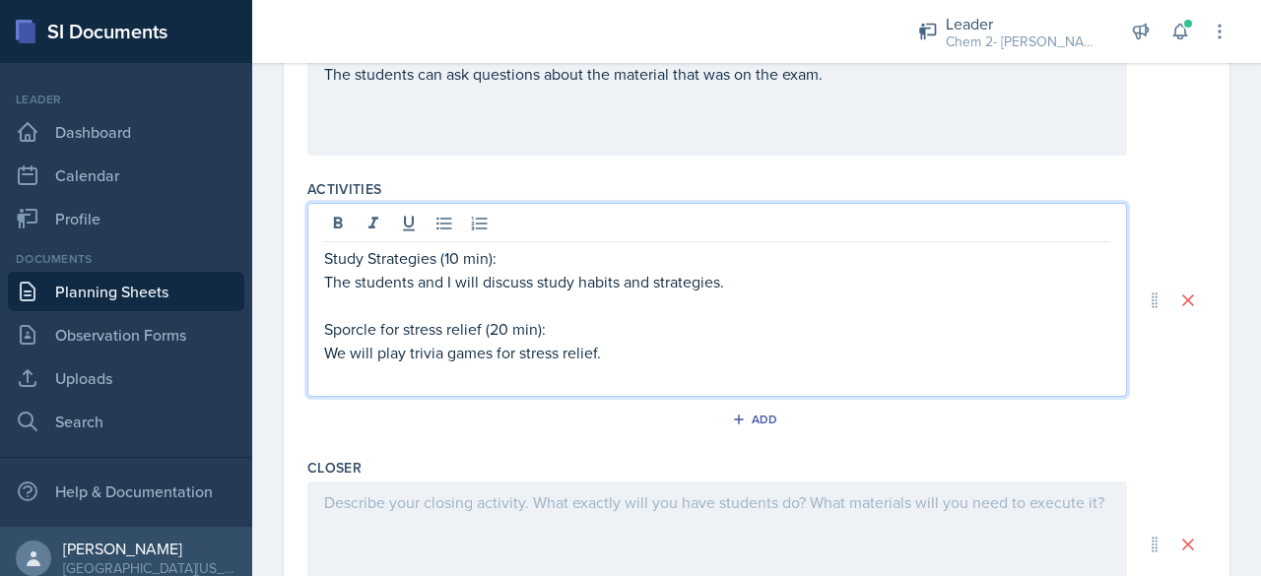
click at [516, 499] on div at bounding box center [717, 545] width 820 height 126
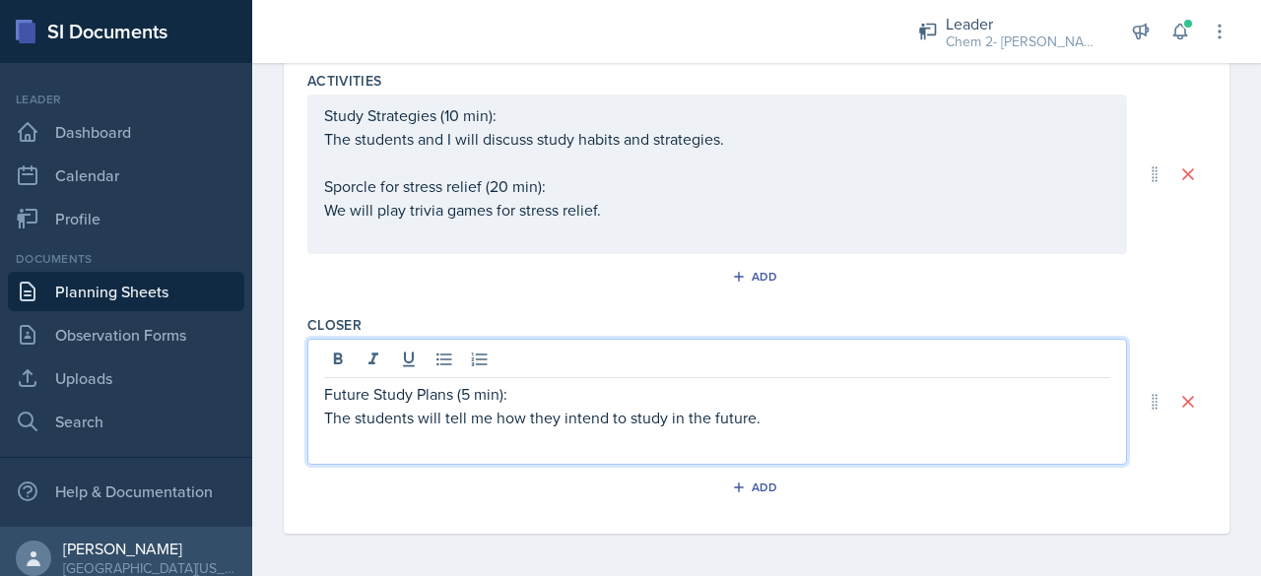
scroll to position [0, 0]
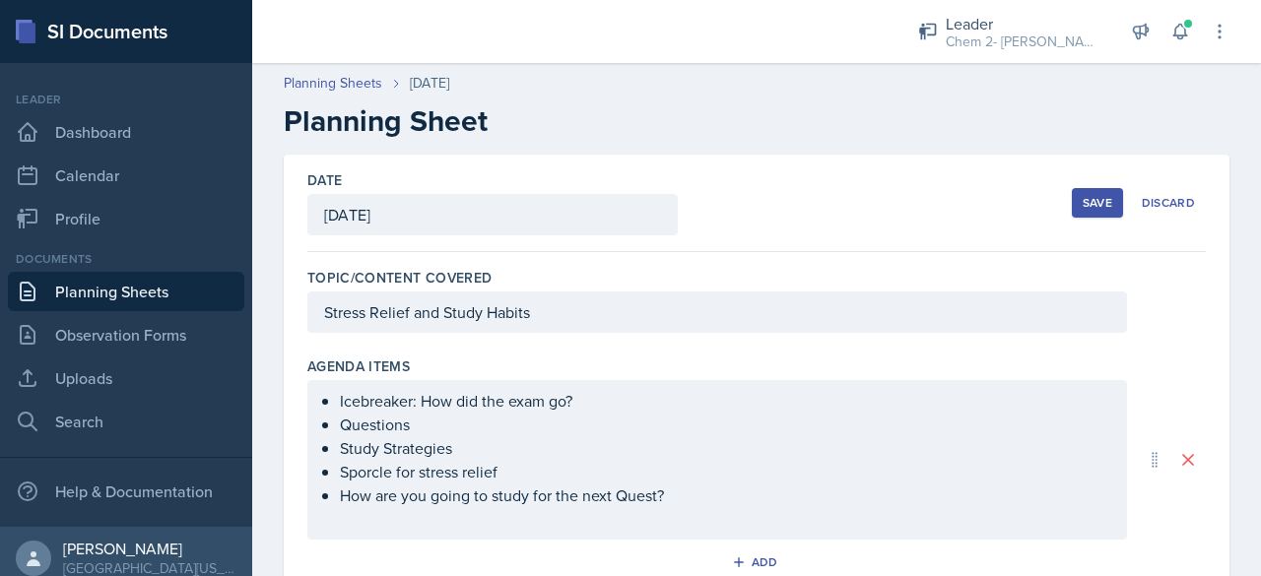
click at [1054, 196] on div "Date [DATE] [DATE] 31 1 2 3 4 5 6 7 8 9 10 11 12 13 14 15 16 17 18 19 20 21 22 …" at bounding box center [756, 204] width 898 height 98
click at [1083, 204] on div "Save" at bounding box center [1098, 203] width 30 height 16
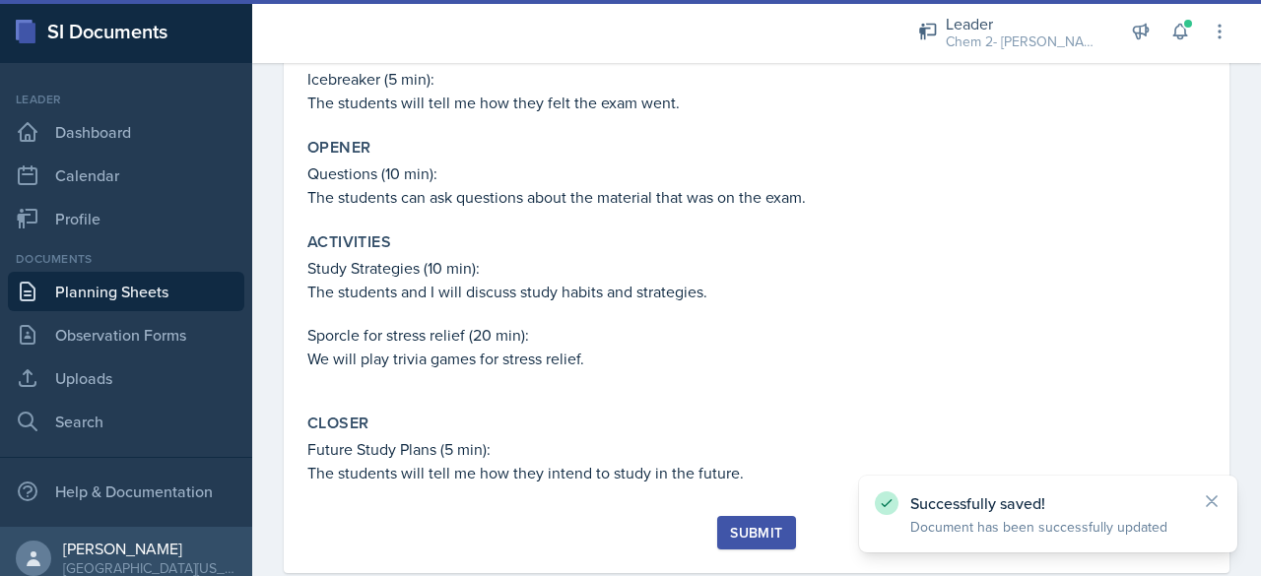
scroll to position [512, 0]
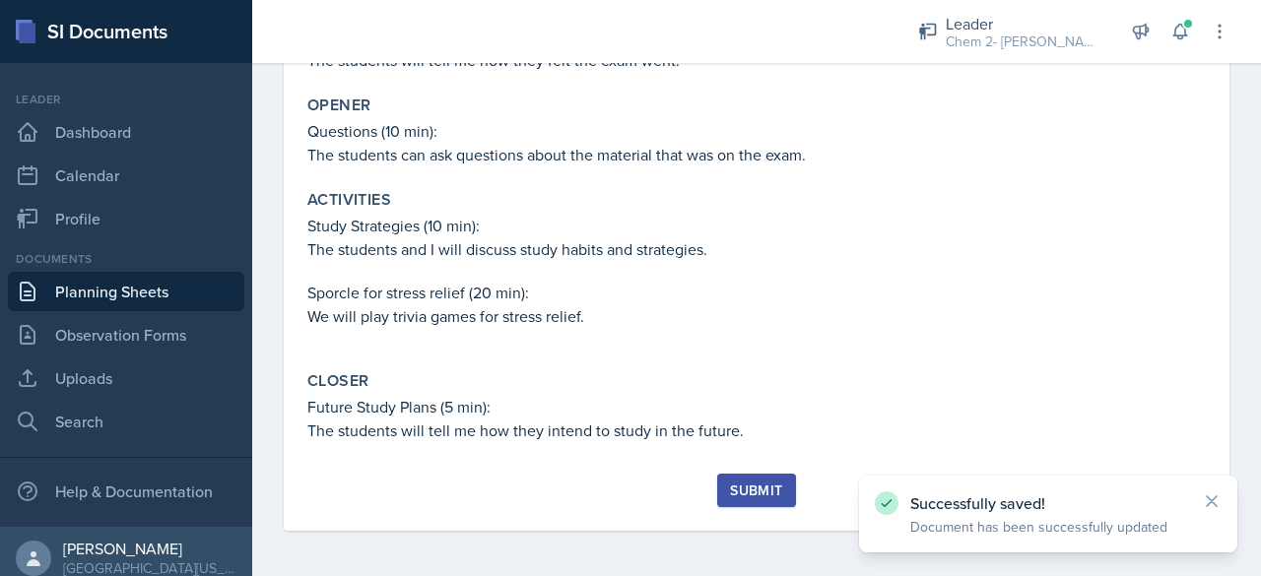
click at [736, 502] on button "Submit" at bounding box center [756, 490] width 78 height 33
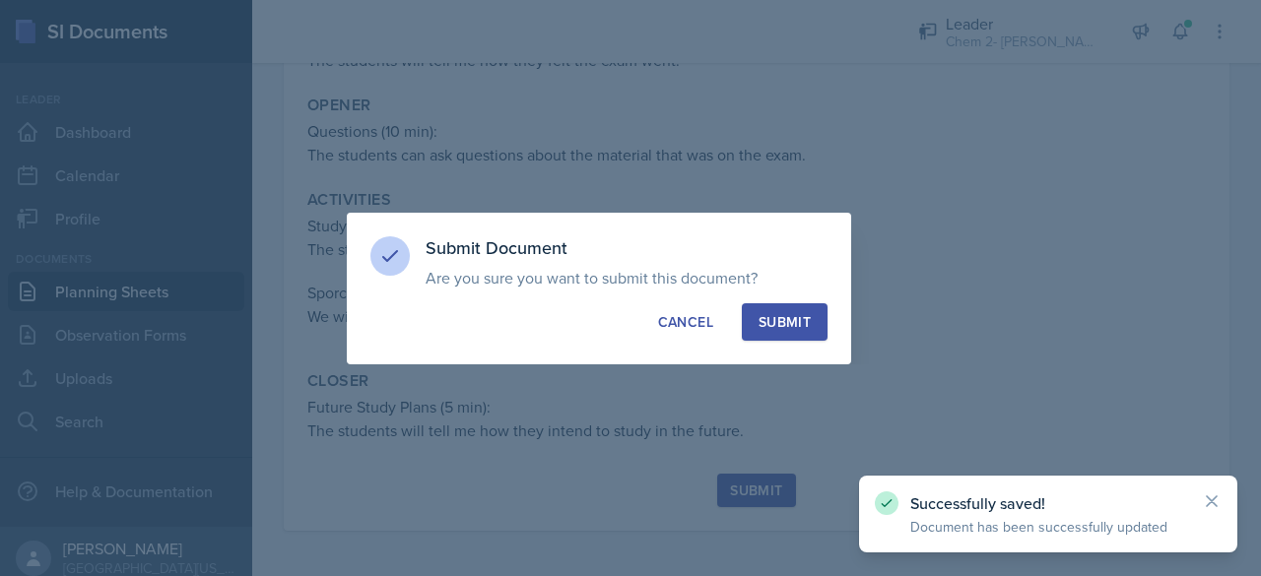
click at [776, 326] on div "Submit" at bounding box center [785, 322] width 52 height 20
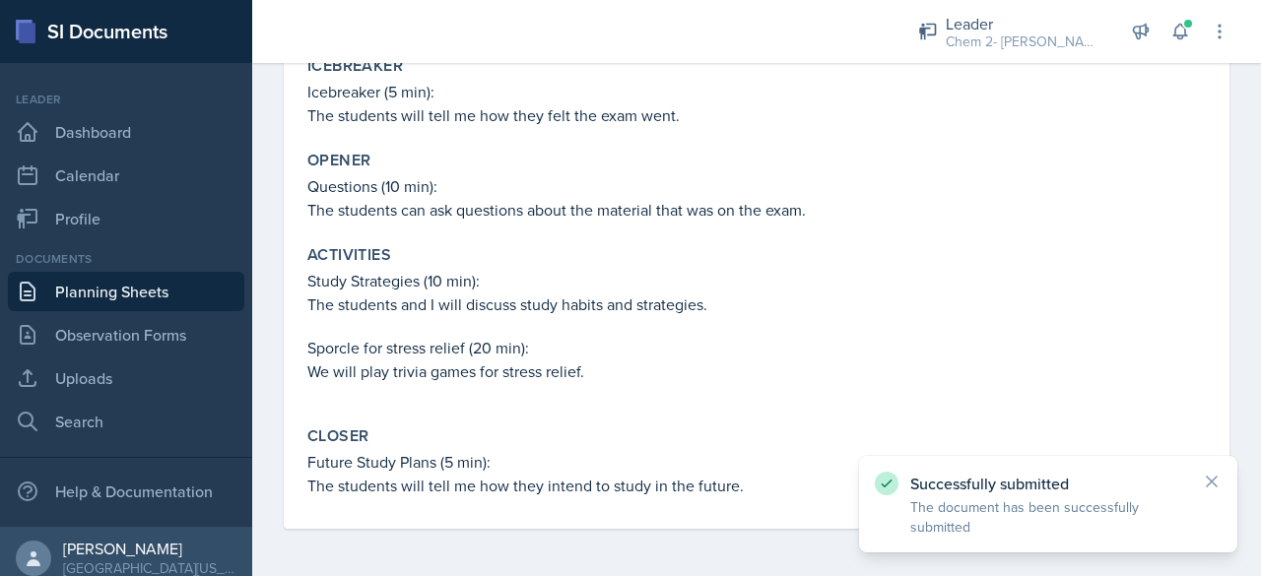
scroll to position [456, 0]
